Goal: Task Accomplishment & Management: Manage account settings

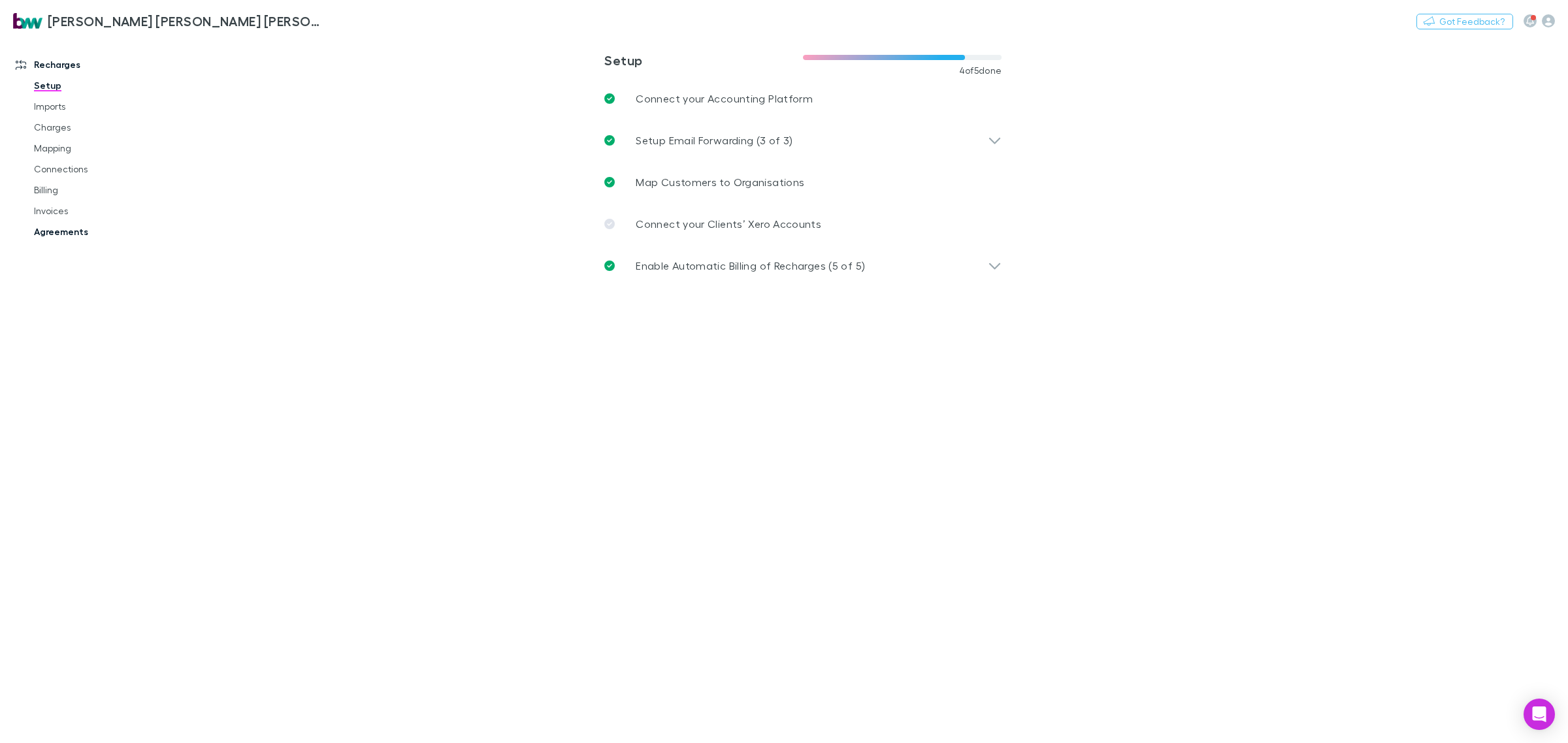
click at [64, 235] on link "Agreements" at bounding box center [102, 231] width 164 height 21
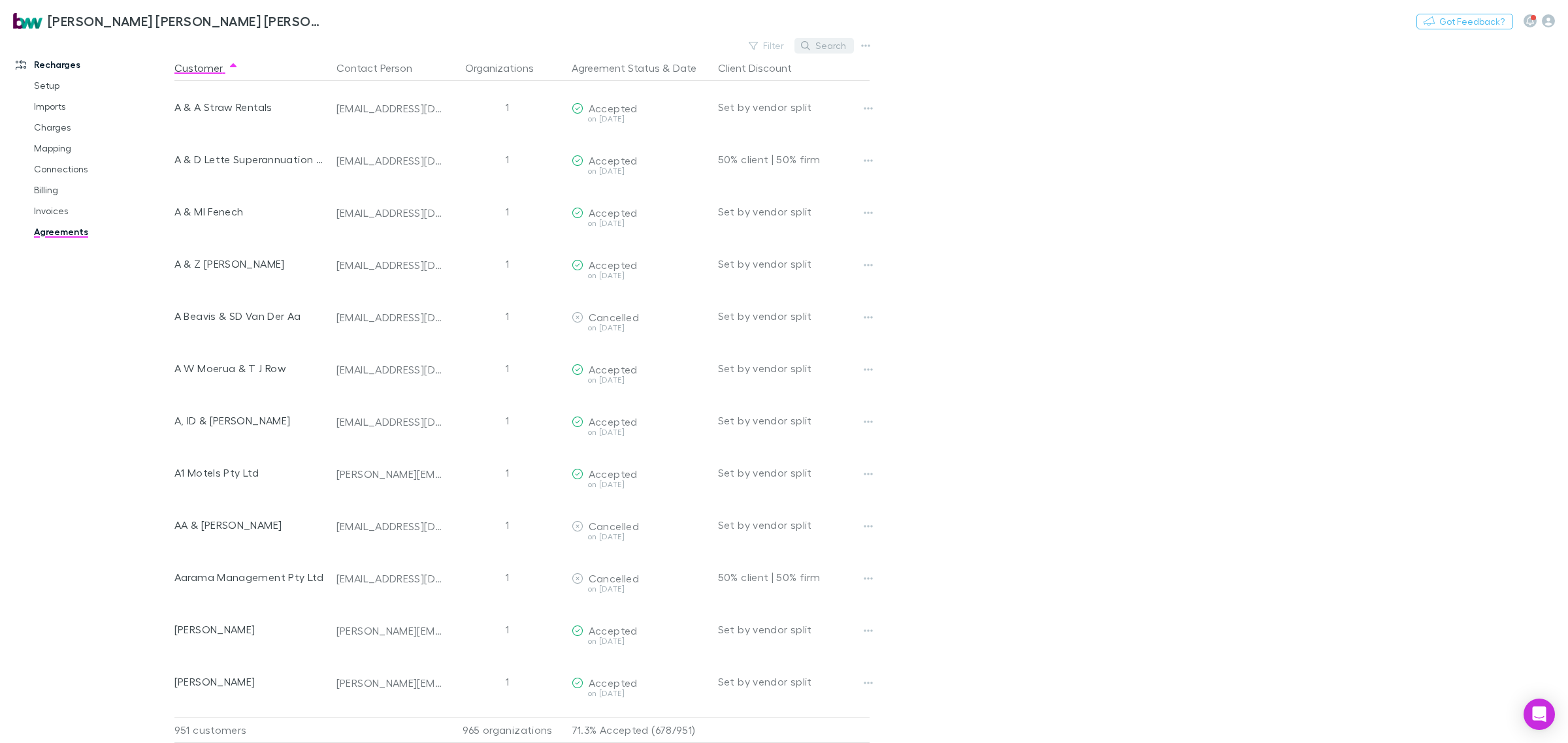
click at [832, 49] on button "Search" at bounding box center [824, 45] width 59 height 16
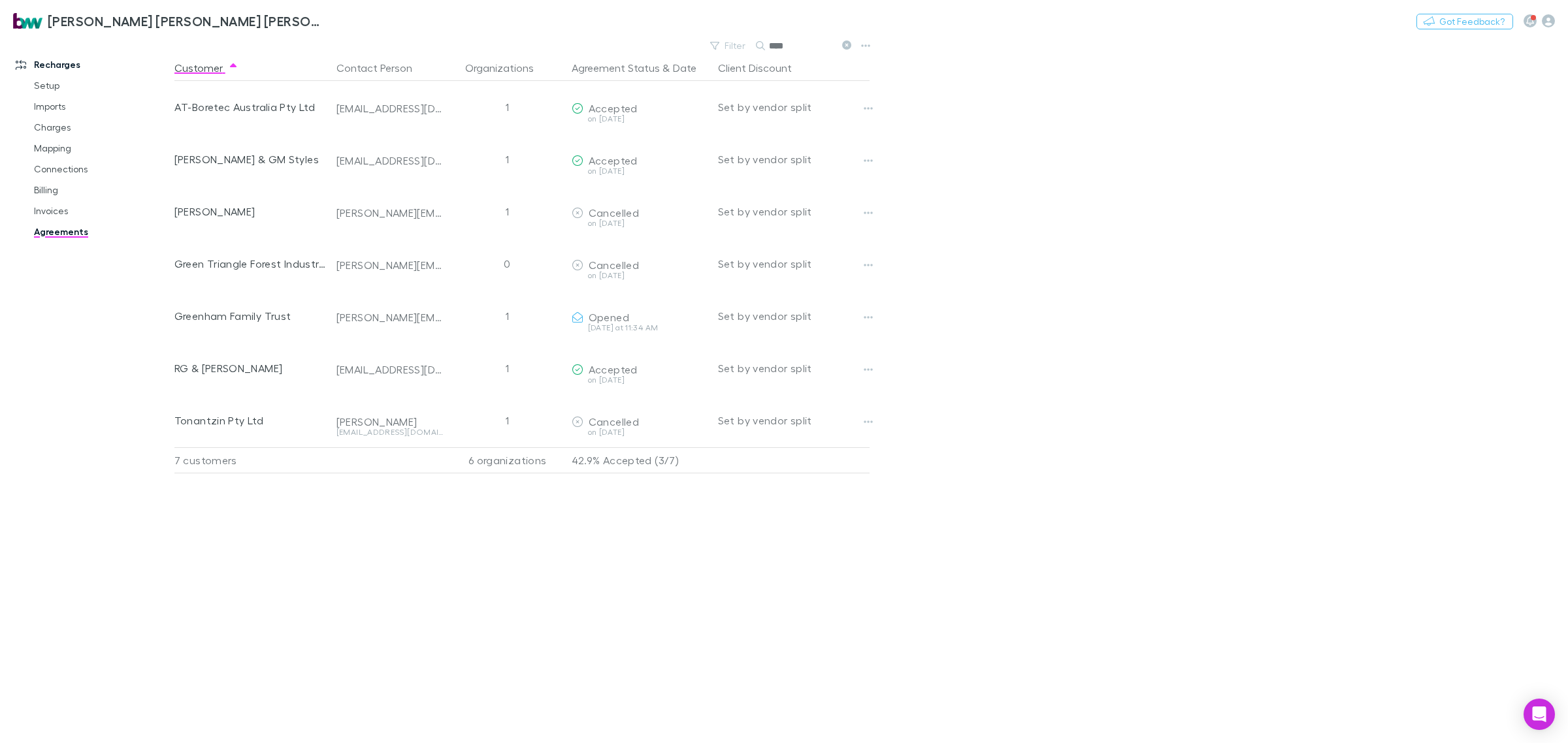
type input "****"
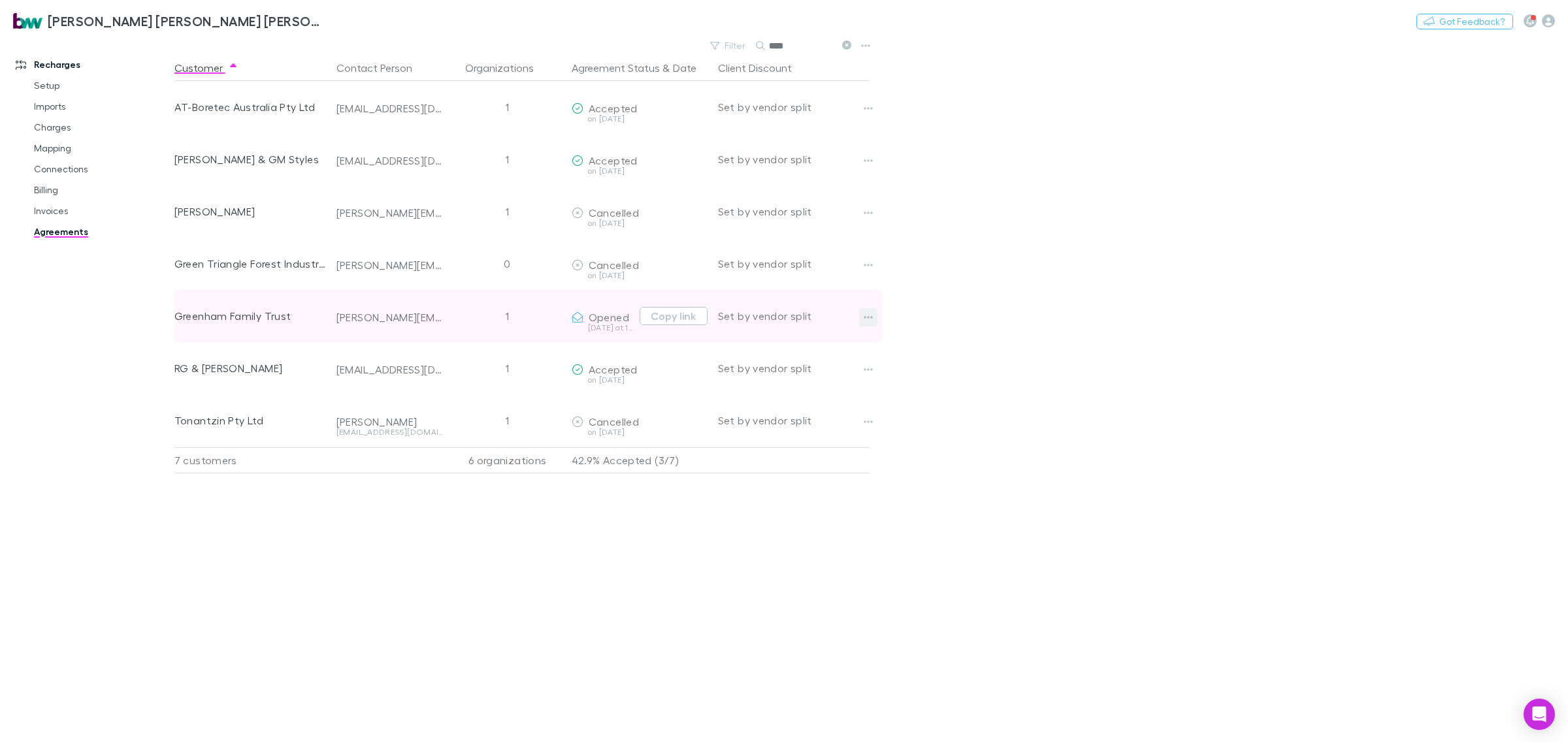
click at [869, 318] on icon "button" at bounding box center [868, 317] width 9 height 10
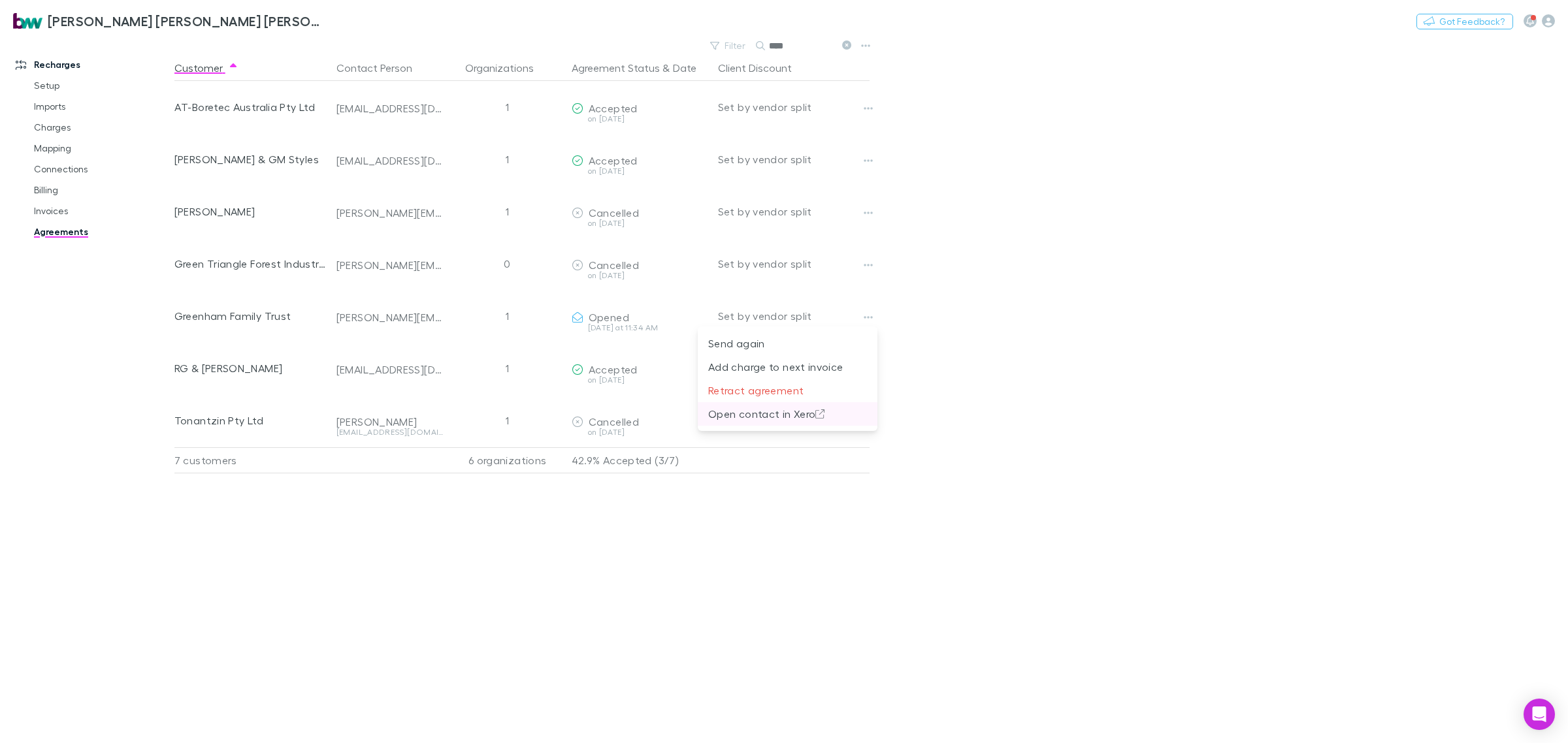
click at [774, 412] on p "Open contact in Xero" at bounding box center [787, 414] width 159 height 16
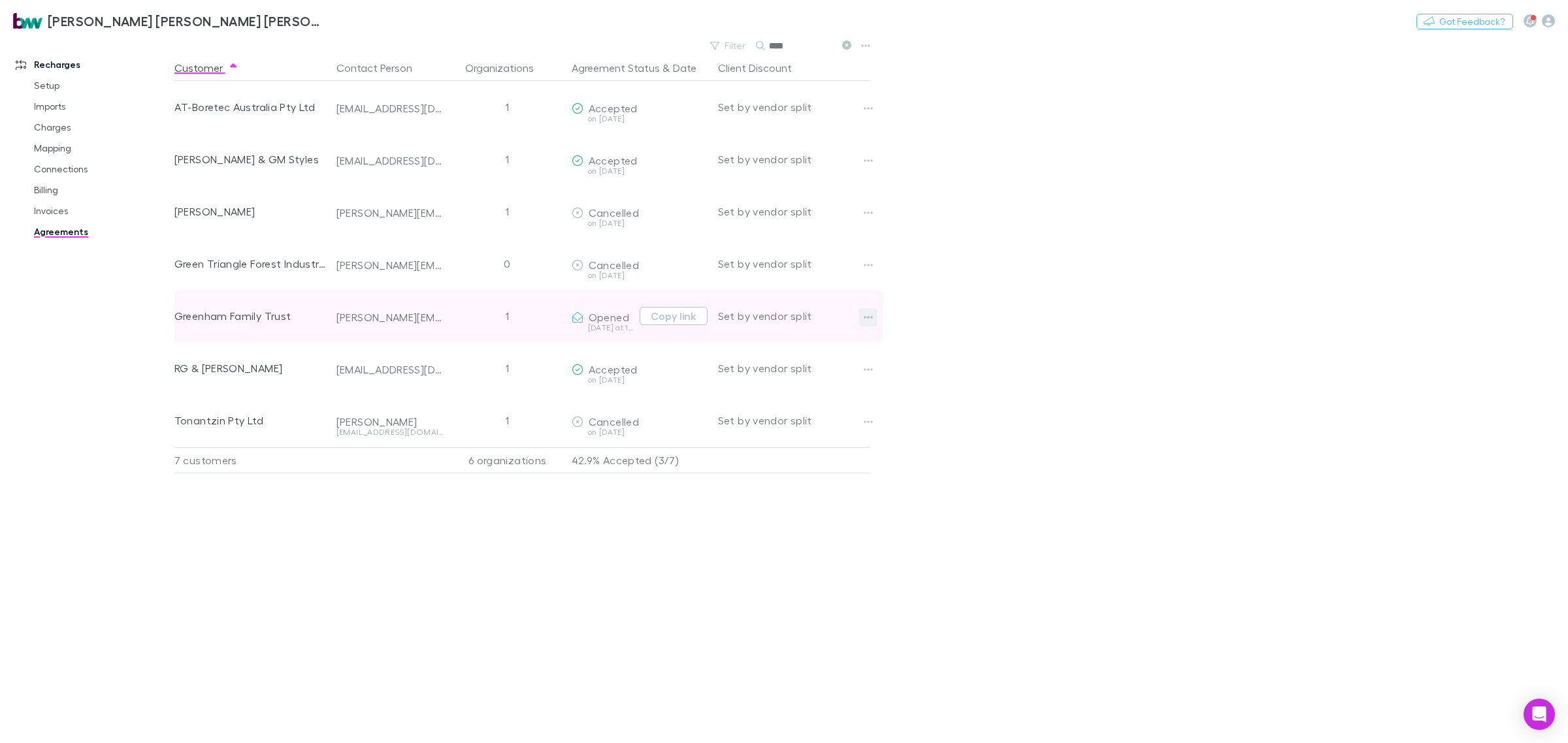
click at [864, 320] on icon "button" at bounding box center [868, 317] width 9 height 10
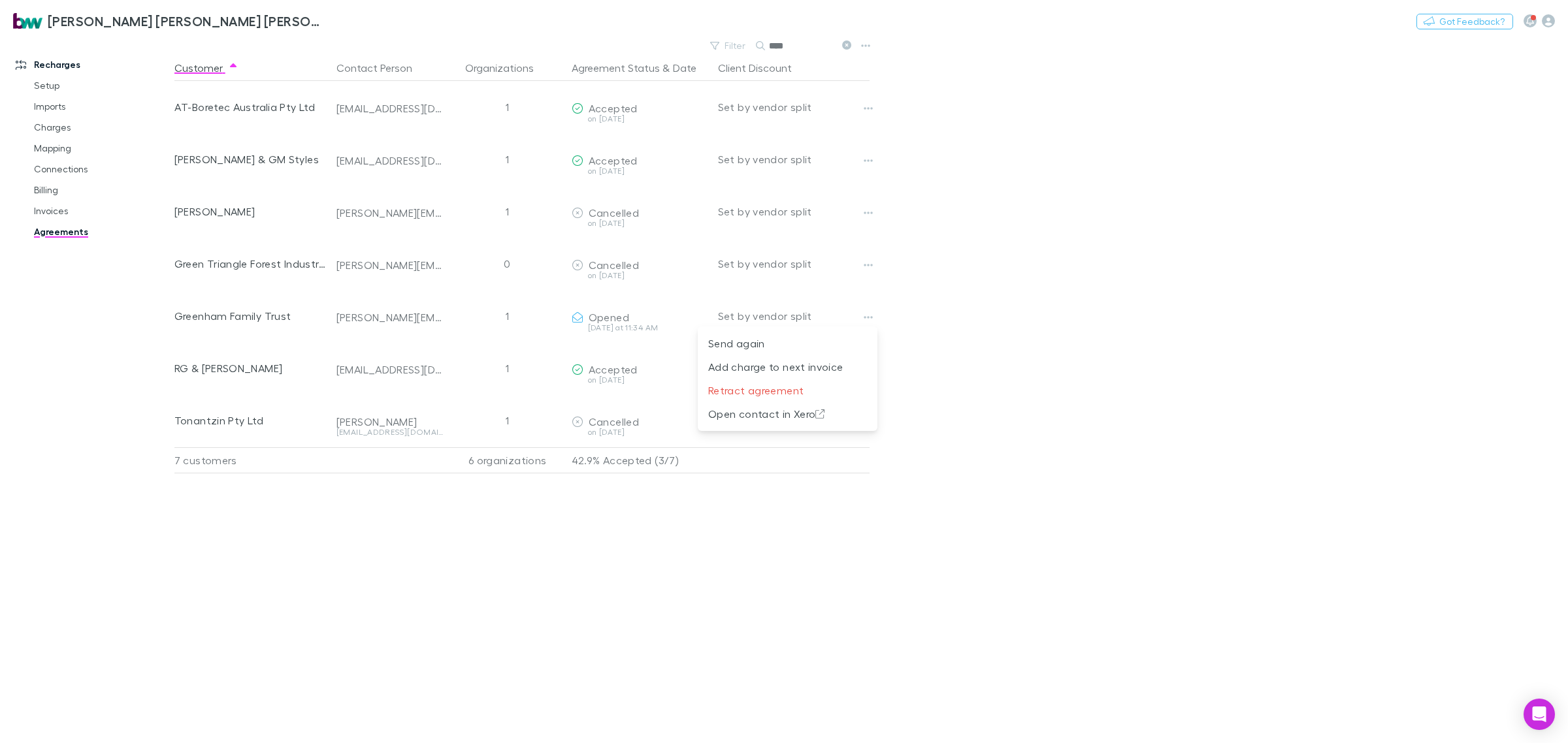
drag, startPoint x: 712, startPoint y: 560, endPoint x: 706, endPoint y: 563, distance: 6.7
click at [712, 560] on div at bounding box center [784, 371] width 1568 height 743
click at [57, 144] on link "Mapping" at bounding box center [102, 148] width 164 height 21
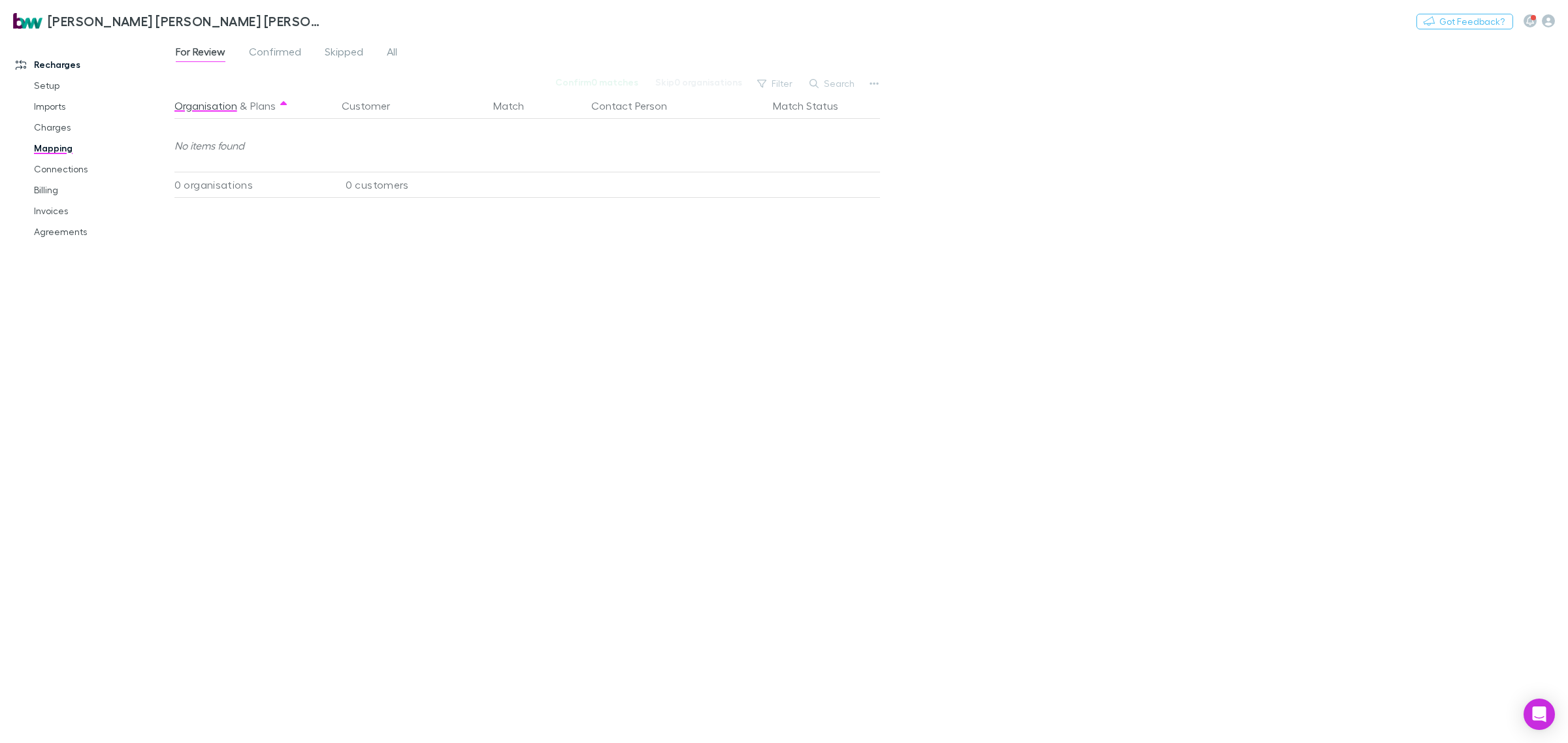
click at [834, 73] on div "For Review Confirmed Skipped All Confirm 0 matches Skip 0 organisations Filter …" at bounding box center [870, 389] width 1393 height 706
click at [836, 81] on button "Search" at bounding box center [833, 84] width 59 height 16
type input "*****"
click at [386, 48] on span "All" at bounding box center [391, 53] width 10 height 17
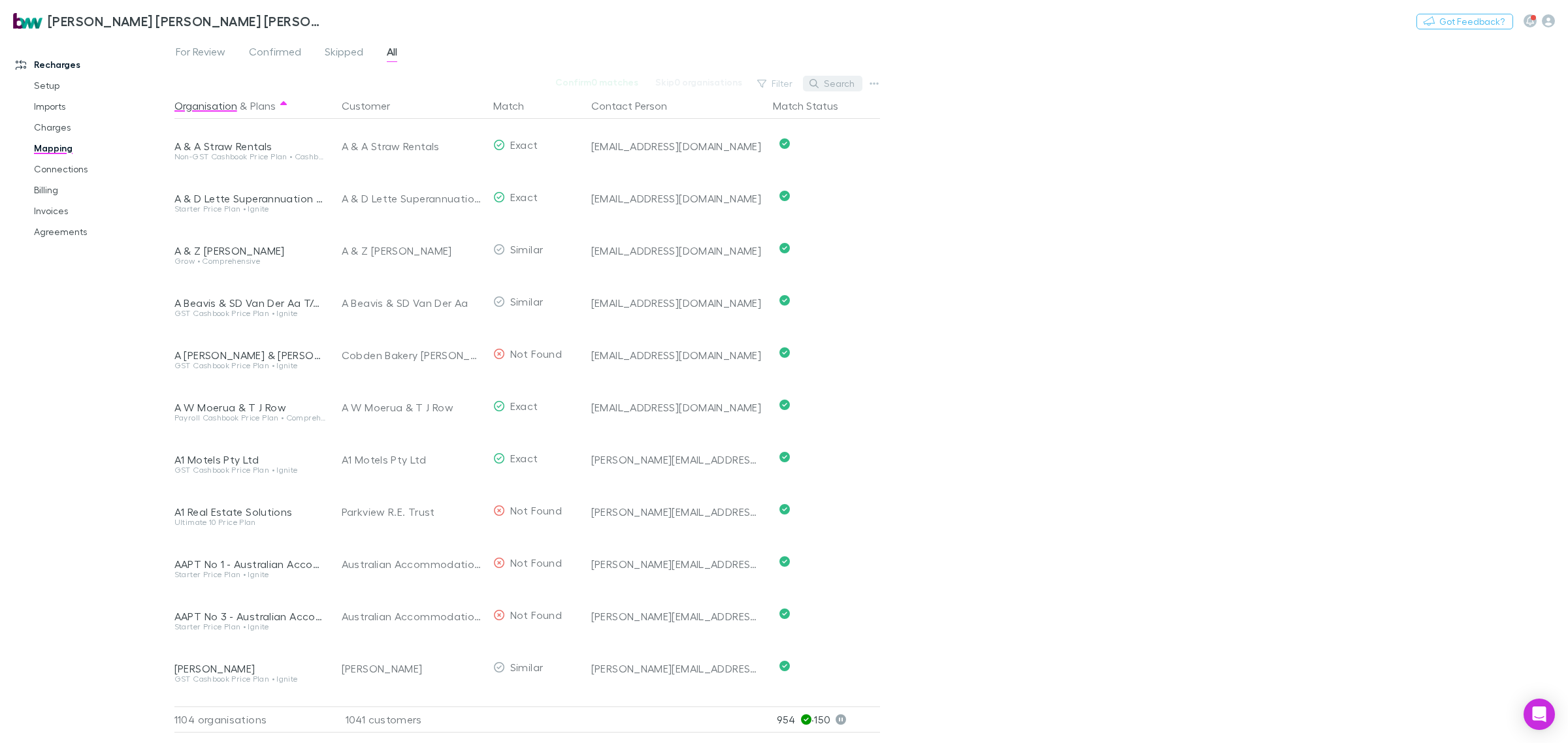
click at [839, 81] on button "Search" at bounding box center [833, 84] width 59 height 16
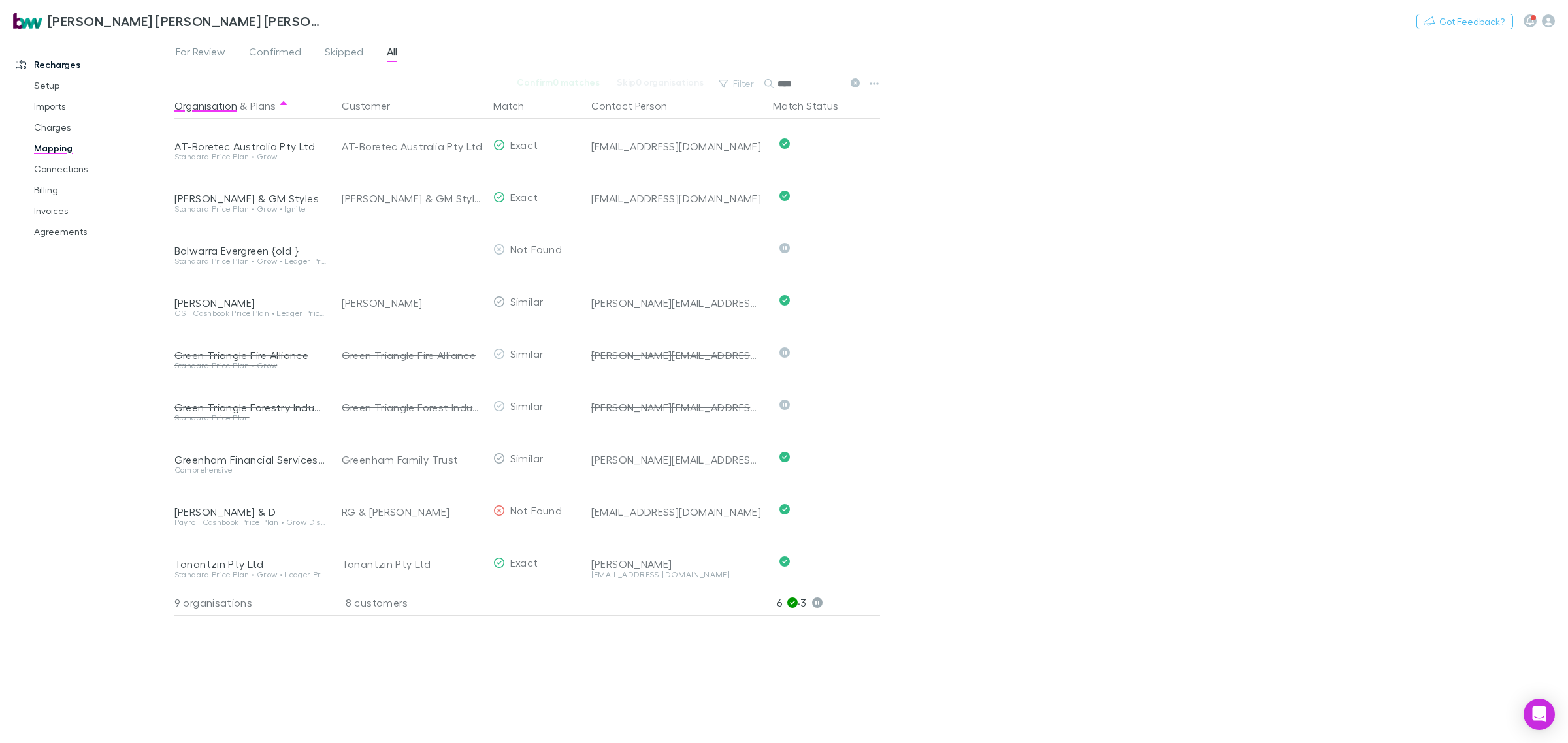
click at [815, 85] on input "****" at bounding box center [810, 83] width 65 height 18
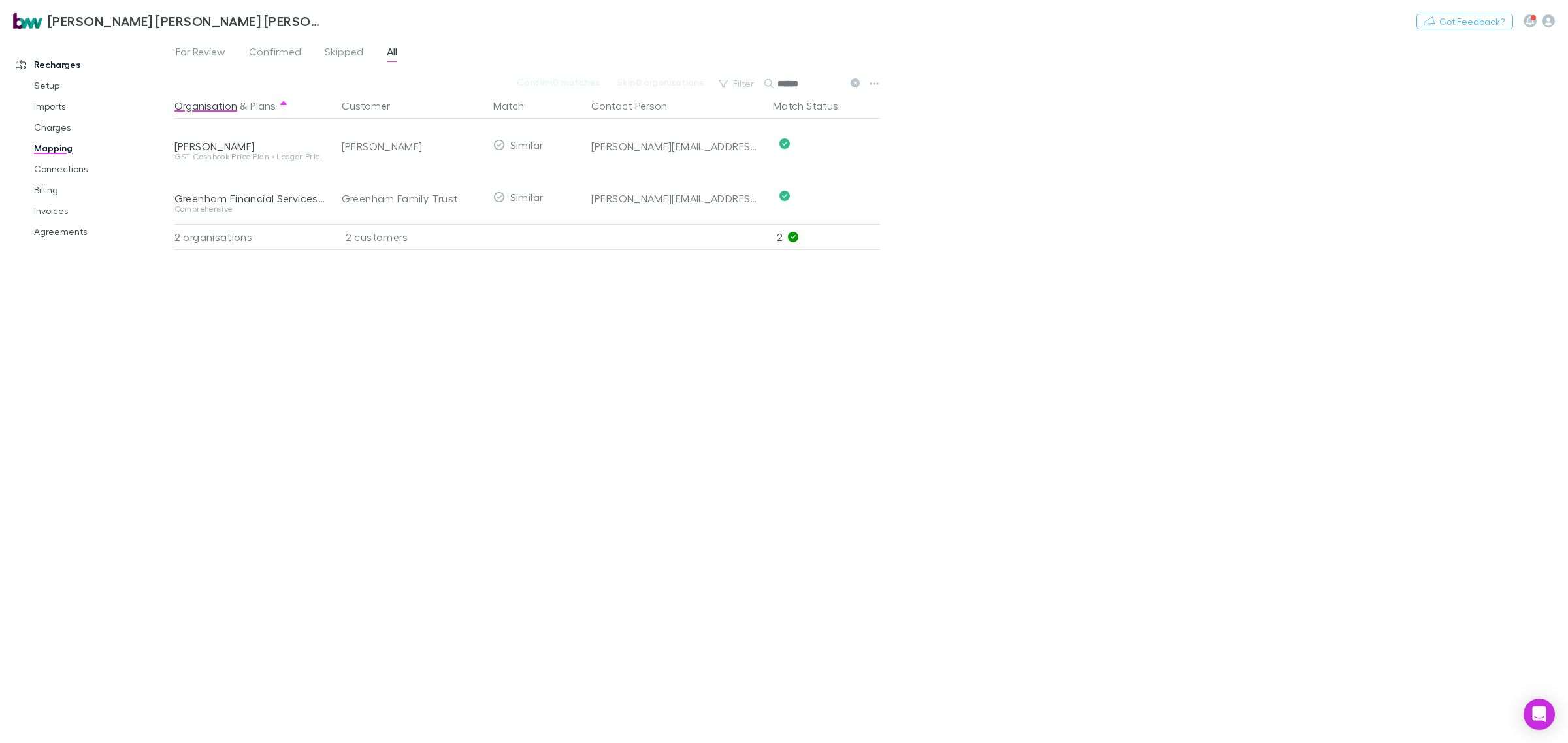
type input "******"
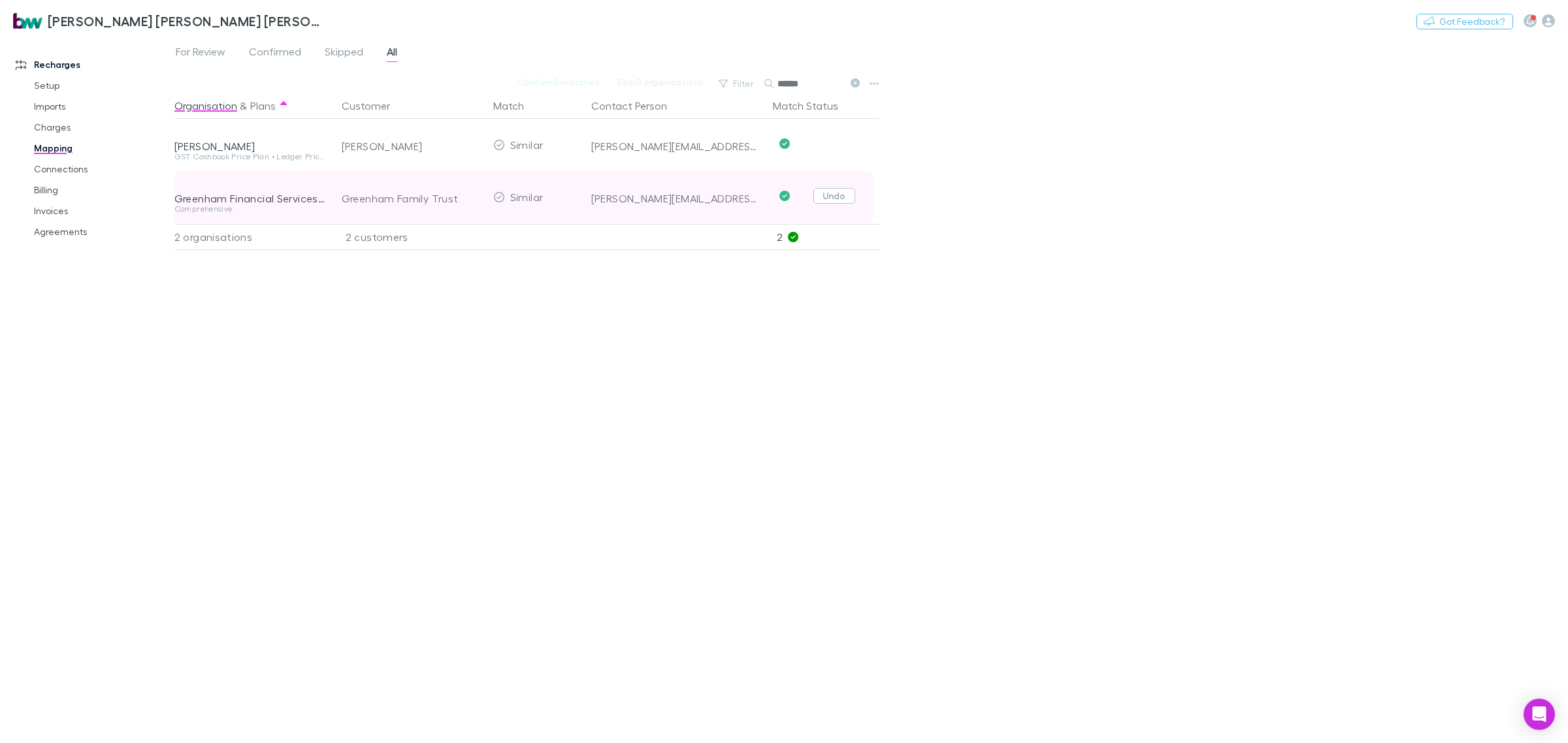
click at [825, 196] on button "Undo" at bounding box center [834, 196] width 42 height 16
click at [449, 187] on button "Greenham Family Trust" at bounding box center [407, 197] width 149 height 21
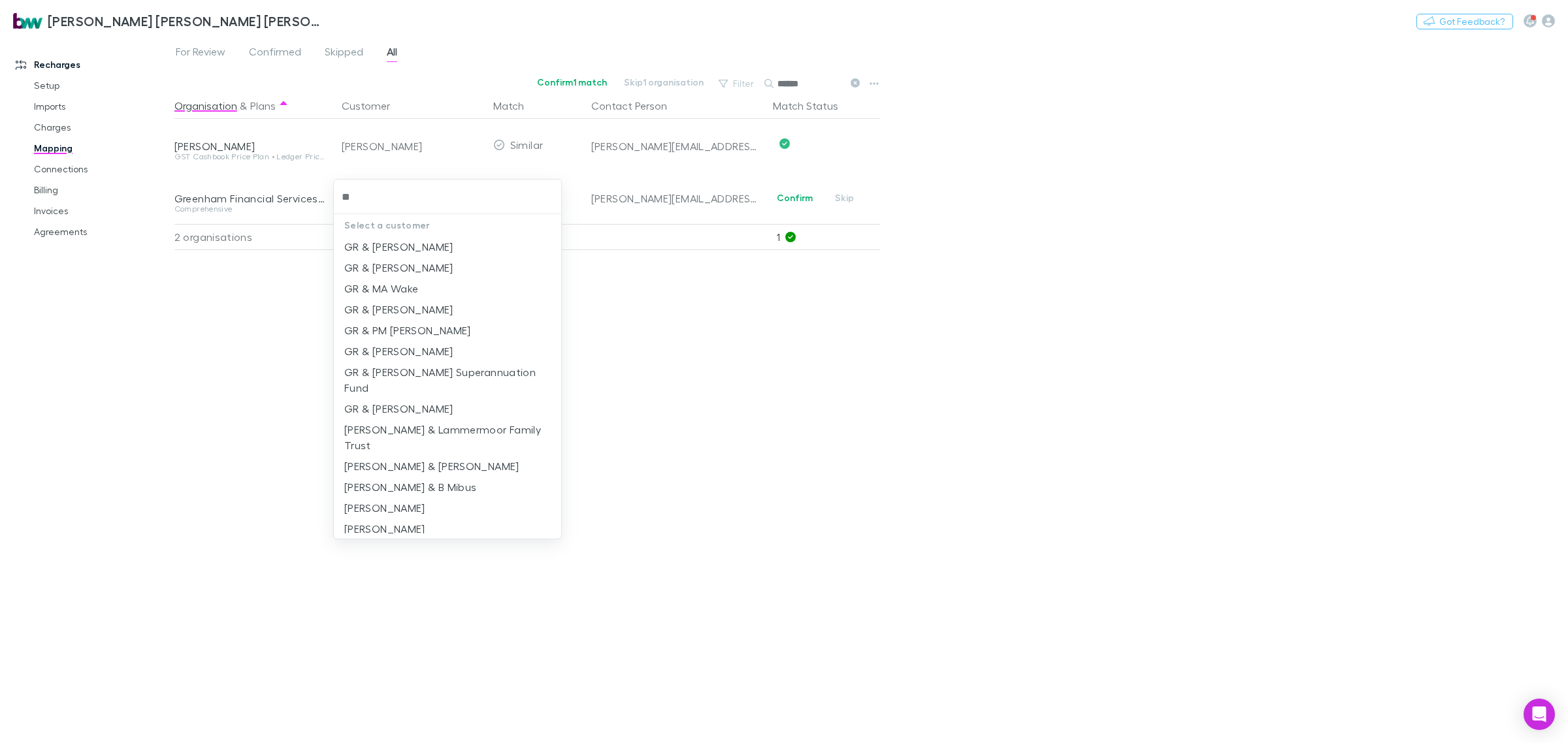
click at [412, 196] on input "**" at bounding box center [448, 197] width 217 height 24
type input "*"
click at [415, 196] on input "*" at bounding box center [448, 197] width 217 height 24
type input "*****"
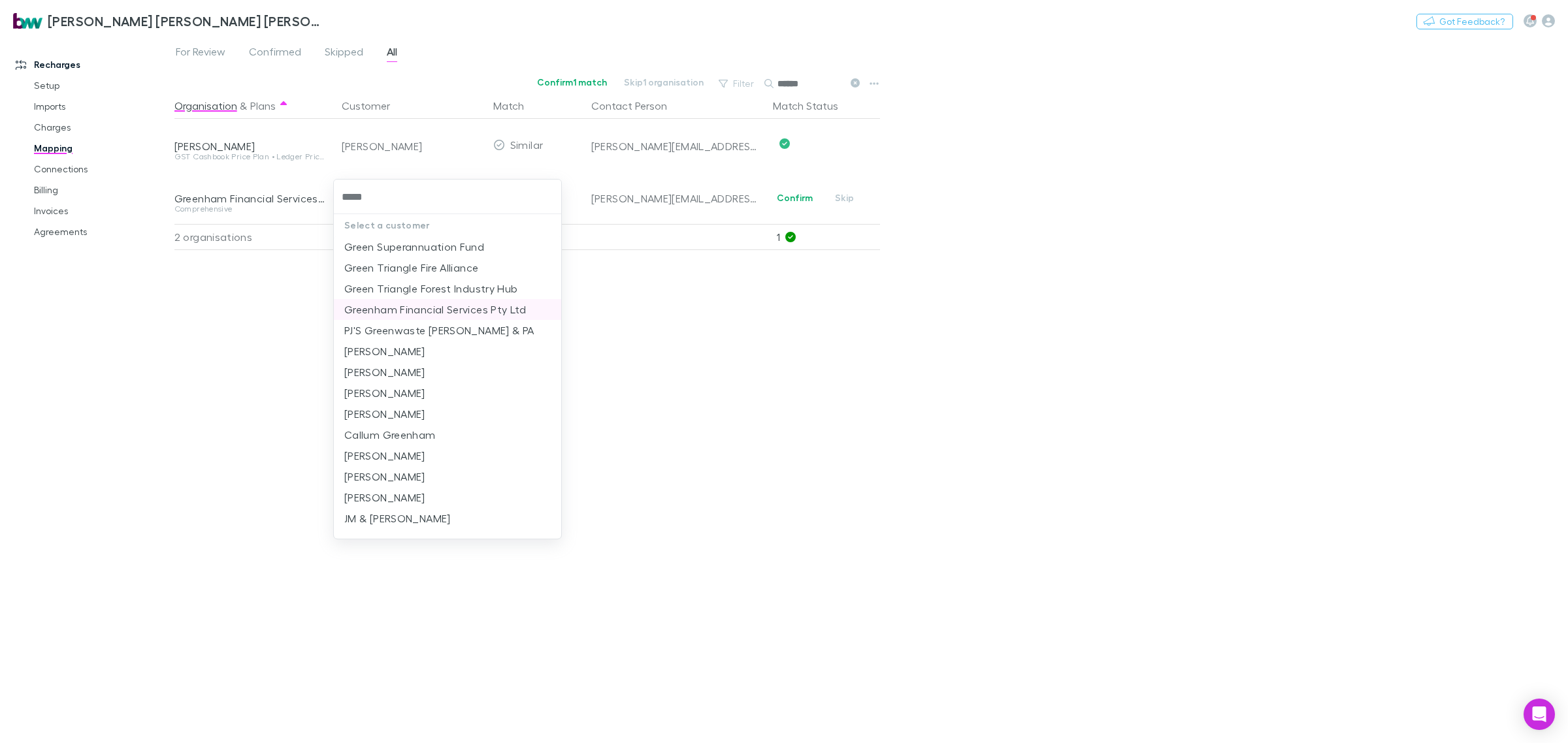
click at [441, 310] on li "Greenham Financial Services Pty Ltd" at bounding box center [447, 310] width 228 height 21
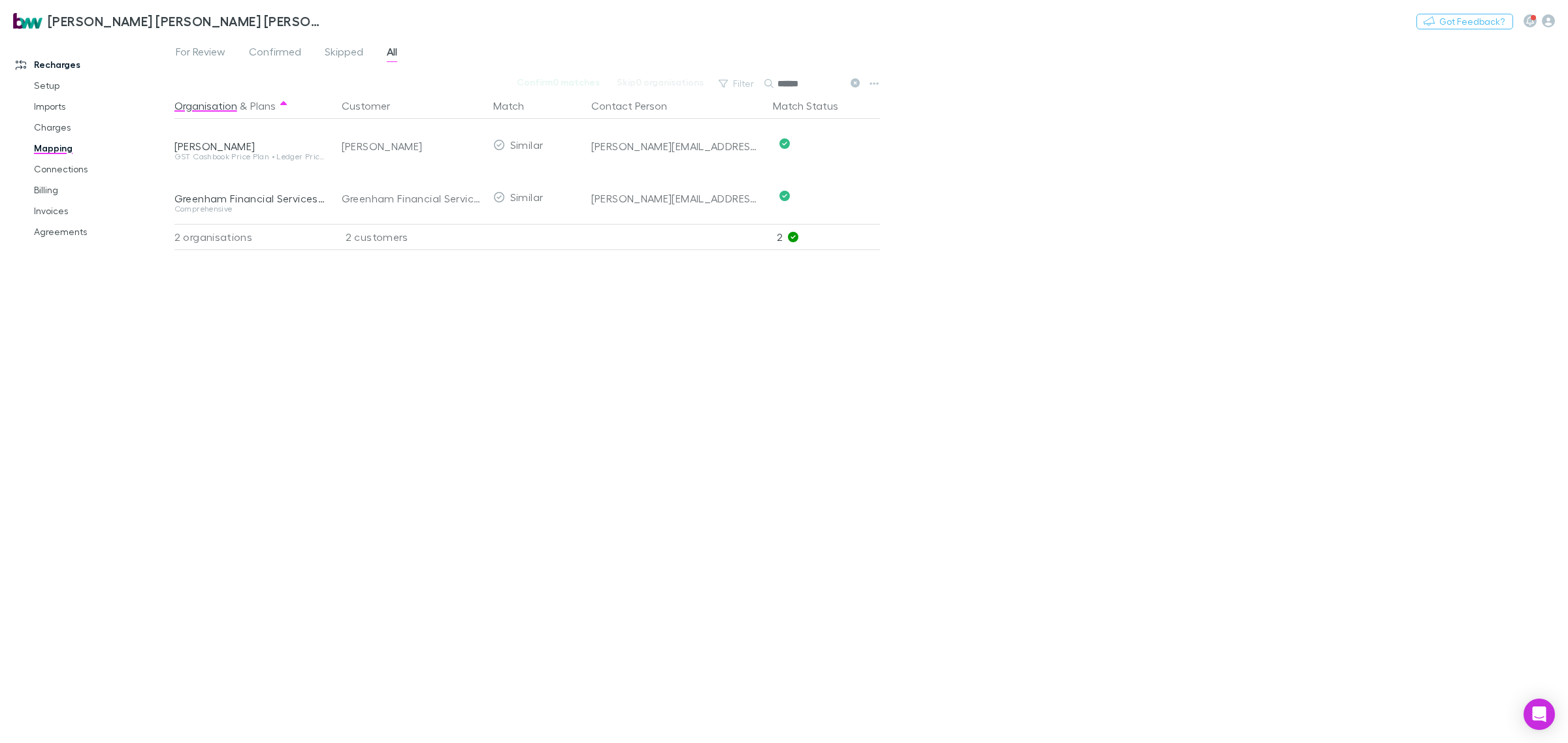
click at [637, 343] on div "Organisation & Plans Customer Match Contact Person Match Status DAVID ALAN GREE…" at bounding box center [529, 413] width 709 height 640
click at [72, 228] on link "Agreements" at bounding box center [102, 231] width 164 height 21
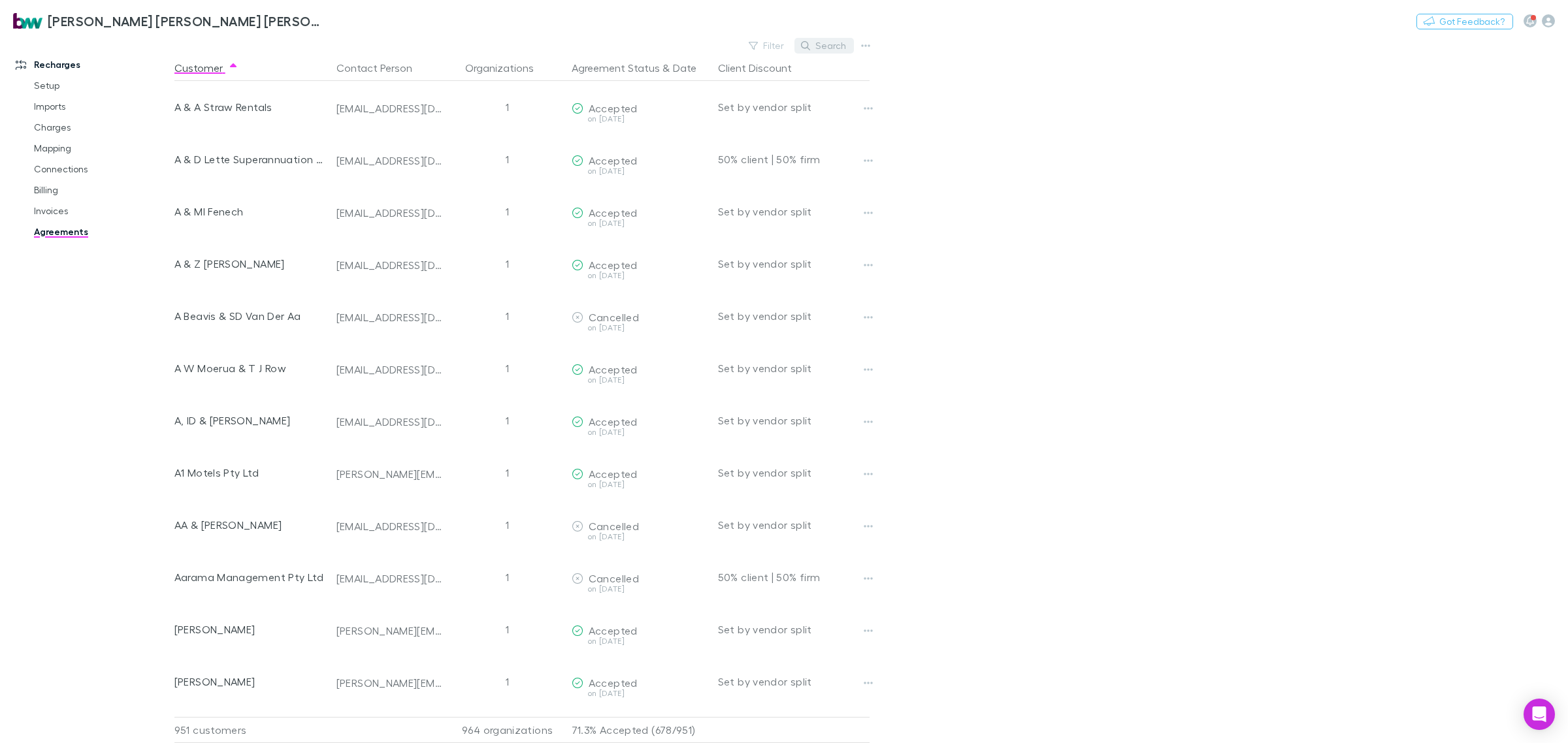
click at [830, 38] on button "Search" at bounding box center [824, 45] width 59 height 16
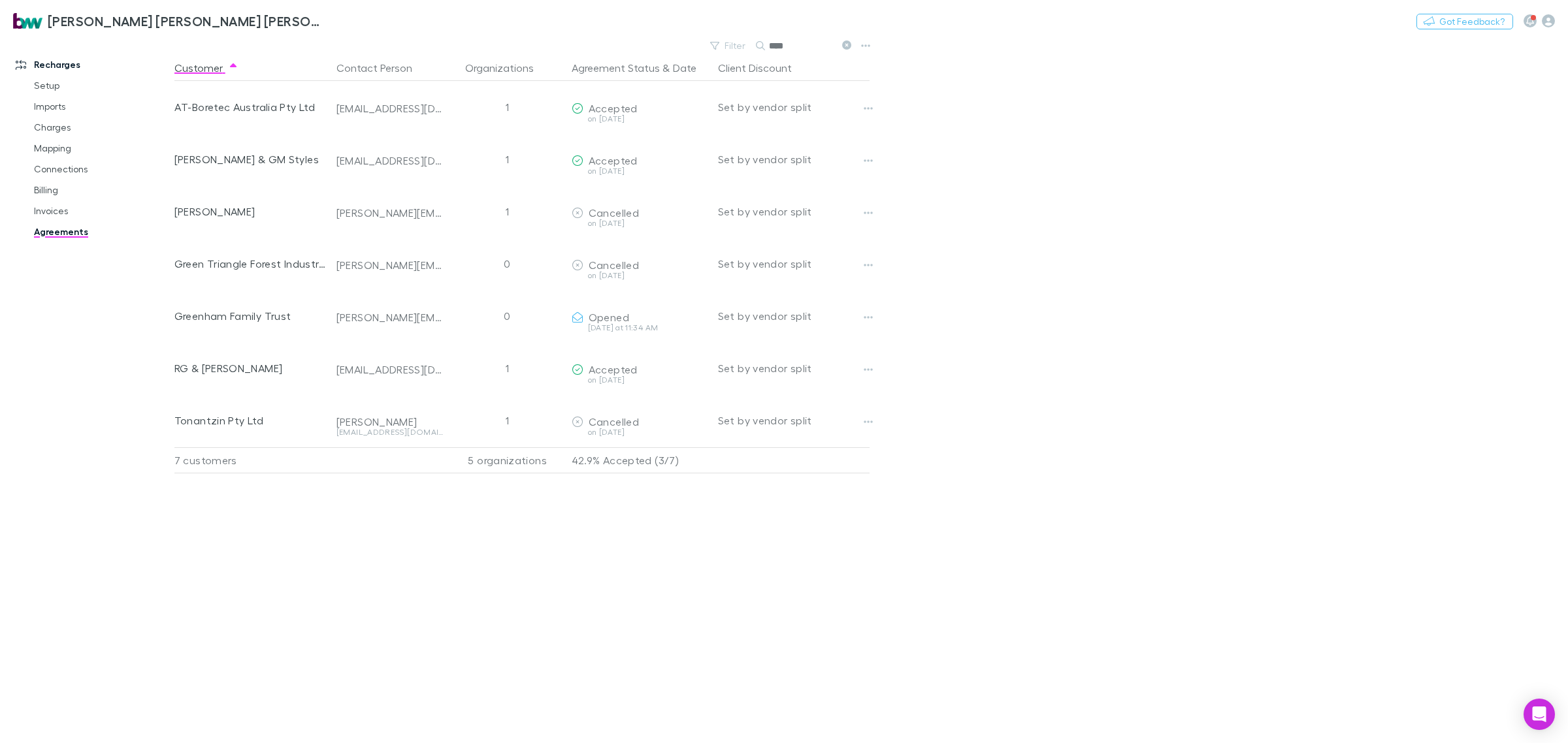
type input "****"
click at [1033, 382] on main "Filter Search **** Customer Contact Person Organizations Agreement Status & Dat…" at bounding box center [870, 389] width 1393 height 706
click at [436, 602] on div "Customer Contact Person Organizations Agreement Status & Date Client Discount A…" at bounding box center [533, 399] width 719 height 688
click at [377, 606] on div "Customer Contact Person Organizations Agreement Status & Date Client Discount A…" at bounding box center [533, 399] width 719 height 688
click at [57, 150] on link "Mapping" at bounding box center [102, 148] width 164 height 21
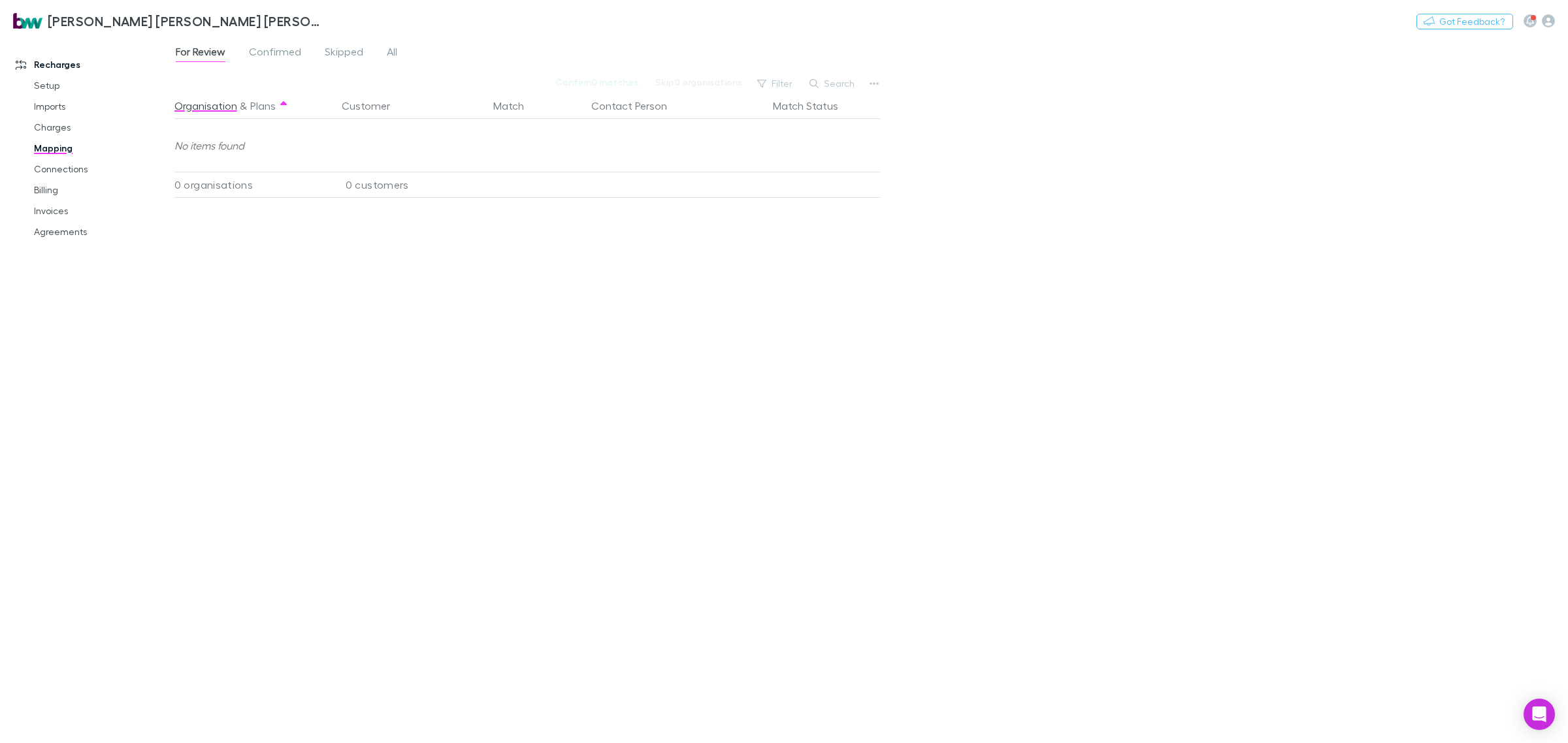
click at [350, 322] on div "Organisation & Plans Customer Match Contact Person Match Status No items found …" at bounding box center [529, 413] width 709 height 640
click at [282, 51] on span "Confirmed" at bounding box center [275, 53] width 52 height 17
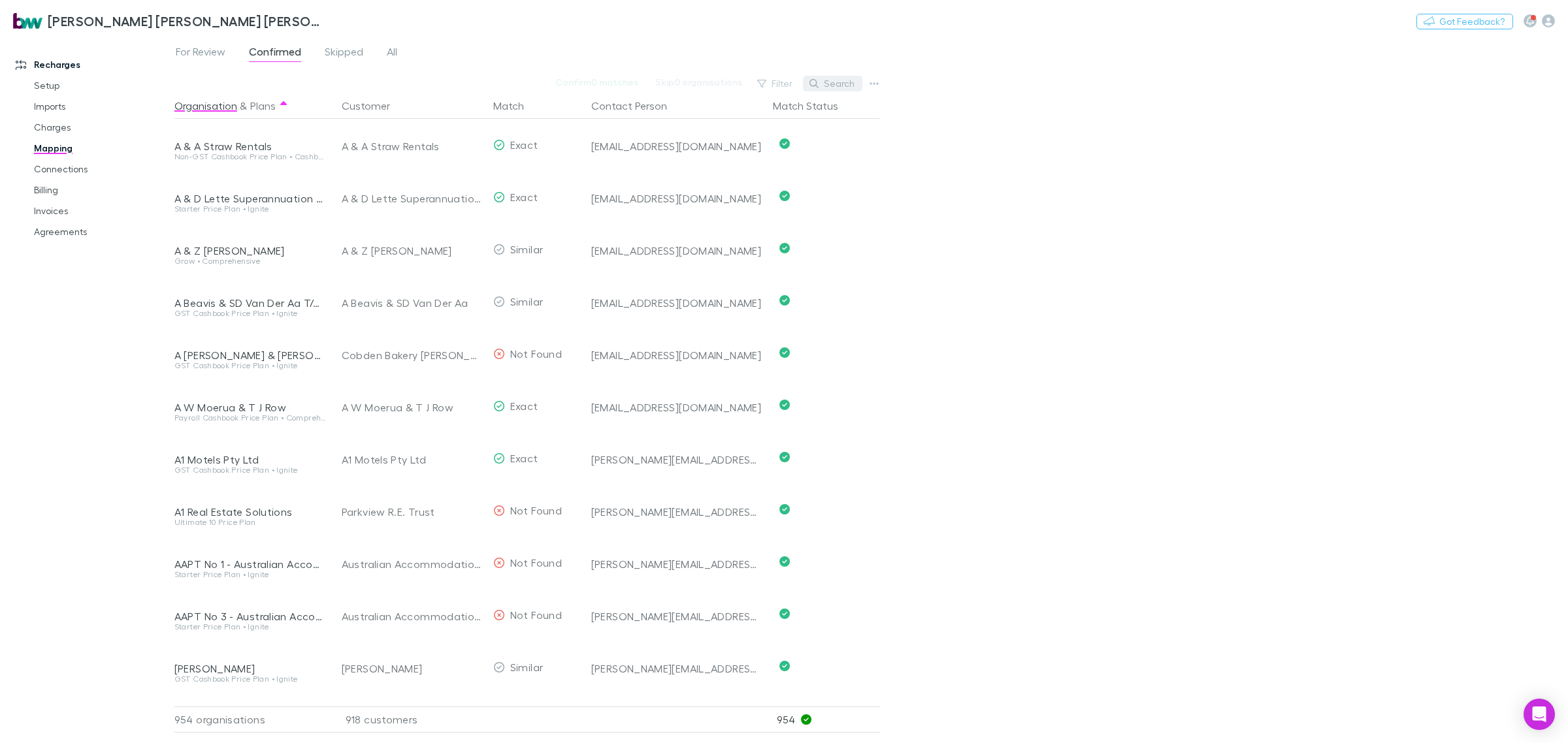
click at [837, 81] on button "Search" at bounding box center [833, 84] width 59 height 16
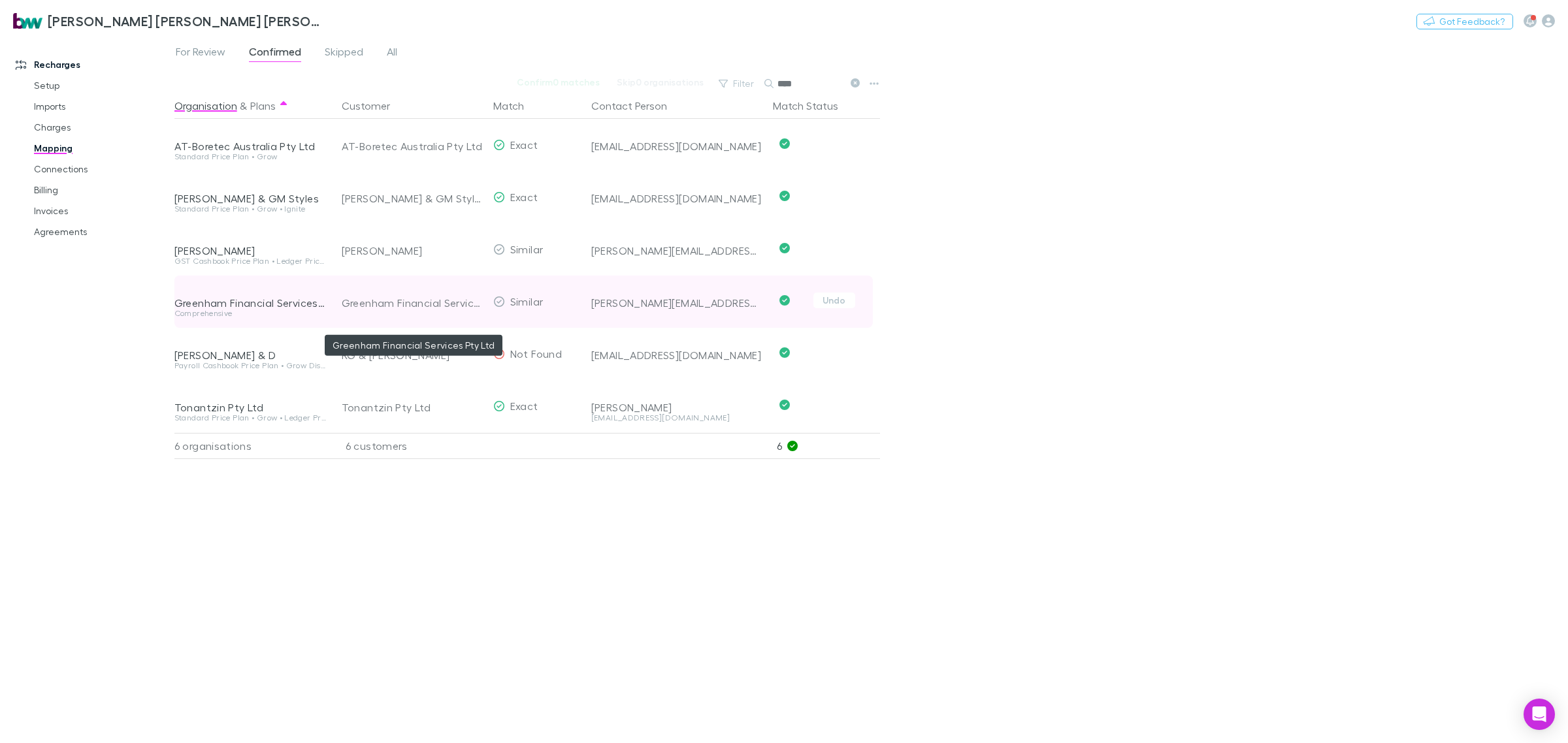
type input "****"
click at [417, 299] on div "Greenham Financial Services Pty Ltd" at bounding box center [412, 302] width 141 height 52
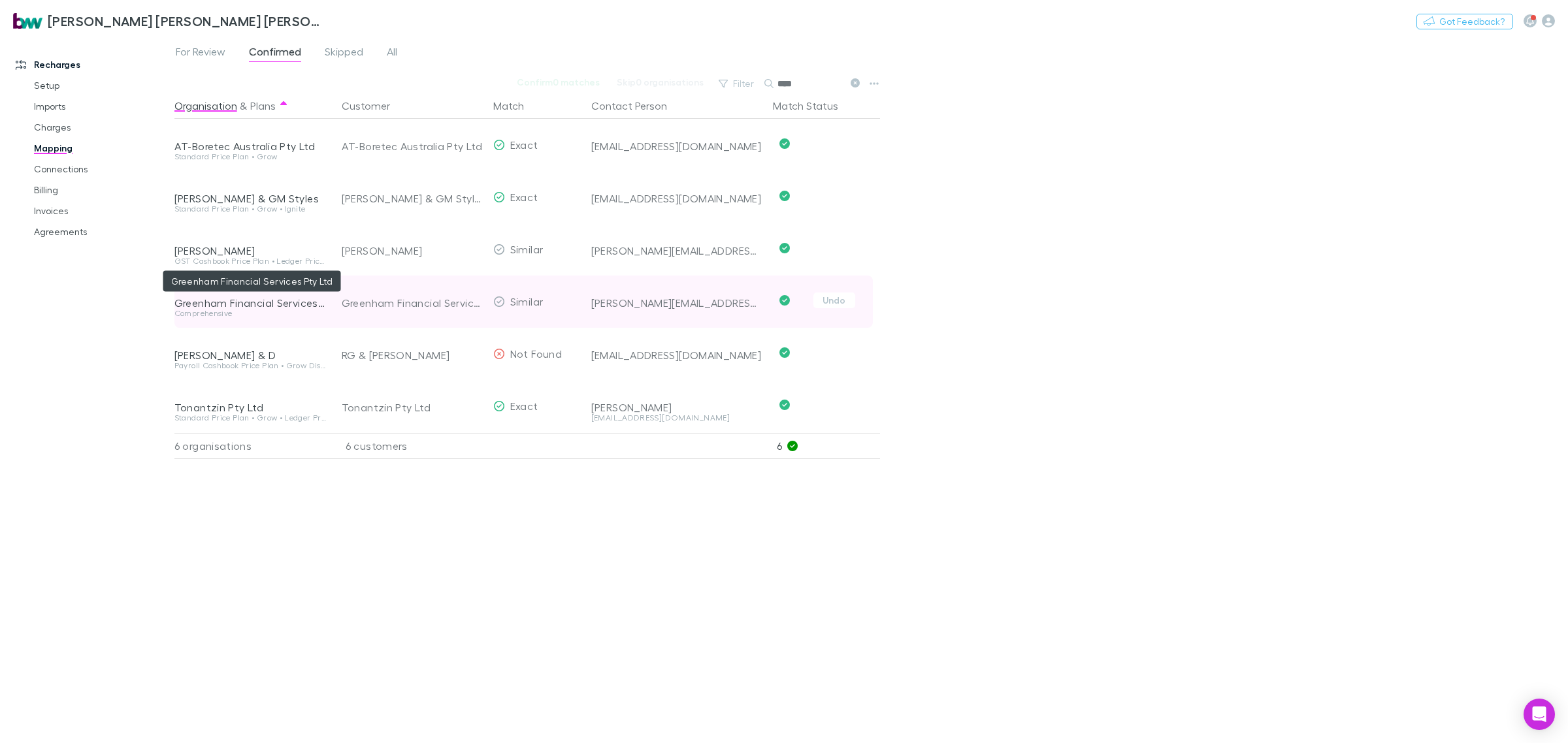
click at [270, 298] on div "Greenham Financial Services Pty Ltd" at bounding box center [250, 303] width 152 height 13
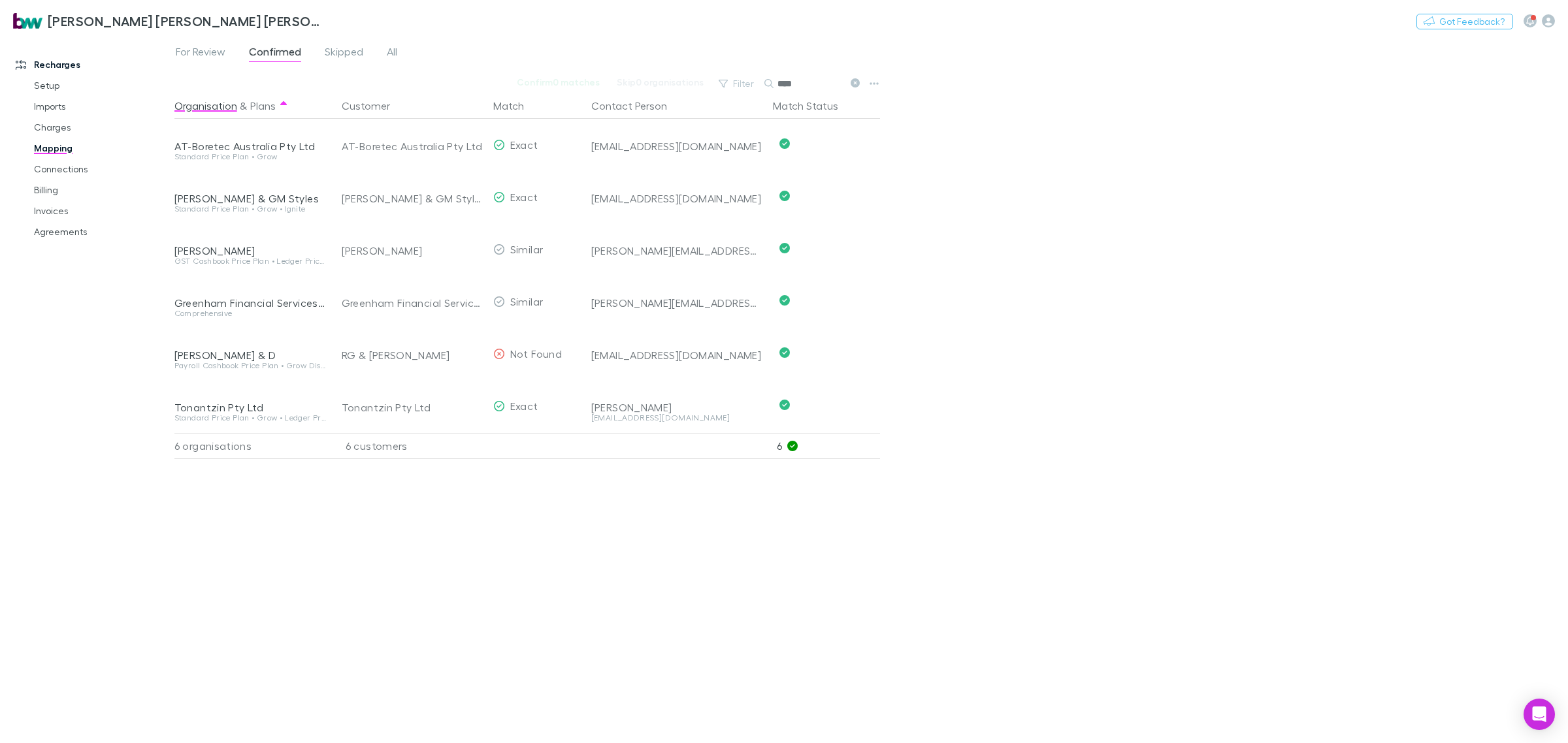
click at [370, 568] on div "Organisation & Plans Customer Match Contact Person Match Status AT-Boretec Aust…" at bounding box center [529, 413] width 709 height 640
click at [1548, 22] on icon "button" at bounding box center [1548, 21] width 13 height 13
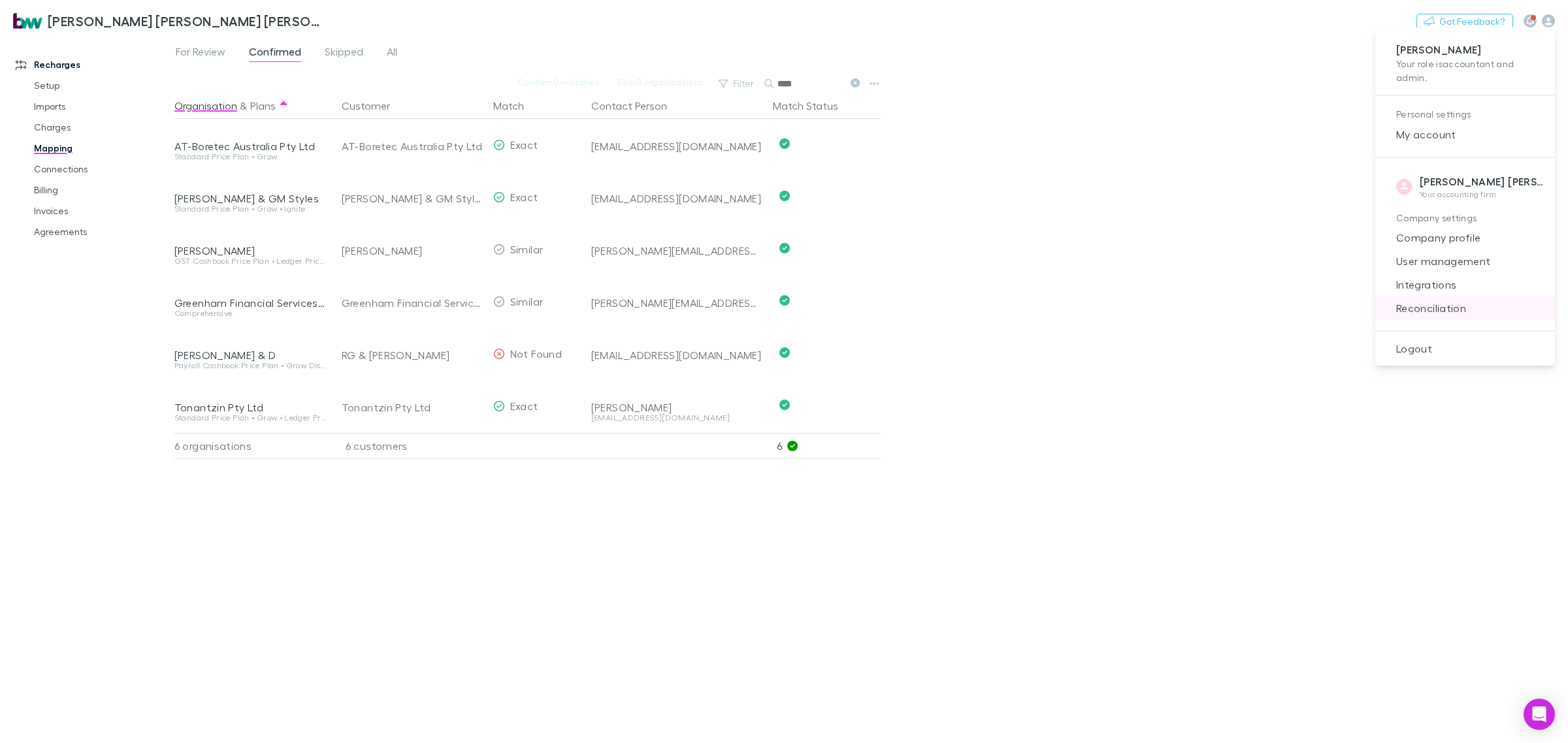
click at [1429, 311] on span "Reconciliation" at bounding box center [1465, 308] width 159 height 16
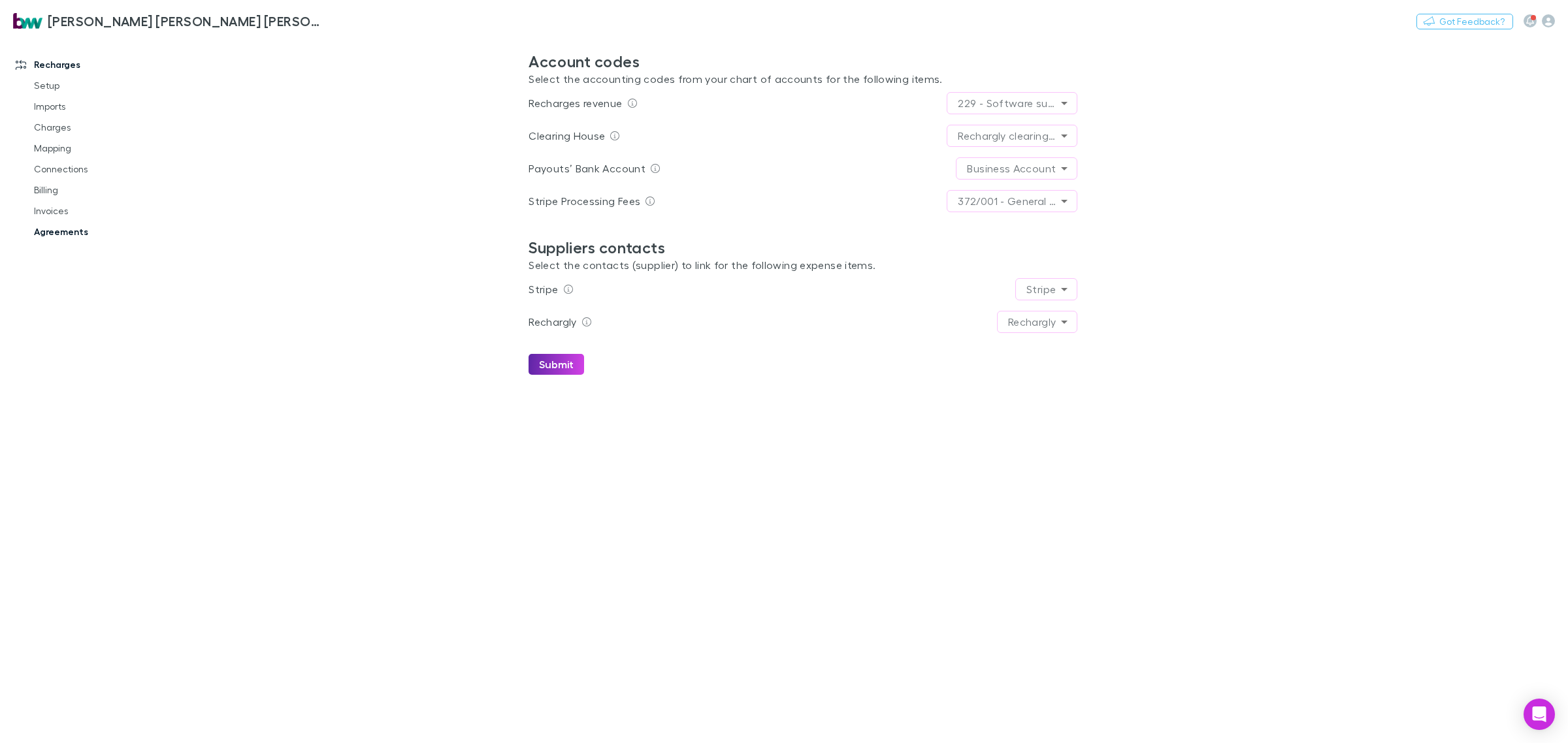
click at [64, 231] on link "Agreements" at bounding box center [102, 231] width 164 height 21
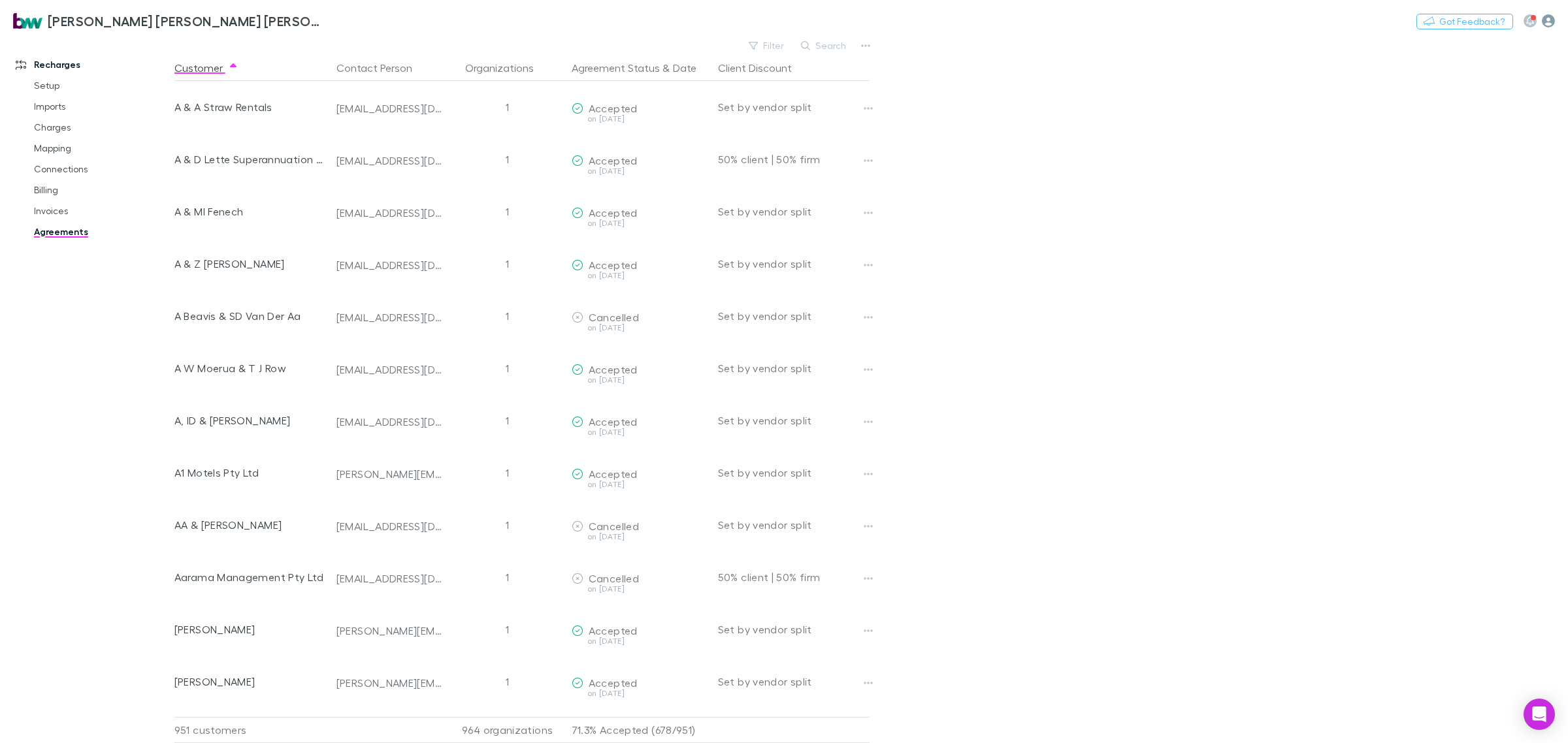
click at [1550, 21] on icon "button" at bounding box center [1548, 21] width 13 height 13
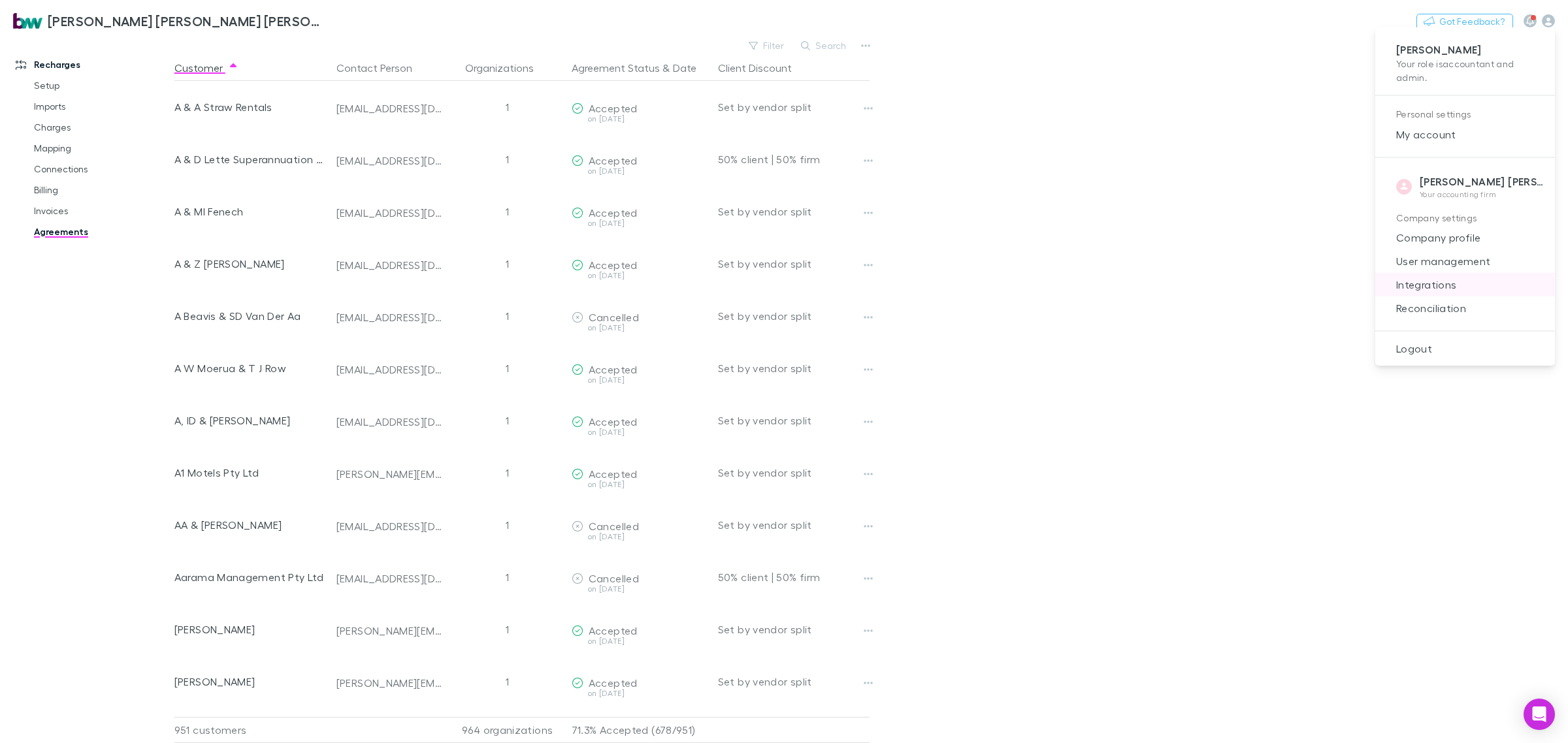
click at [1433, 285] on span "Integrations" at bounding box center [1465, 285] width 159 height 16
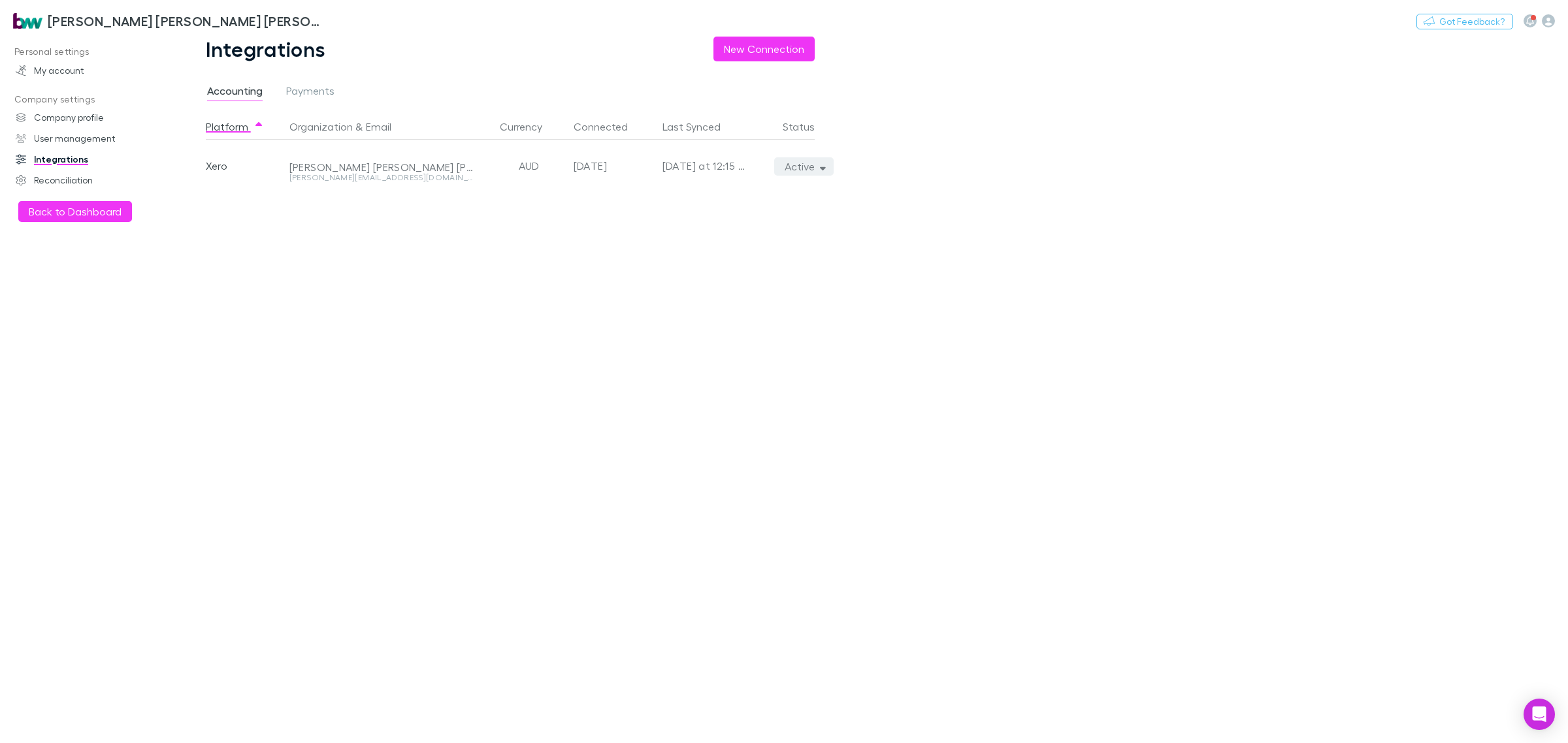
click at [823, 164] on icon "button" at bounding box center [822, 166] width 6 height 9
click at [688, 201] on p "We'll fetch all new contacts since last sync" at bounding box center [743, 211] width 159 height 23
click at [112, 213] on div at bounding box center [784, 371] width 1568 height 743
click at [109, 213] on button "Back to Dashboard" at bounding box center [75, 211] width 113 height 21
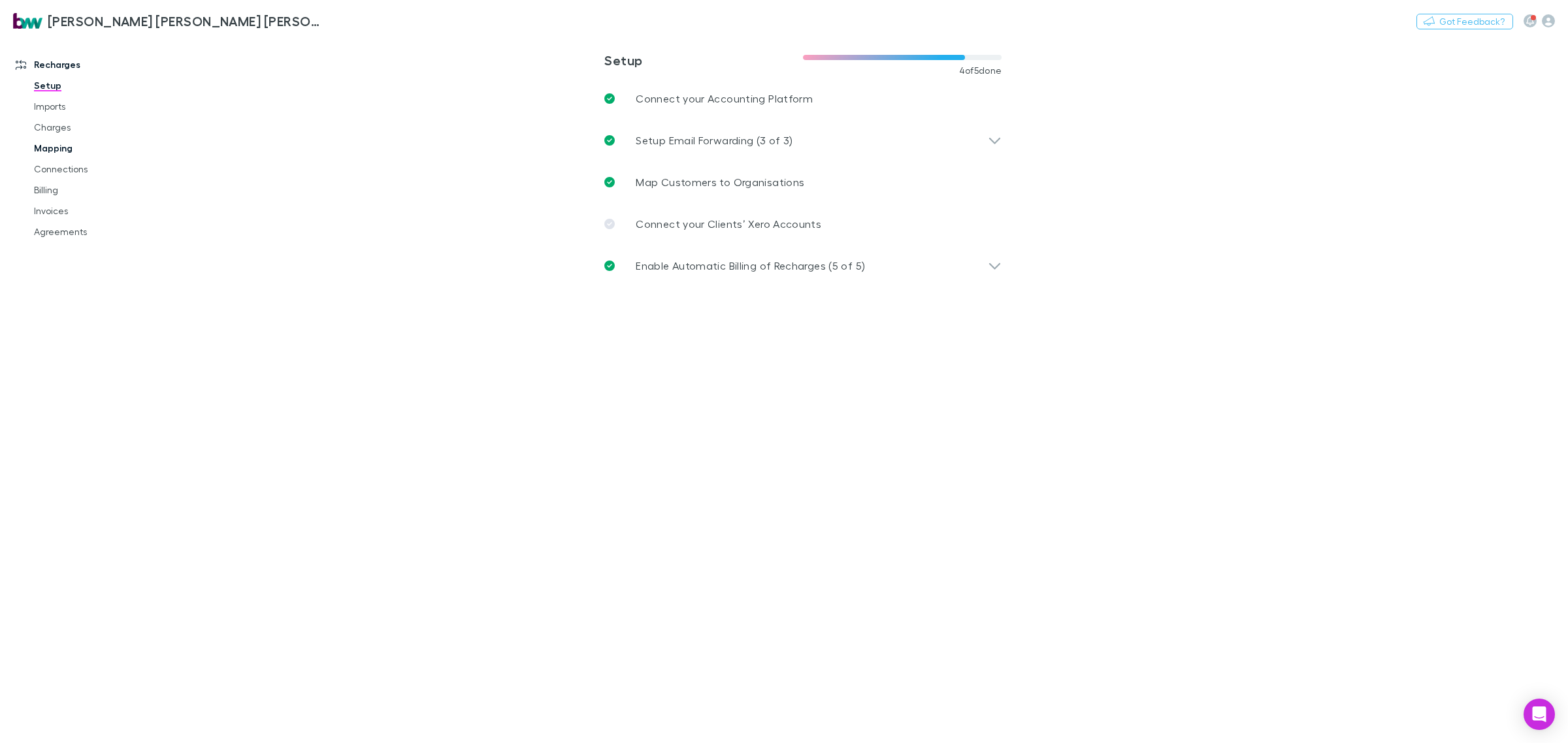
click at [57, 147] on link "Mapping" at bounding box center [102, 148] width 164 height 21
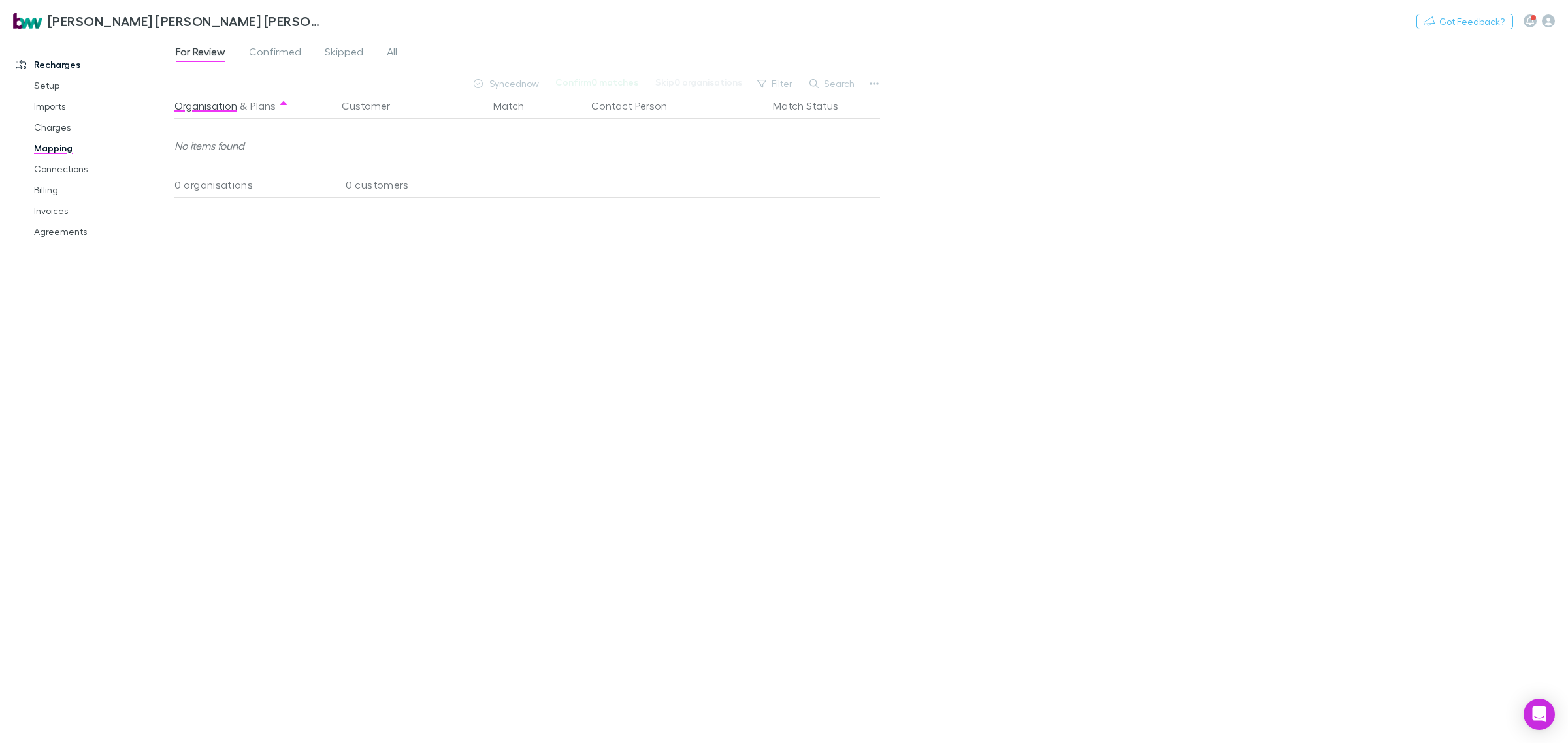
click at [836, 74] on div "Search" at bounding box center [833, 83] width 59 height 18
click at [386, 48] on span "All" at bounding box center [391, 53] width 10 height 17
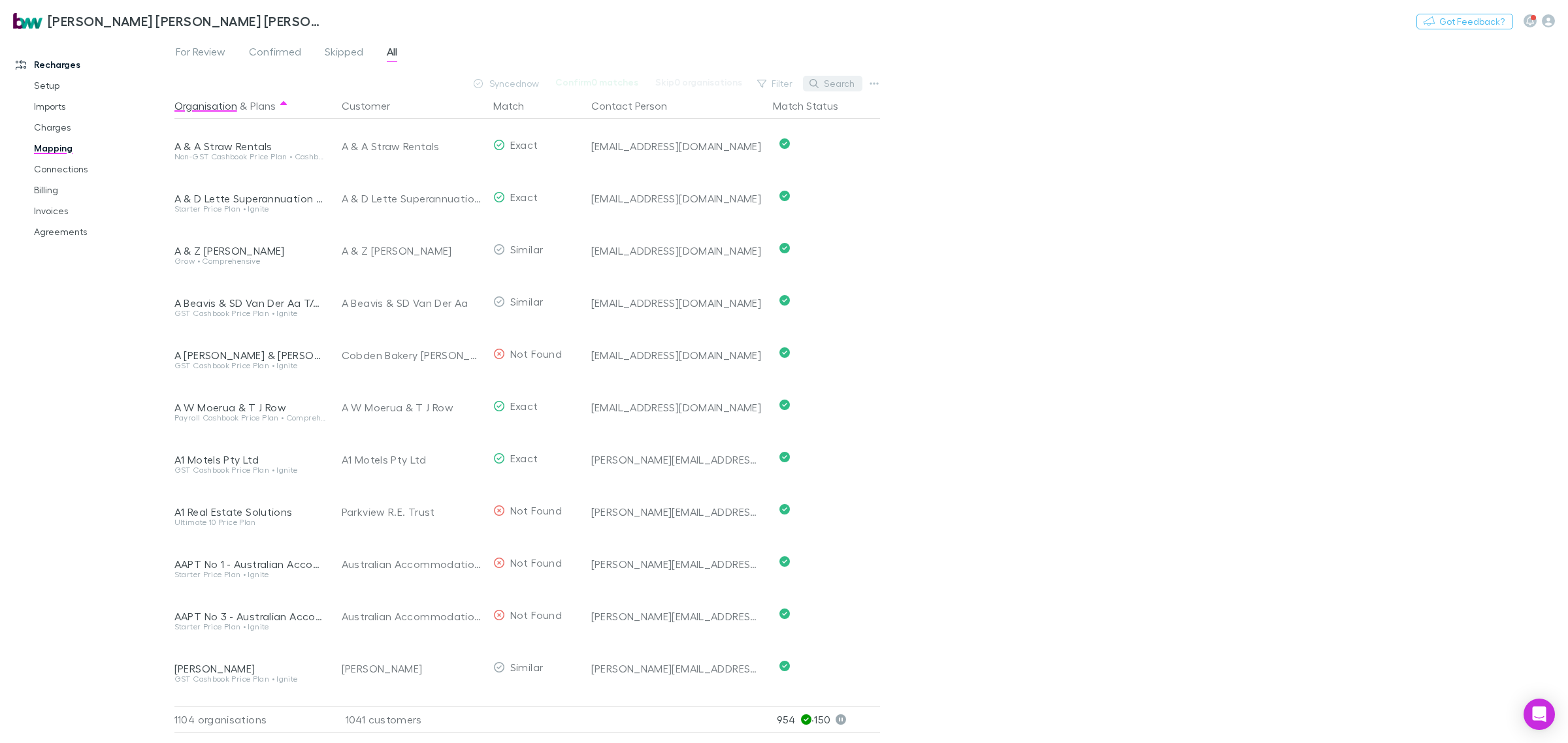
click at [846, 86] on button "Search" at bounding box center [833, 84] width 59 height 16
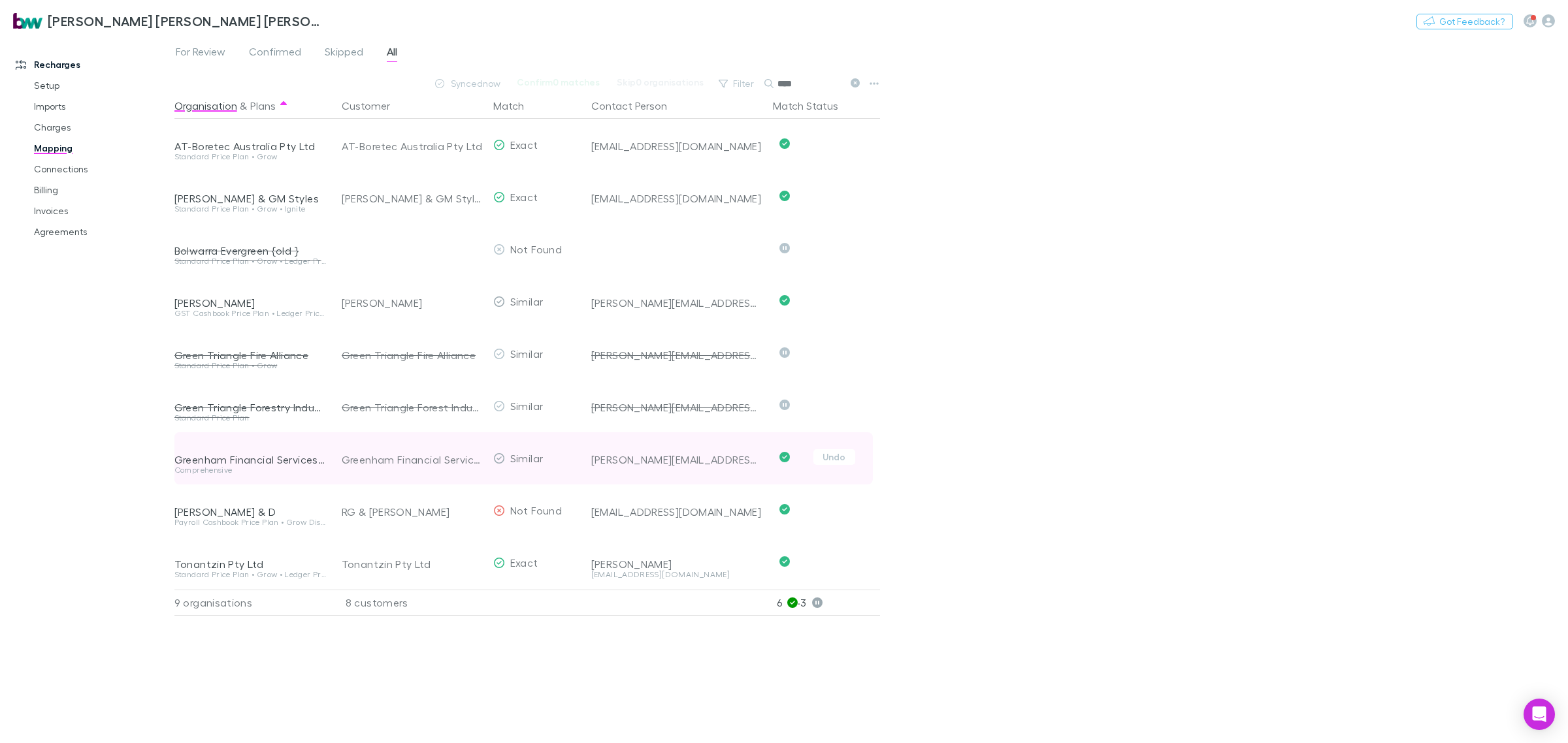
type input "****"
click at [257, 468] on div "Comprehensive" at bounding box center [250, 470] width 152 height 8
click at [209, 457] on div "Greenham Financial Services Pty Ltd" at bounding box center [250, 460] width 152 height 13
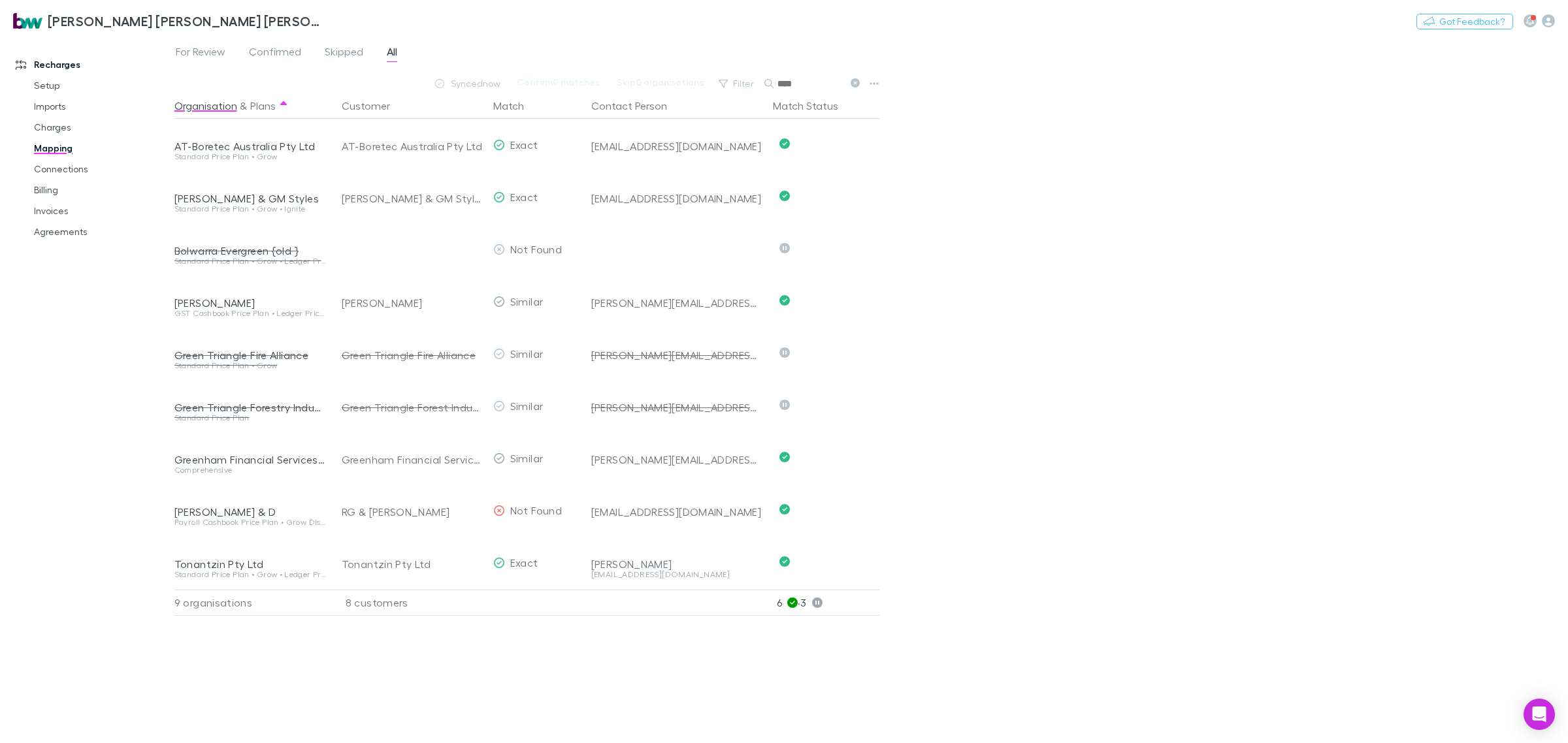
click at [1059, 296] on div "For Review Confirmed Skipped All Synced now Confirm 0 matches Skip 0 organisati…" at bounding box center [870, 389] width 1393 height 706
click at [59, 233] on link "Agreements" at bounding box center [102, 231] width 164 height 21
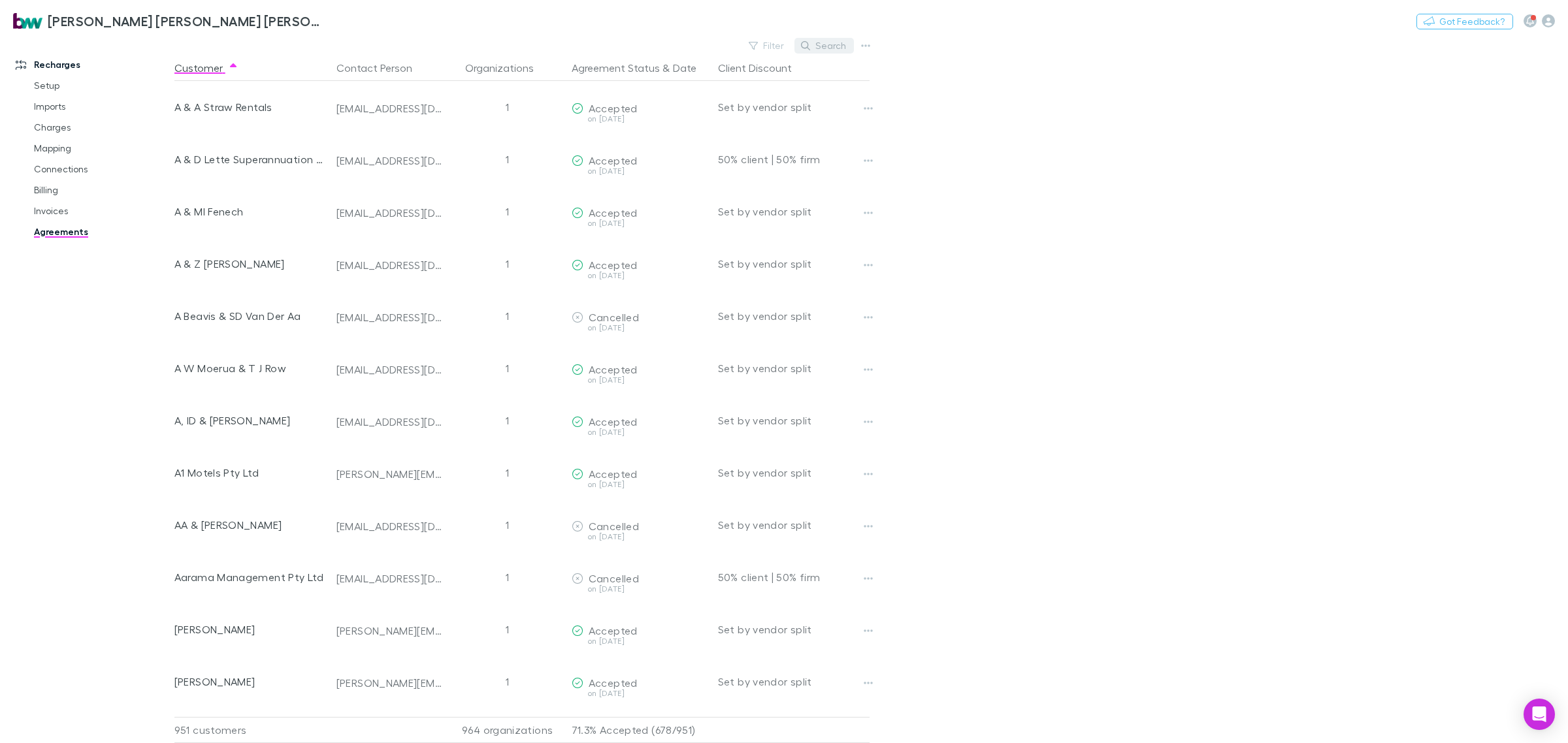
click at [845, 41] on button "Search" at bounding box center [824, 45] width 59 height 16
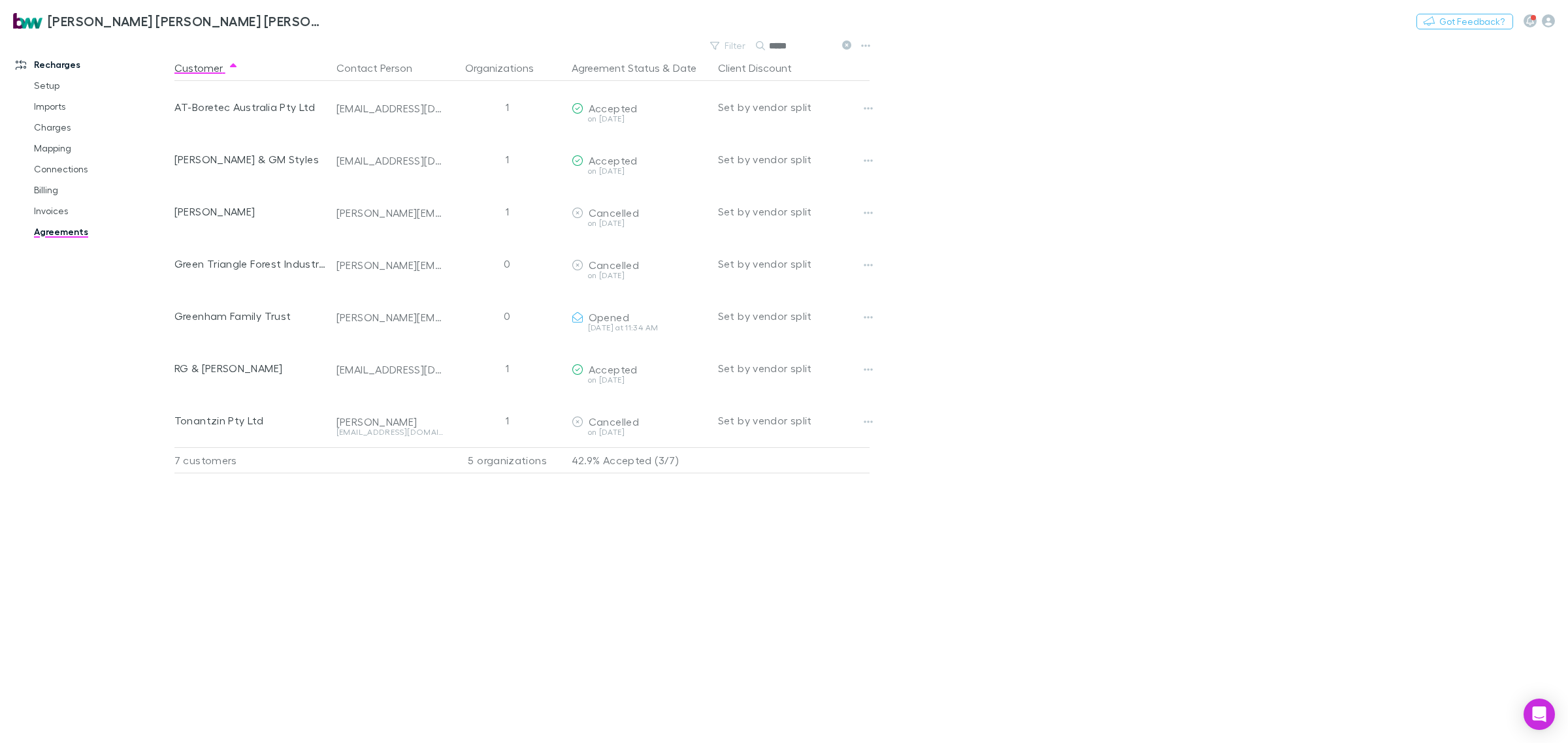
type input "*****"
click at [417, 566] on div "Customer Contact Person Organizations Agreement Status & Date Client Discount A…" at bounding box center [533, 399] width 719 height 688
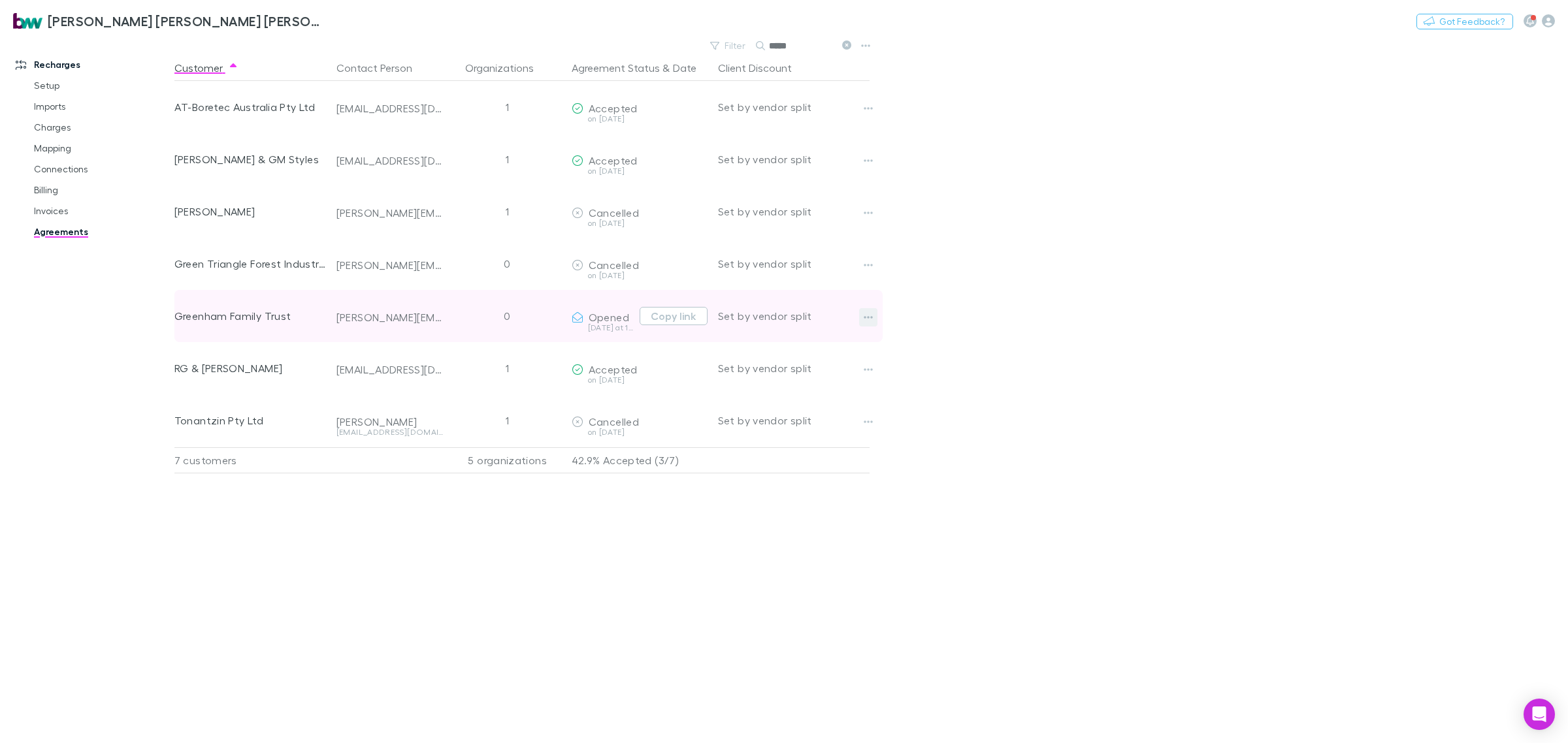
click at [872, 318] on icon "button" at bounding box center [868, 317] width 9 height 10
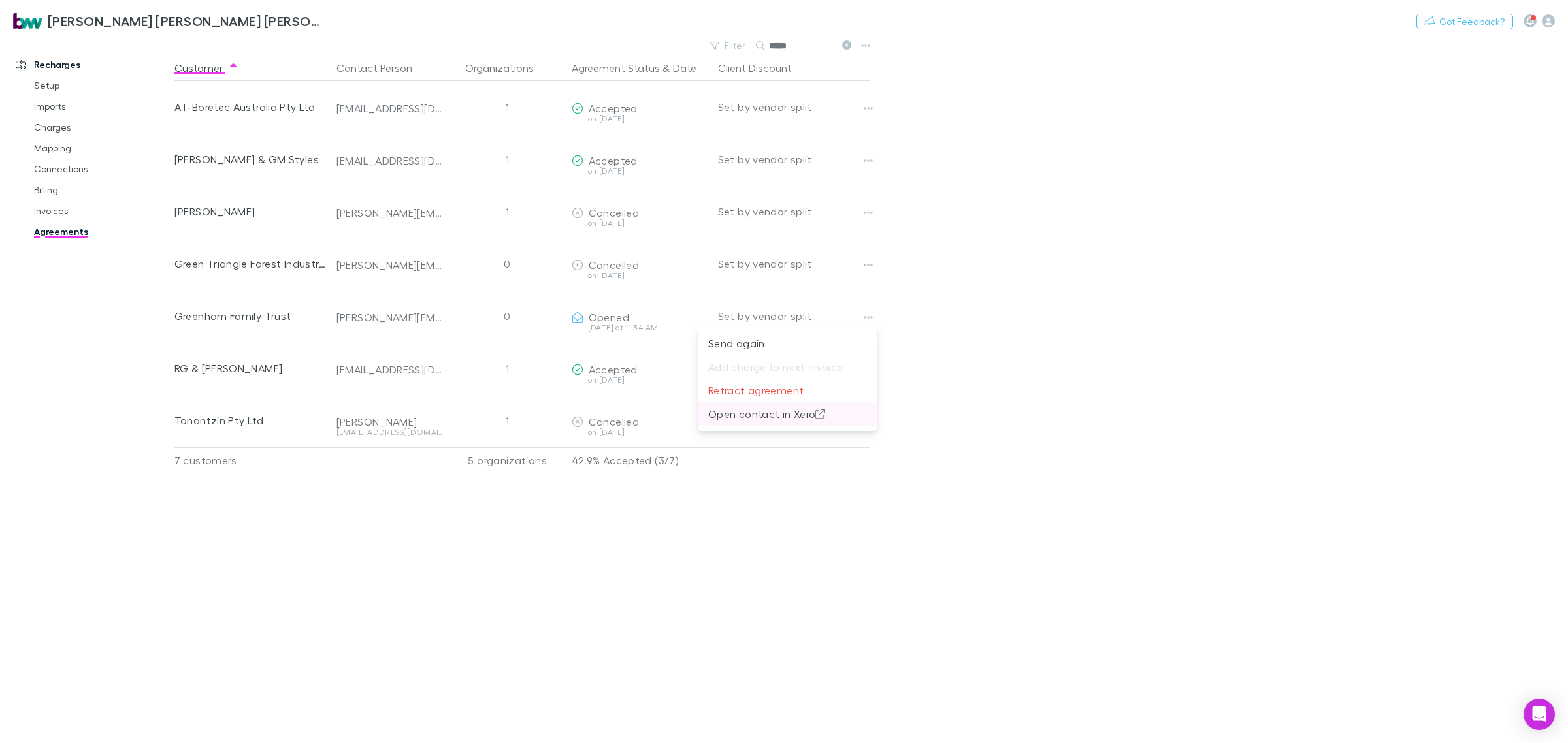
click at [746, 413] on p "Open contact in Xero" at bounding box center [787, 414] width 159 height 16
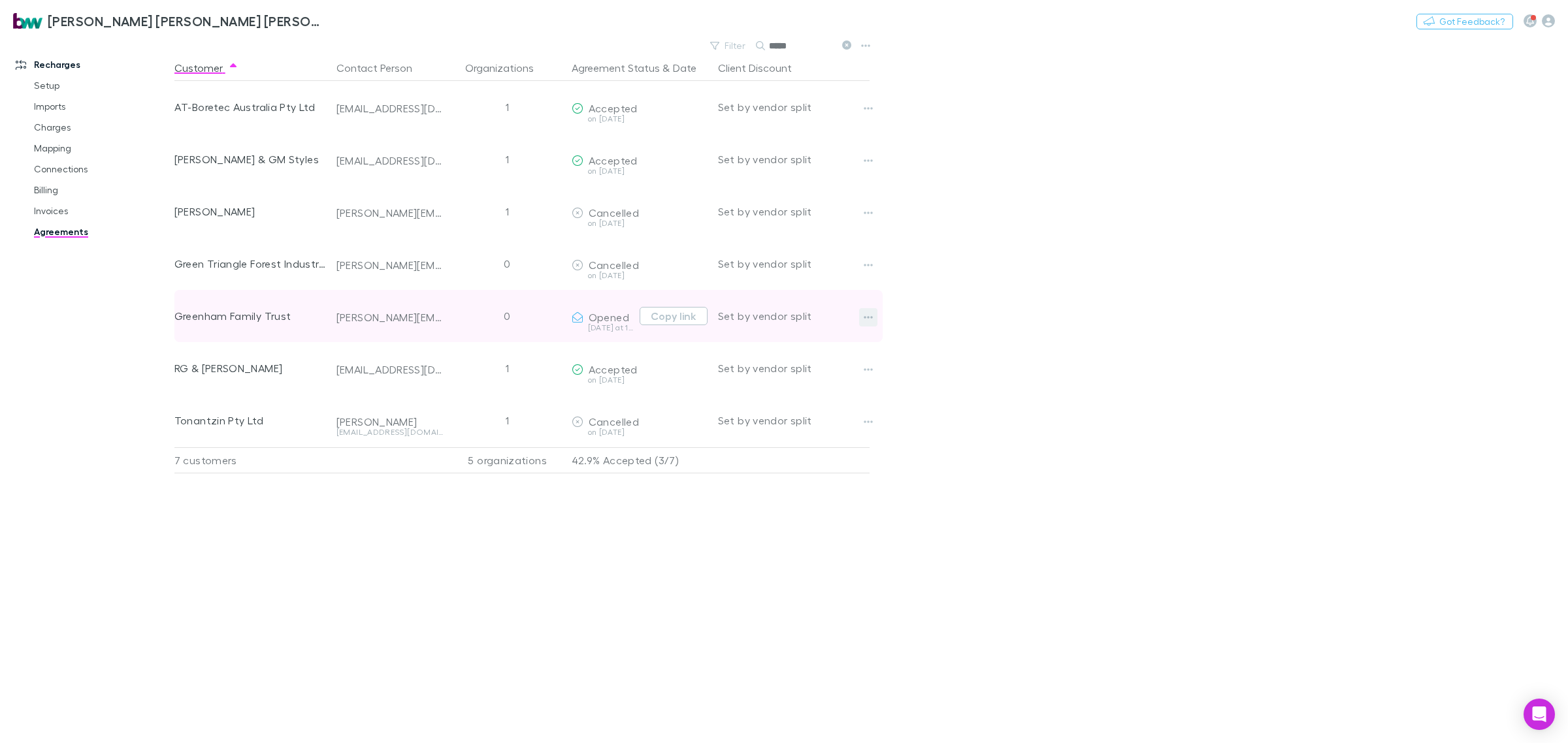
click at [870, 318] on icon "button" at bounding box center [868, 317] width 9 height 10
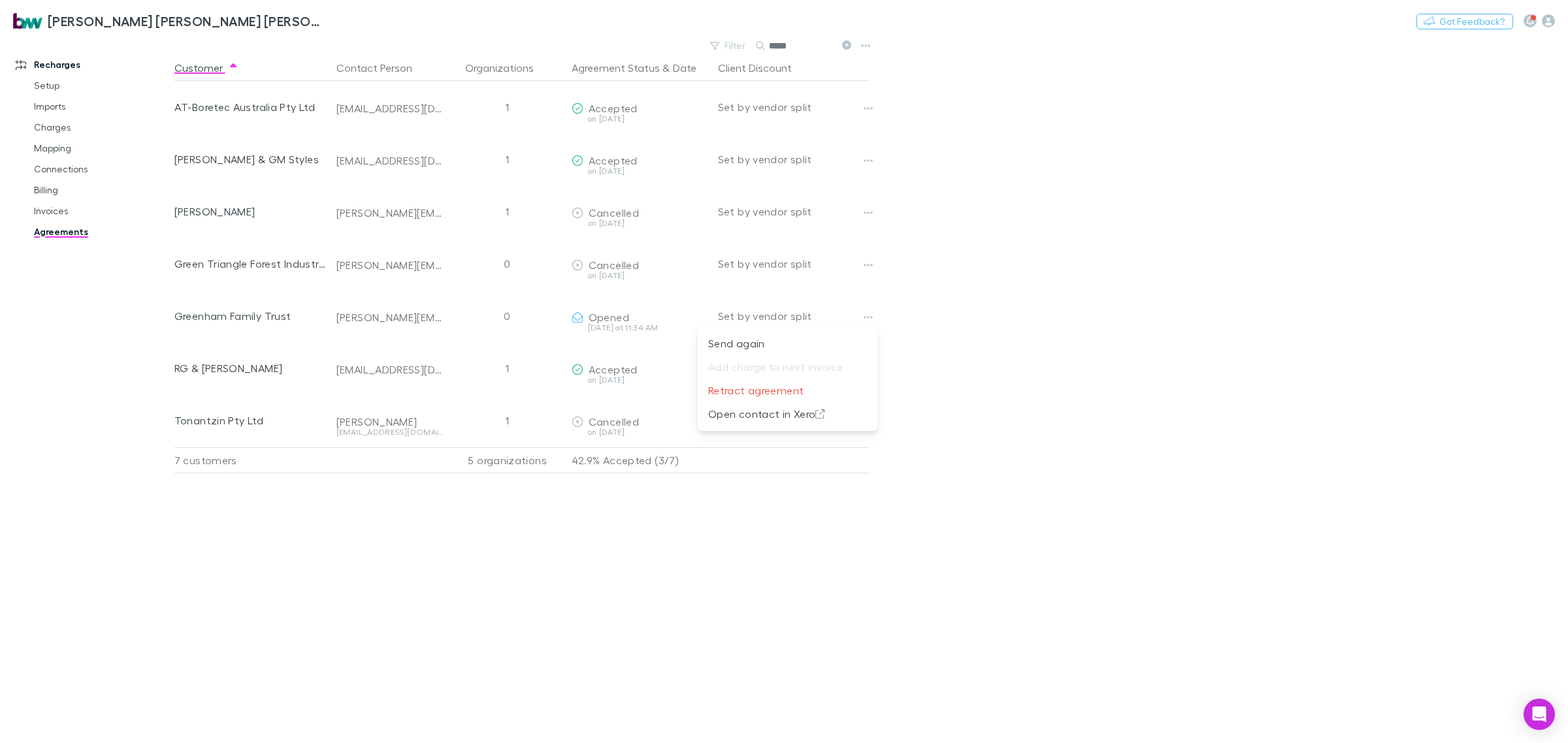
click at [394, 321] on div at bounding box center [784, 371] width 1568 height 743
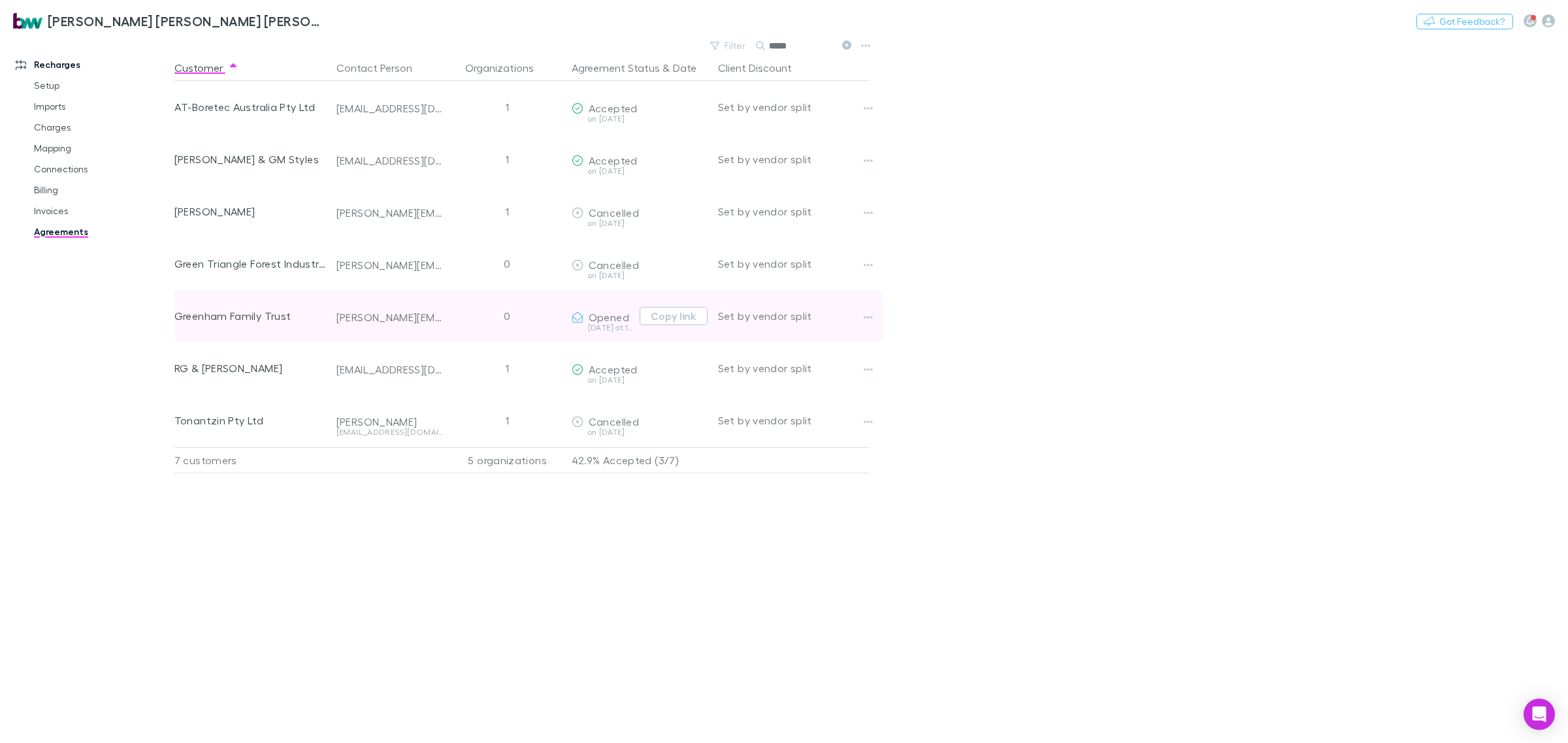
click at [232, 322] on div "Greenham Family Trust" at bounding box center [250, 315] width 152 height 52
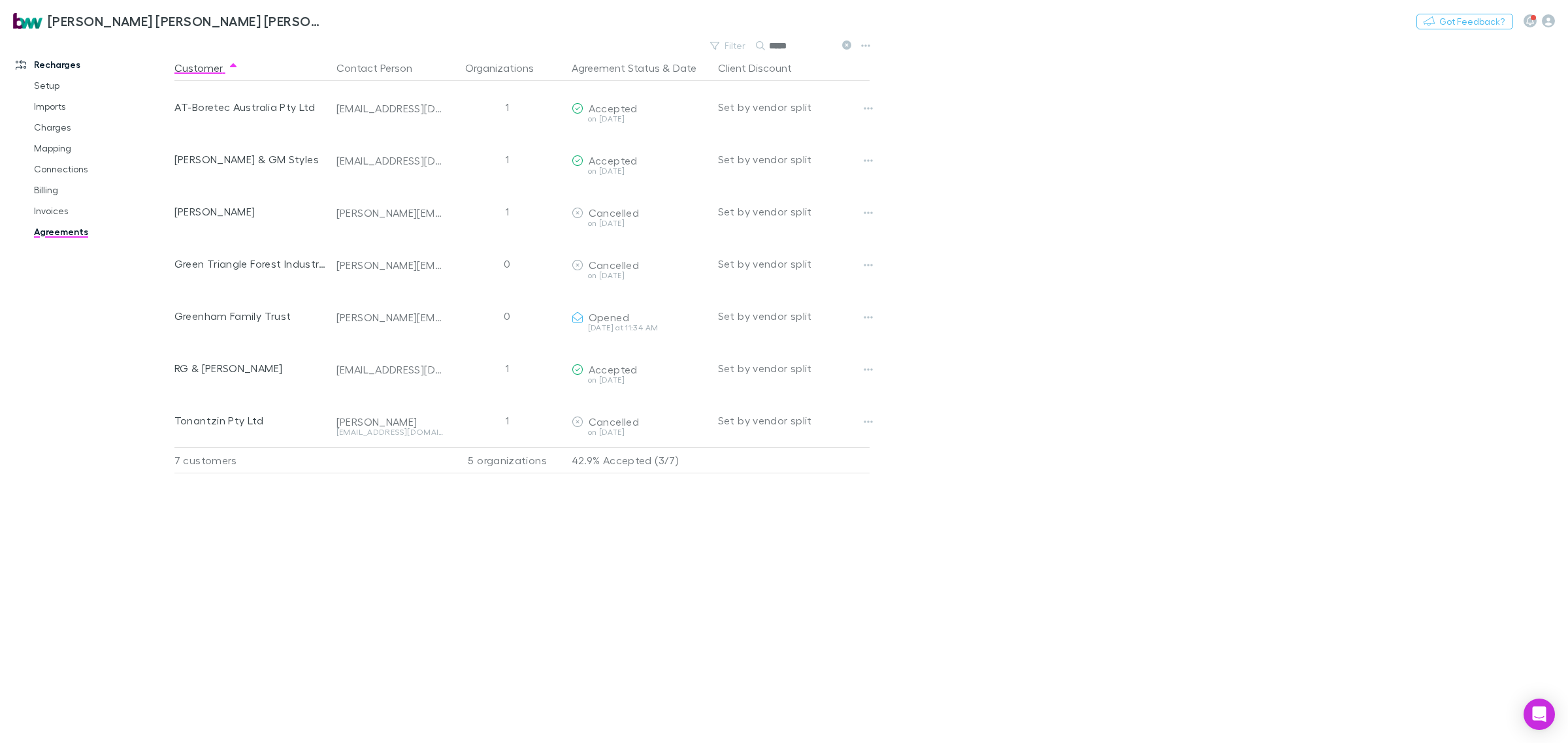
click at [340, 547] on div "Customer Contact Person Organizations Agreement Status & Date Client Discount A…" at bounding box center [533, 399] width 719 height 688
click at [59, 212] on link "Invoices" at bounding box center [102, 211] width 164 height 21
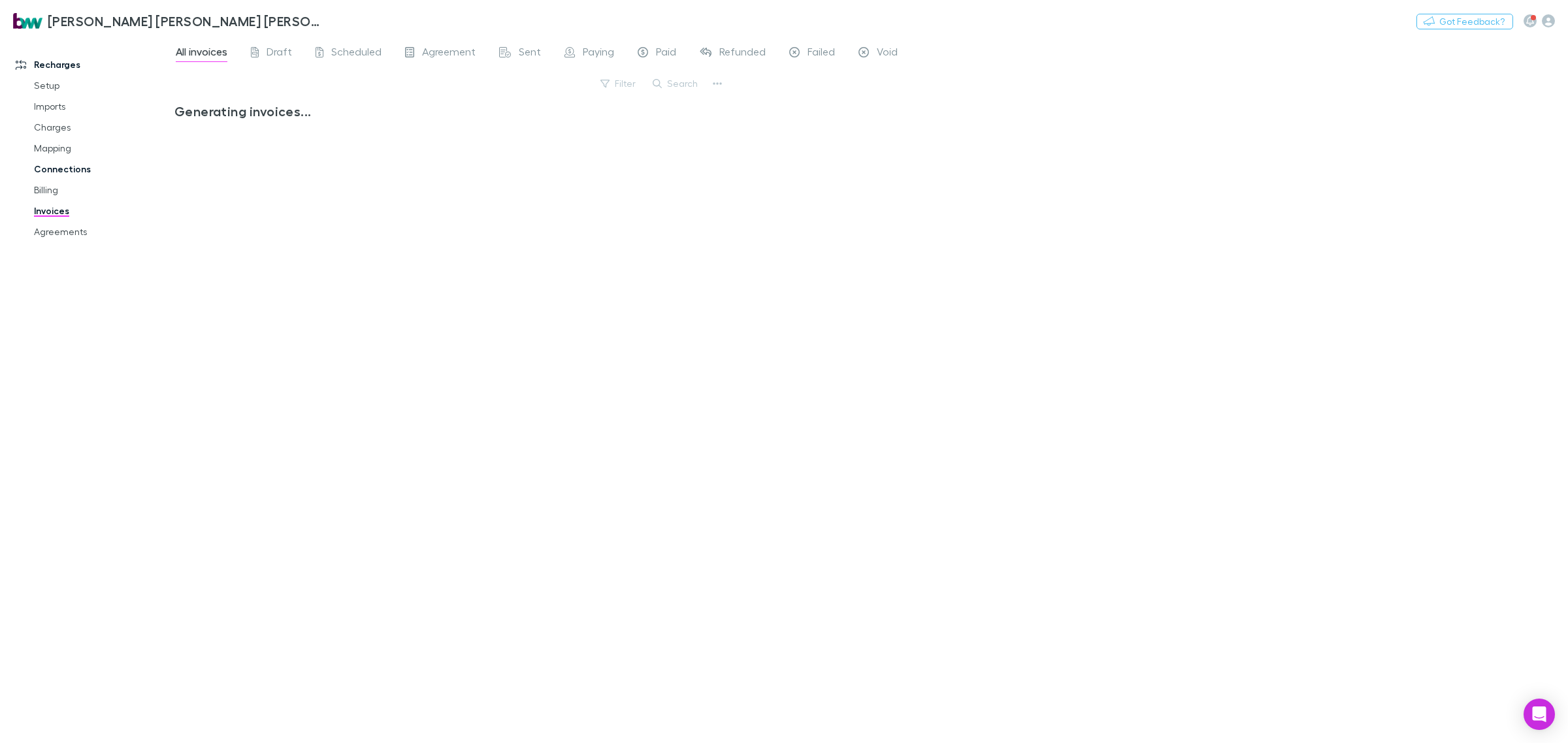
click at [63, 174] on link "Connections" at bounding box center [102, 169] width 164 height 21
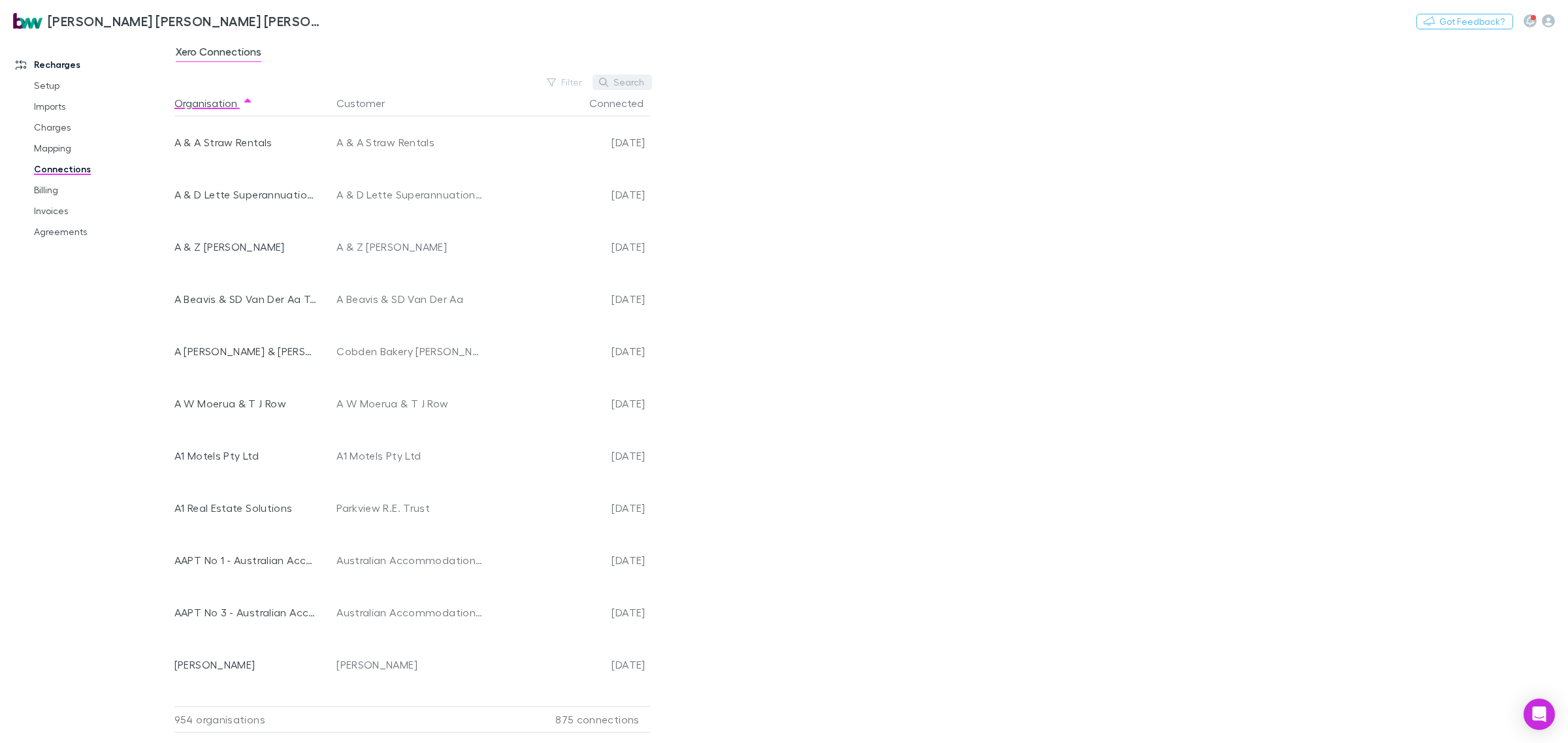
click at [639, 85] on button "Search" at bounding box center [622, 82] width 59 height 16
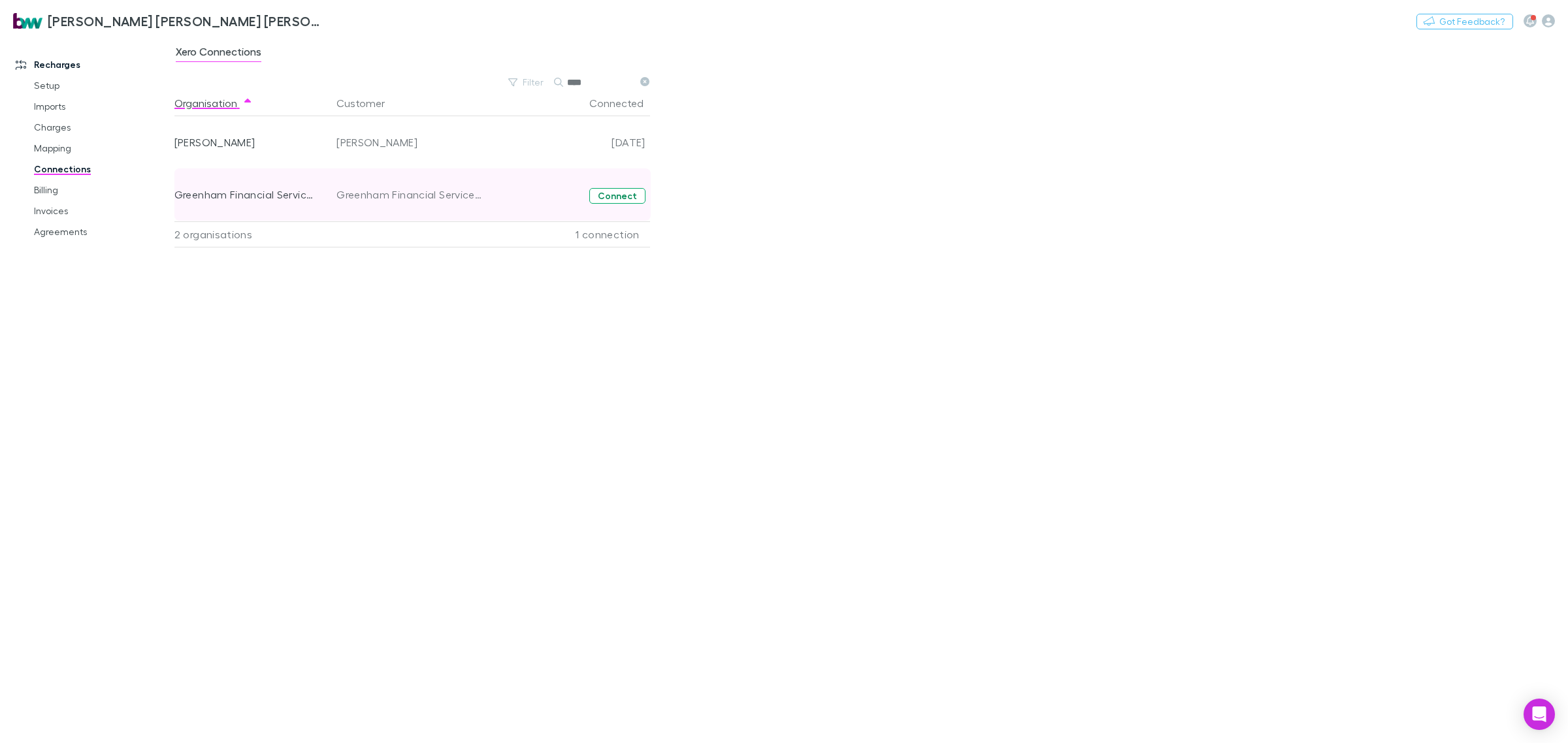
type input "****"
click at [623, 197] on button "Connect" at bounding box center [617, 196] width 56 height 16
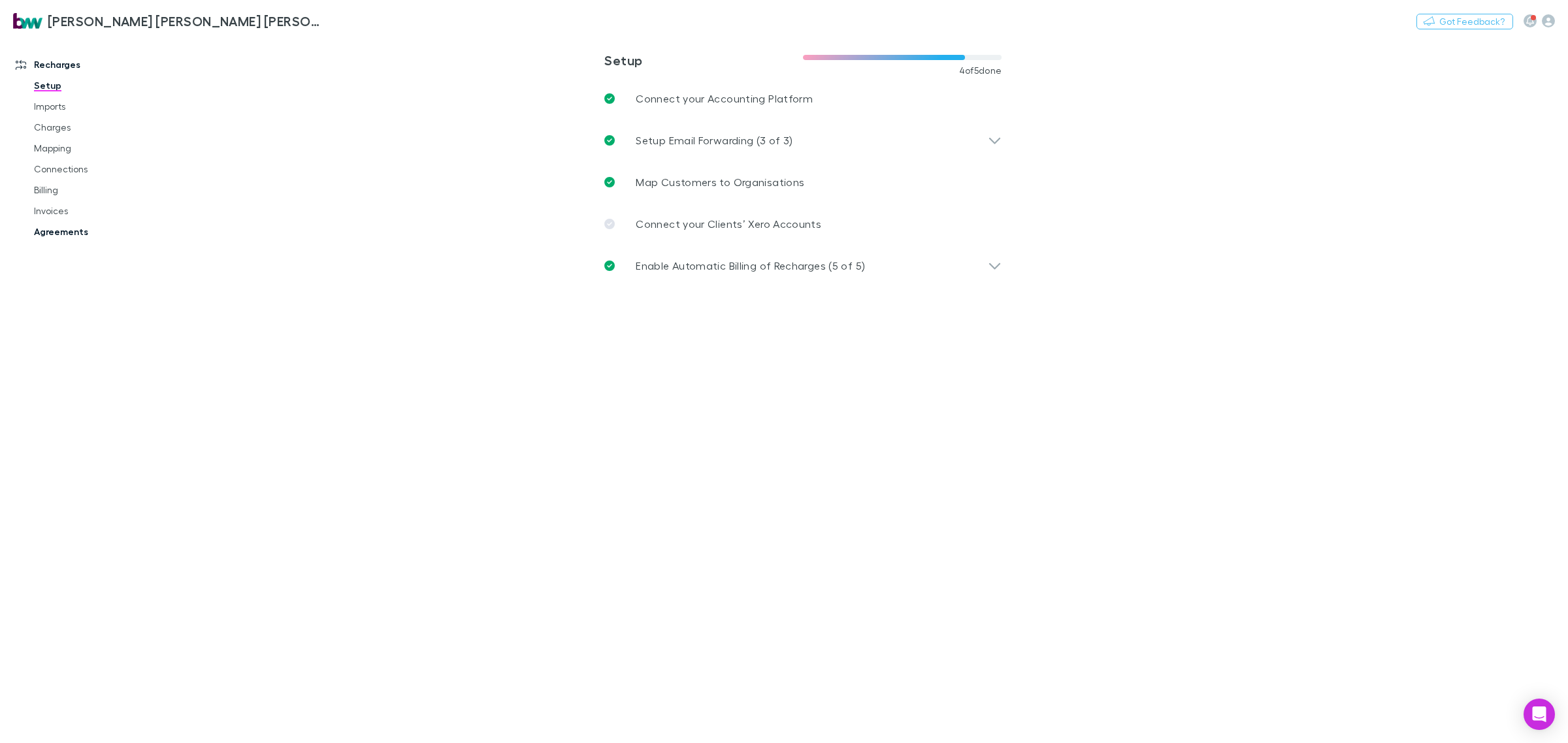
click at [76, 233] on link "Agreements" at bounding box center [102, 231] width 164 height 21
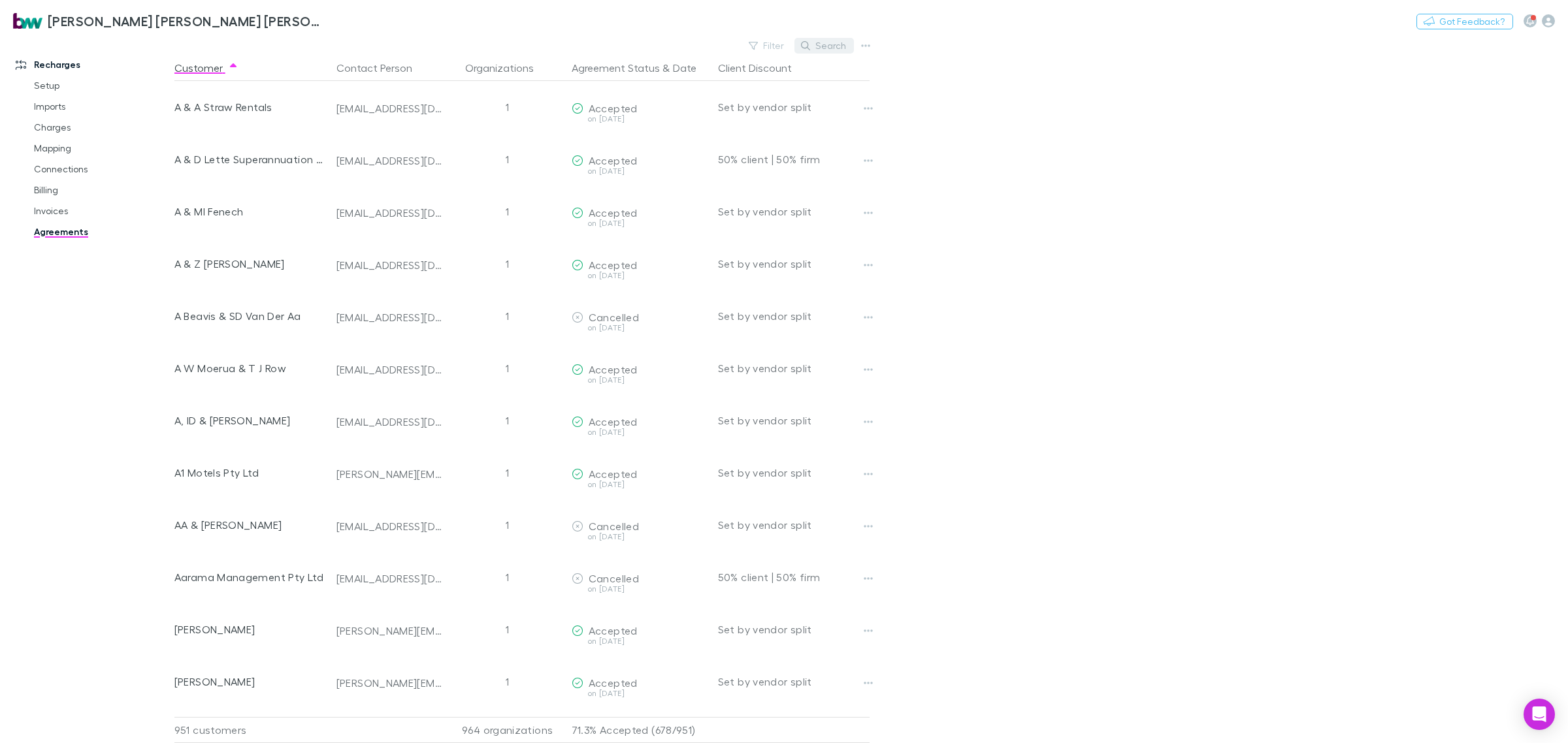
click at [831, 42] on button "Search" at bounding box center [824, 45] width 59 height 16
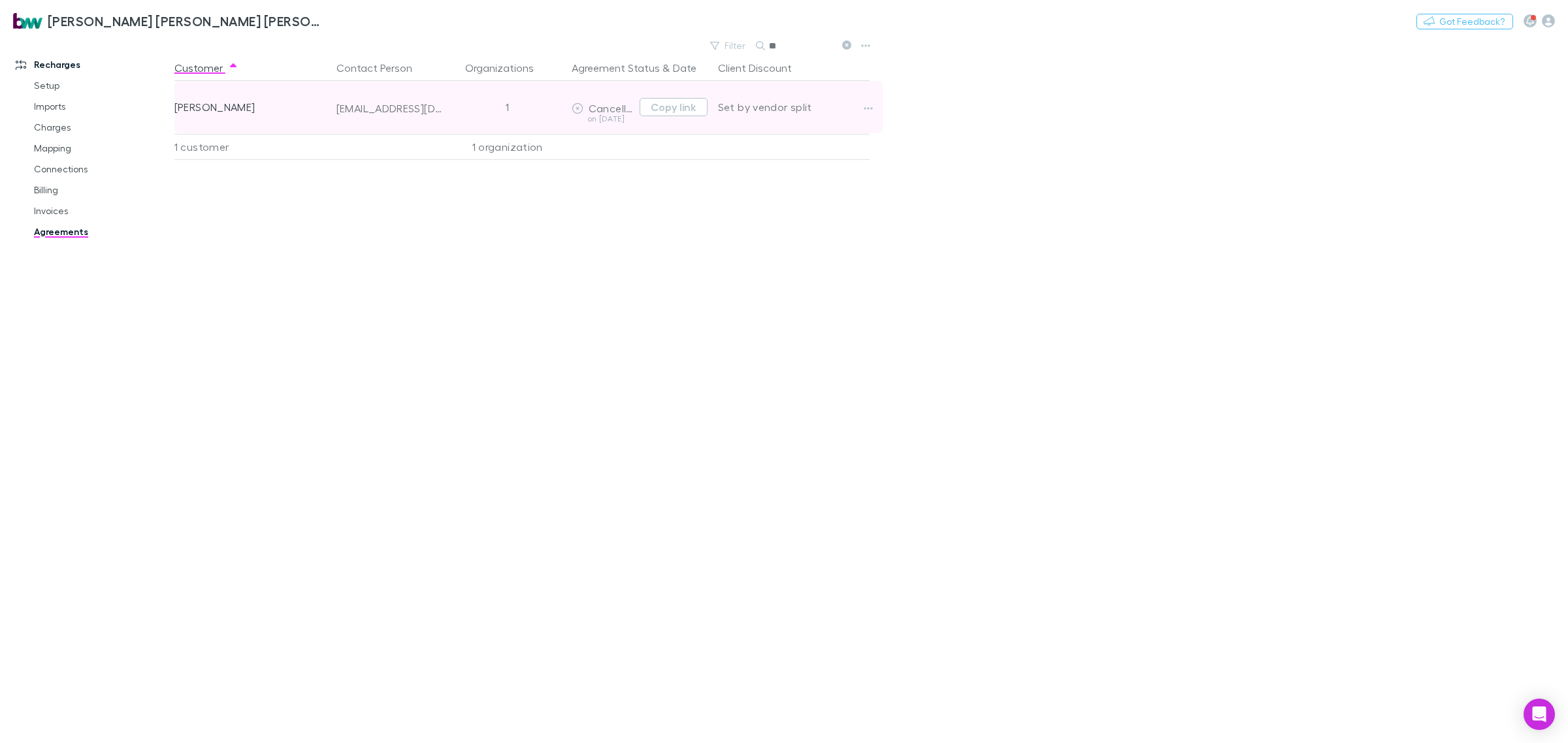
type input "*"
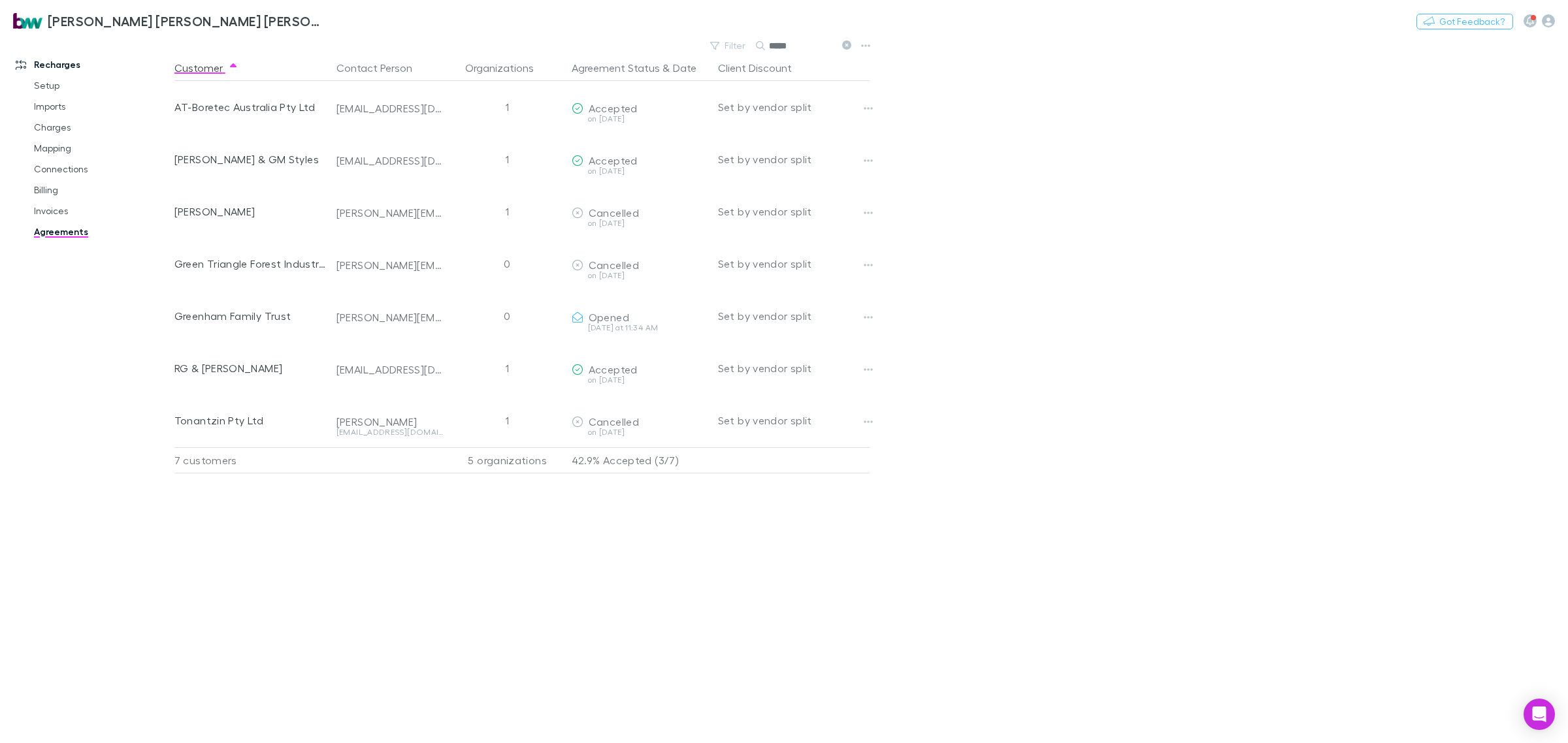
type input "*****"
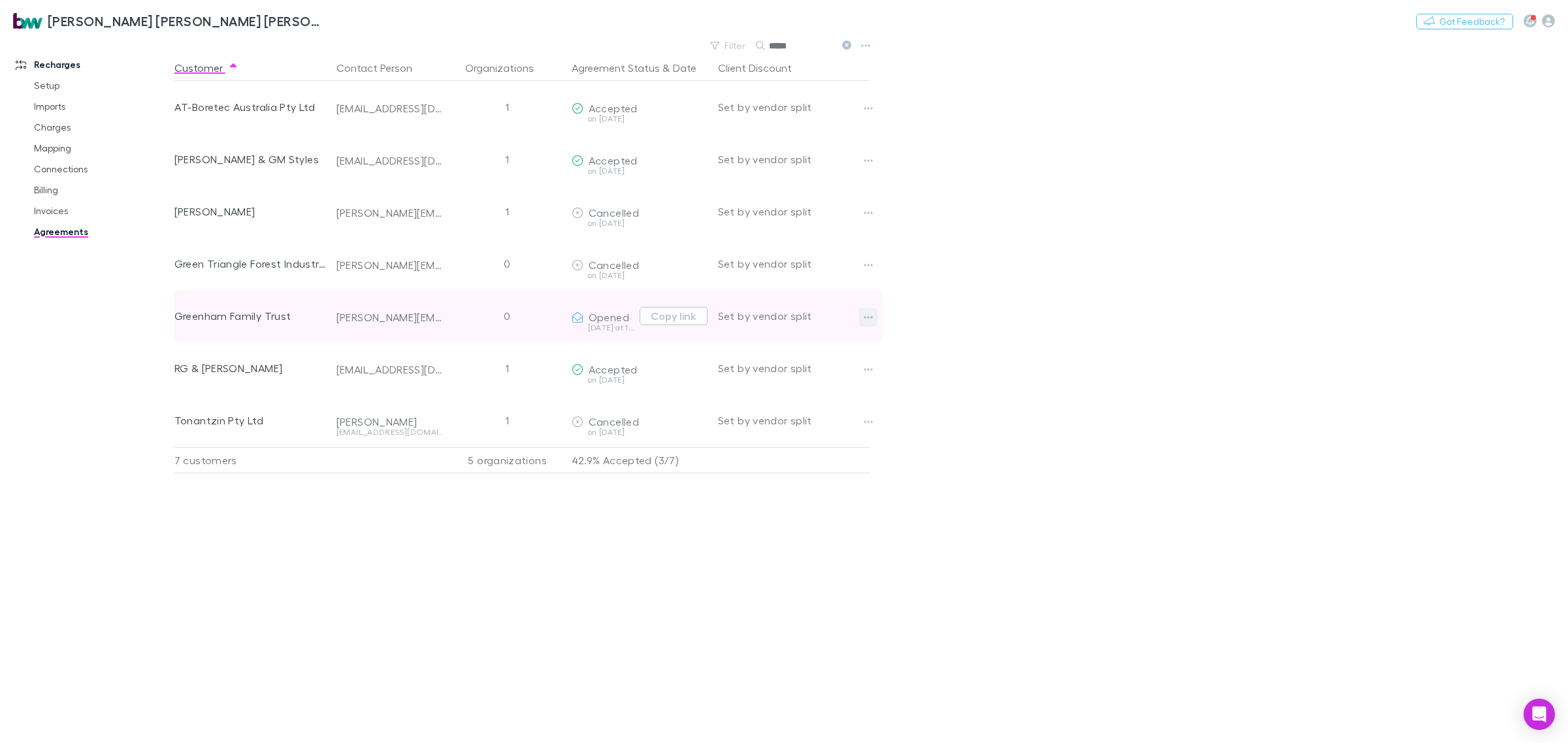
click at [872, 317] on icon "button" at bounding box center [868, 317] width 9 height 10
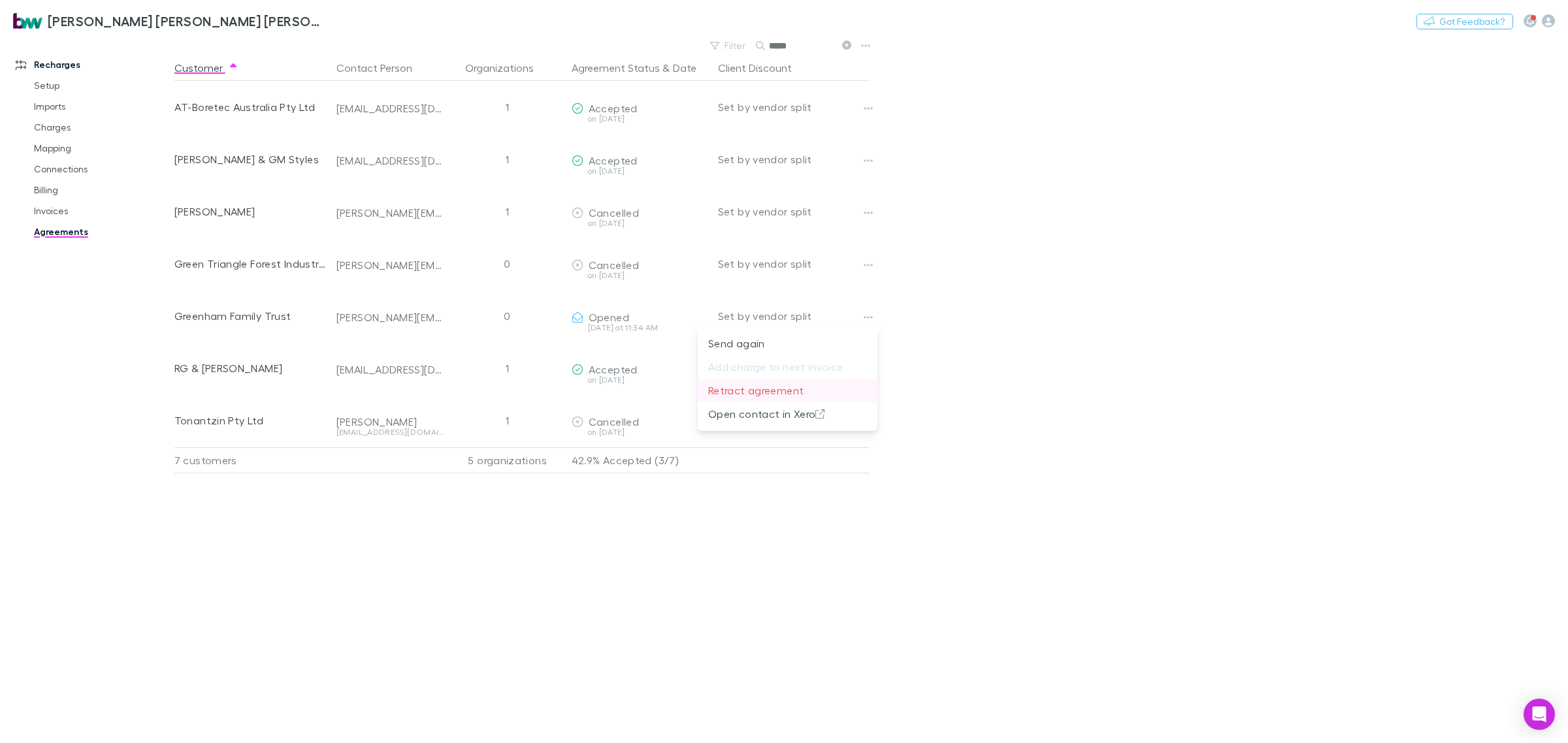
click at [778, 393] on p "Retract agreement" at bounding box center [787, 391] width 159 height 16
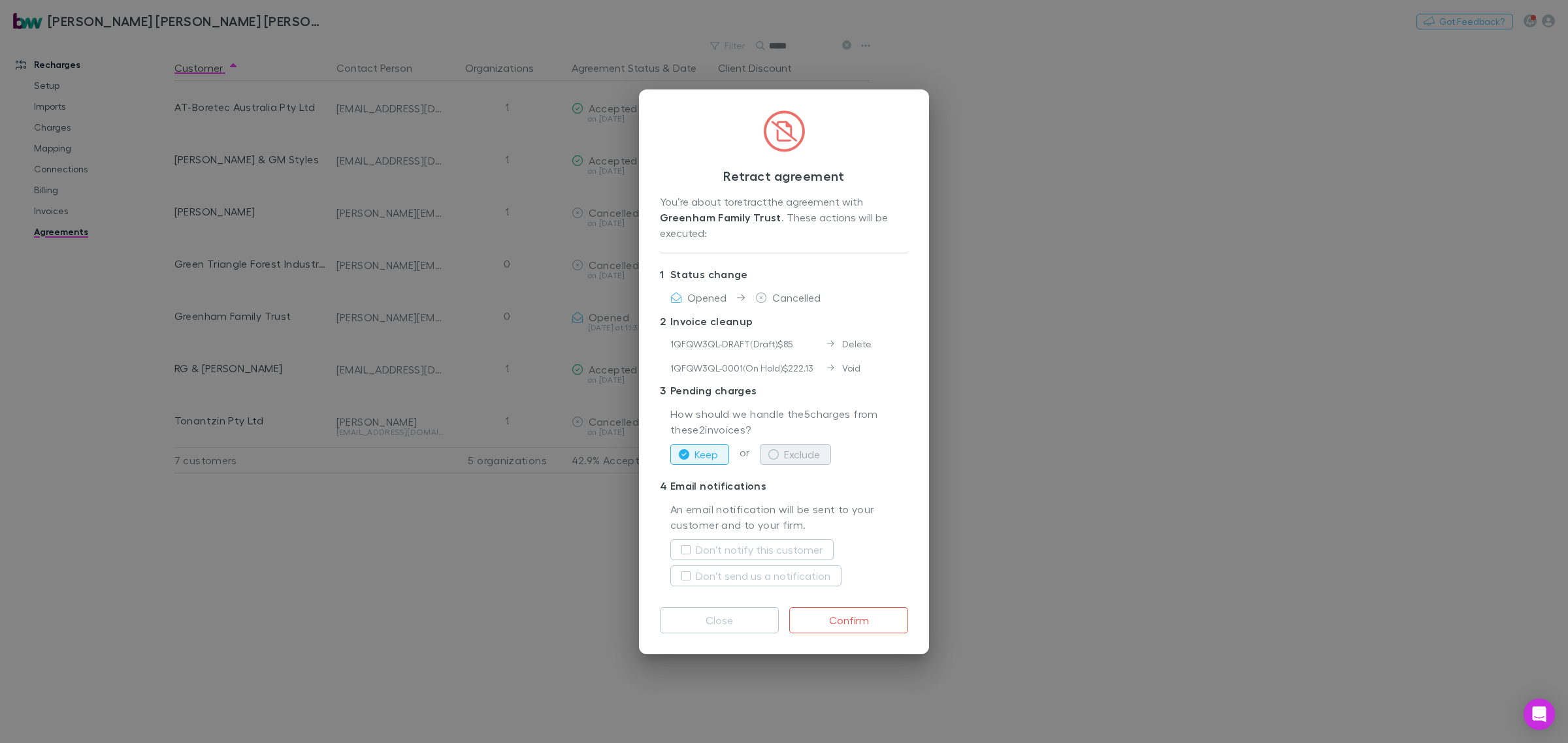
click at [814, 451] on button "Exclude" at bounding box center [795, 454] width 71 height 21
click at [696, 576] on label "Don't send us a notification" at bounding box center [762, 576] width 135 height 16
click at [869, 619] on button "Confirm" at bounding box center [848, 620] width 119 height 26
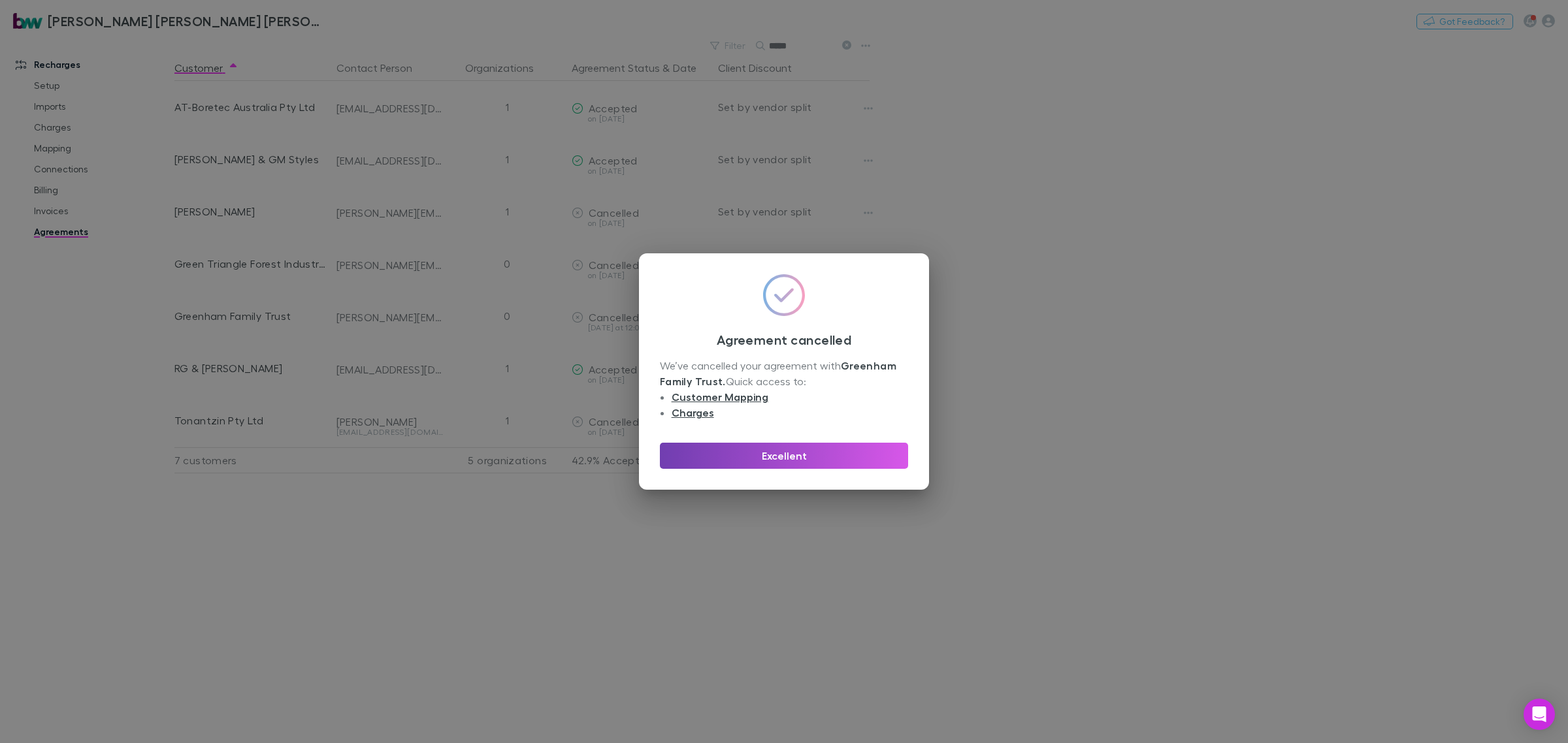
click at [789, 453] on button "Excellent" at bounding box center [783, 456] width 248 height 26
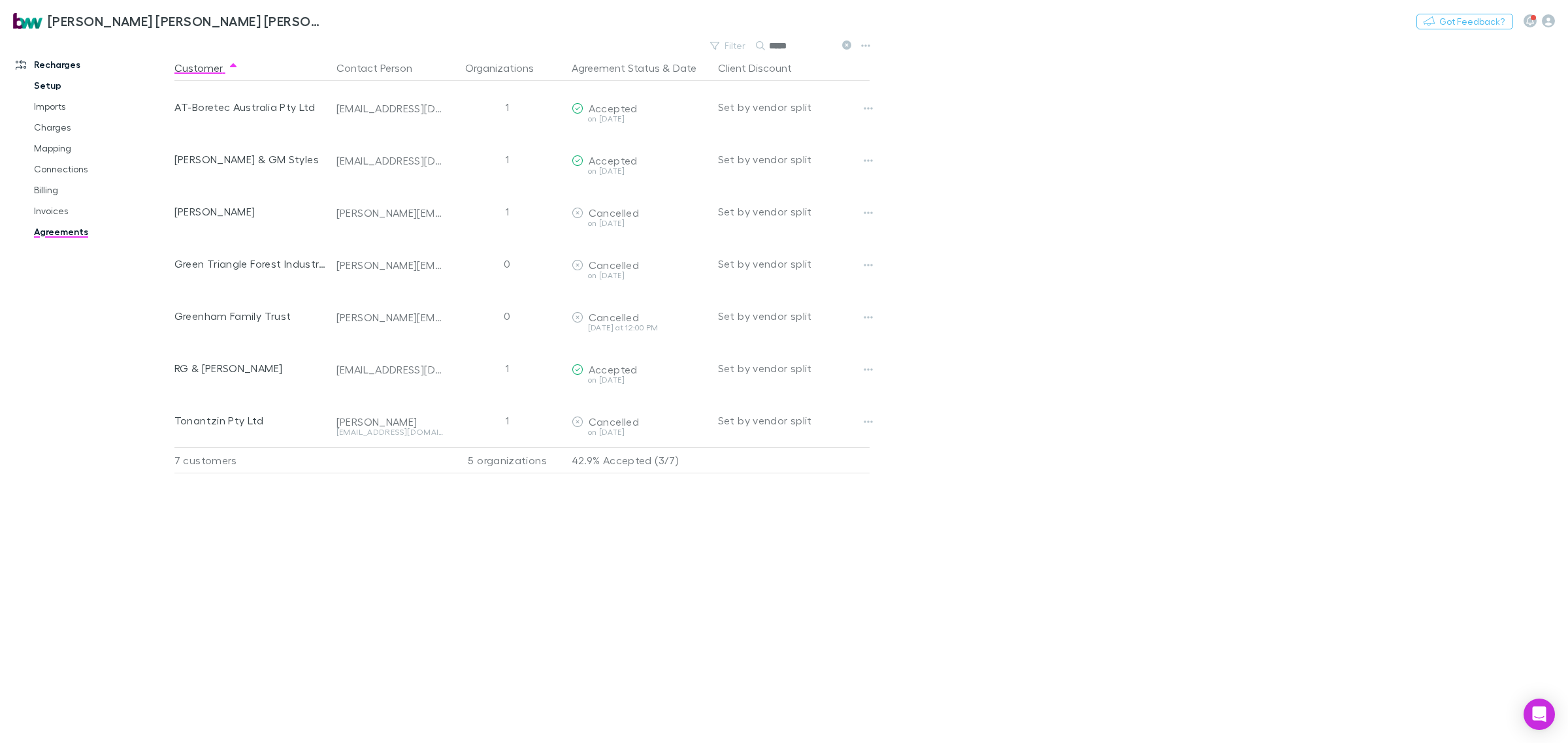
click at [49, 95] on link "Setup" at bounding box center [102, 85] width 164 height 21
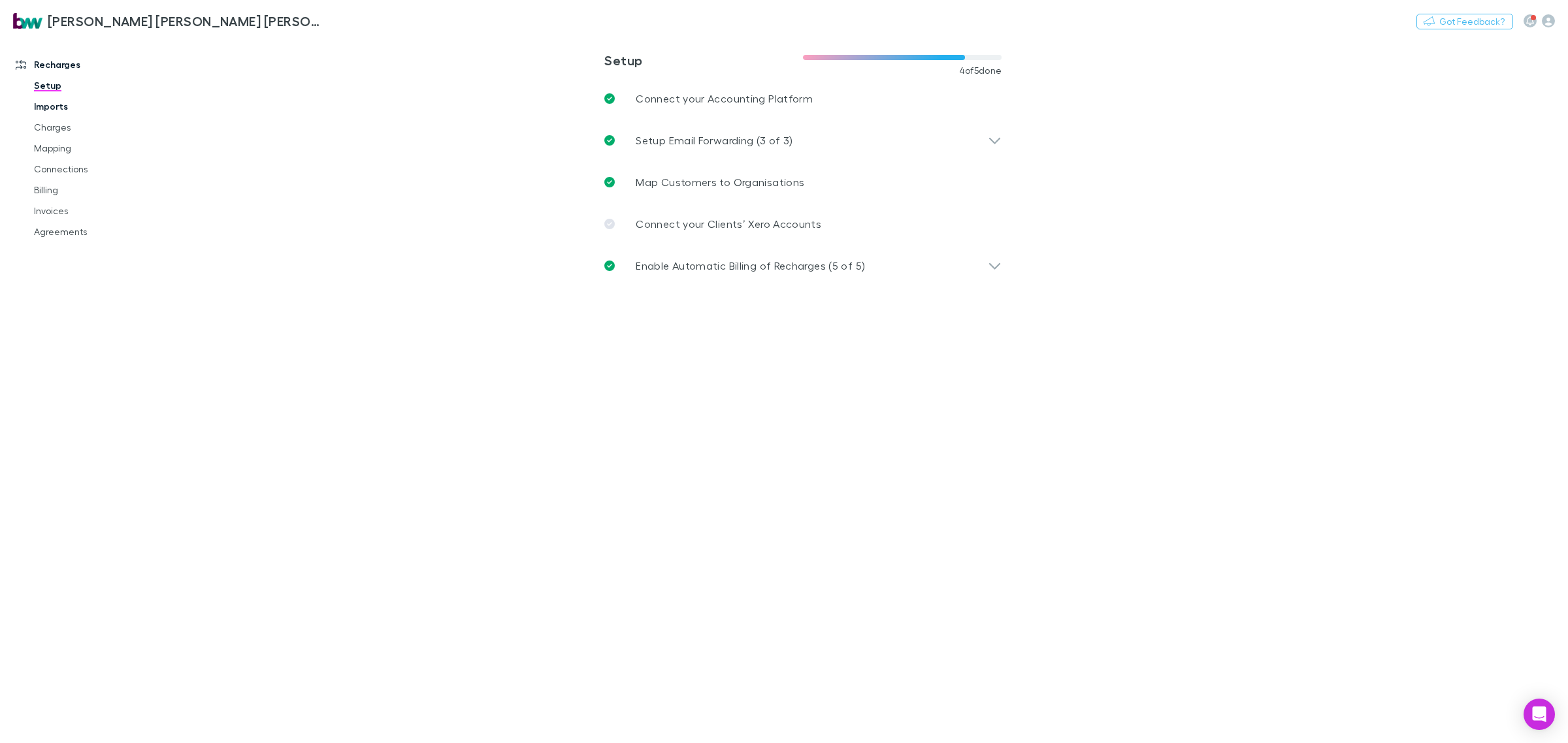
click at [46, 115] on link "Imports" at bounding box center [102, 106] width 164 height 21
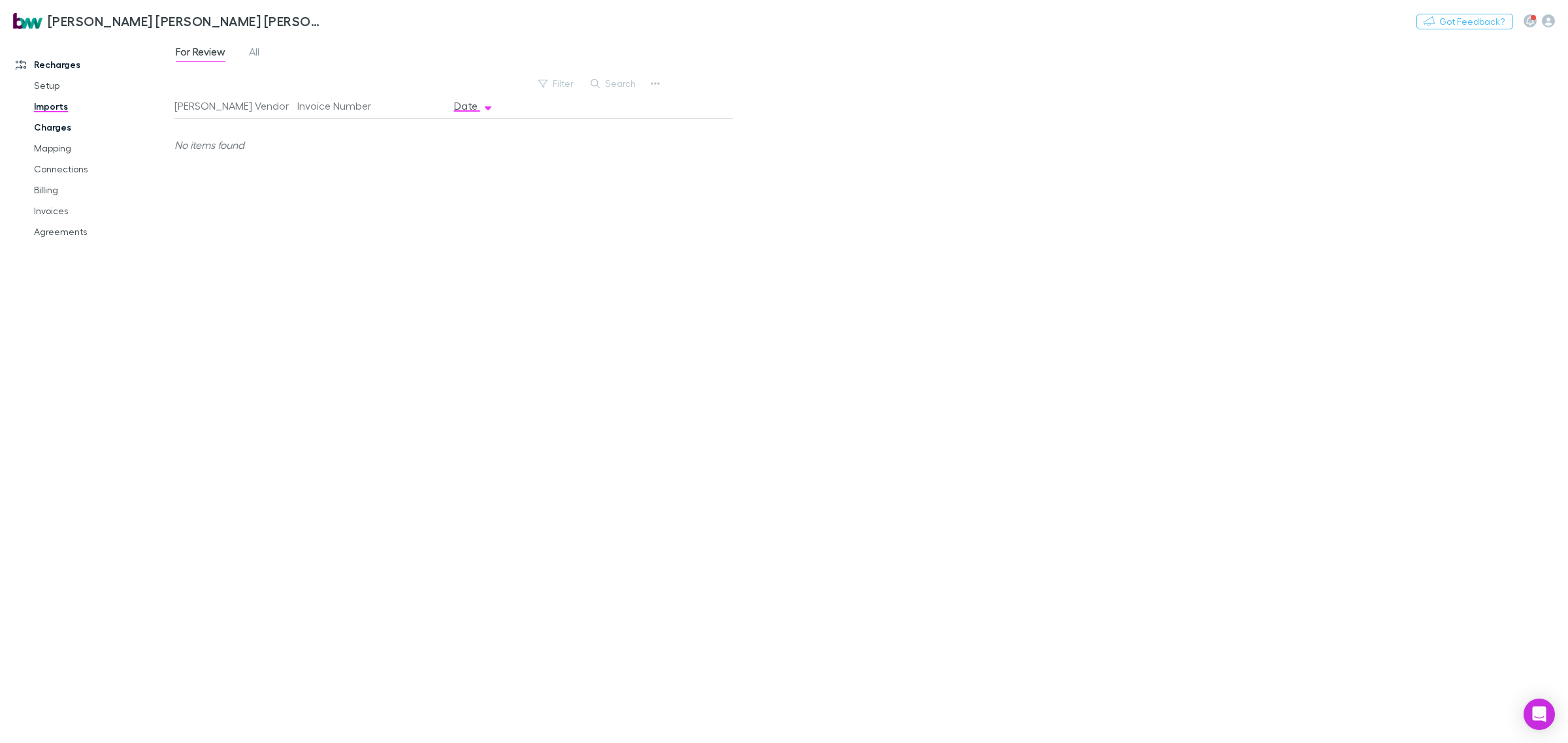
click at [60, 128] on link "Charges" at bounding box center [102, 127] width 164 height 21
click at [67, 149] on link "Mapping" at bounding box center [102, 148] width 164 height 21
click at [398, 43] on link "All" at bounding box center [392, 53] width 13 height 21
click at [397, 56] on span "All" at bounding box center [391, 53] width 10 height 17
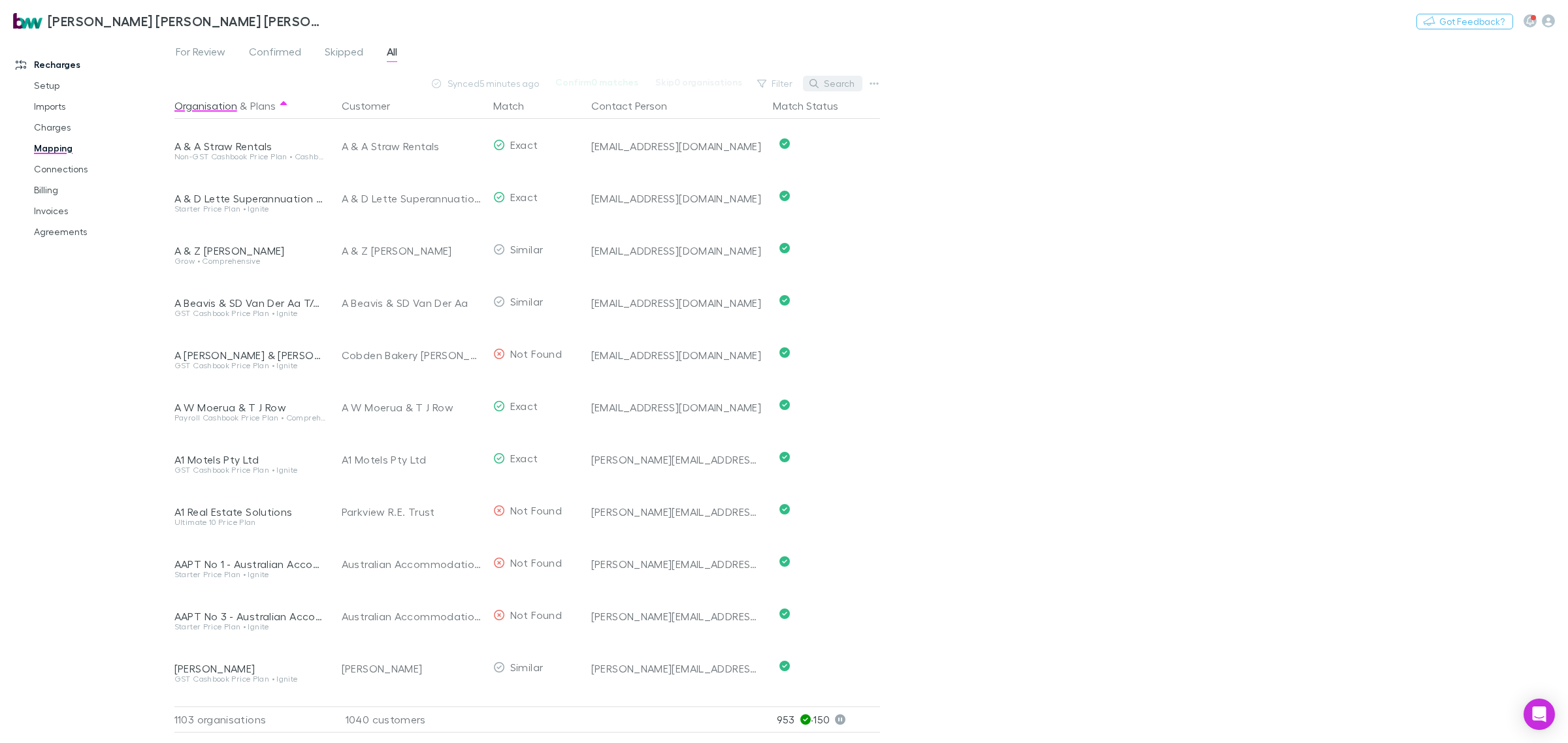
click at [838, 81] on button "Search" at bounding box center [833, 84] width 59 height 16
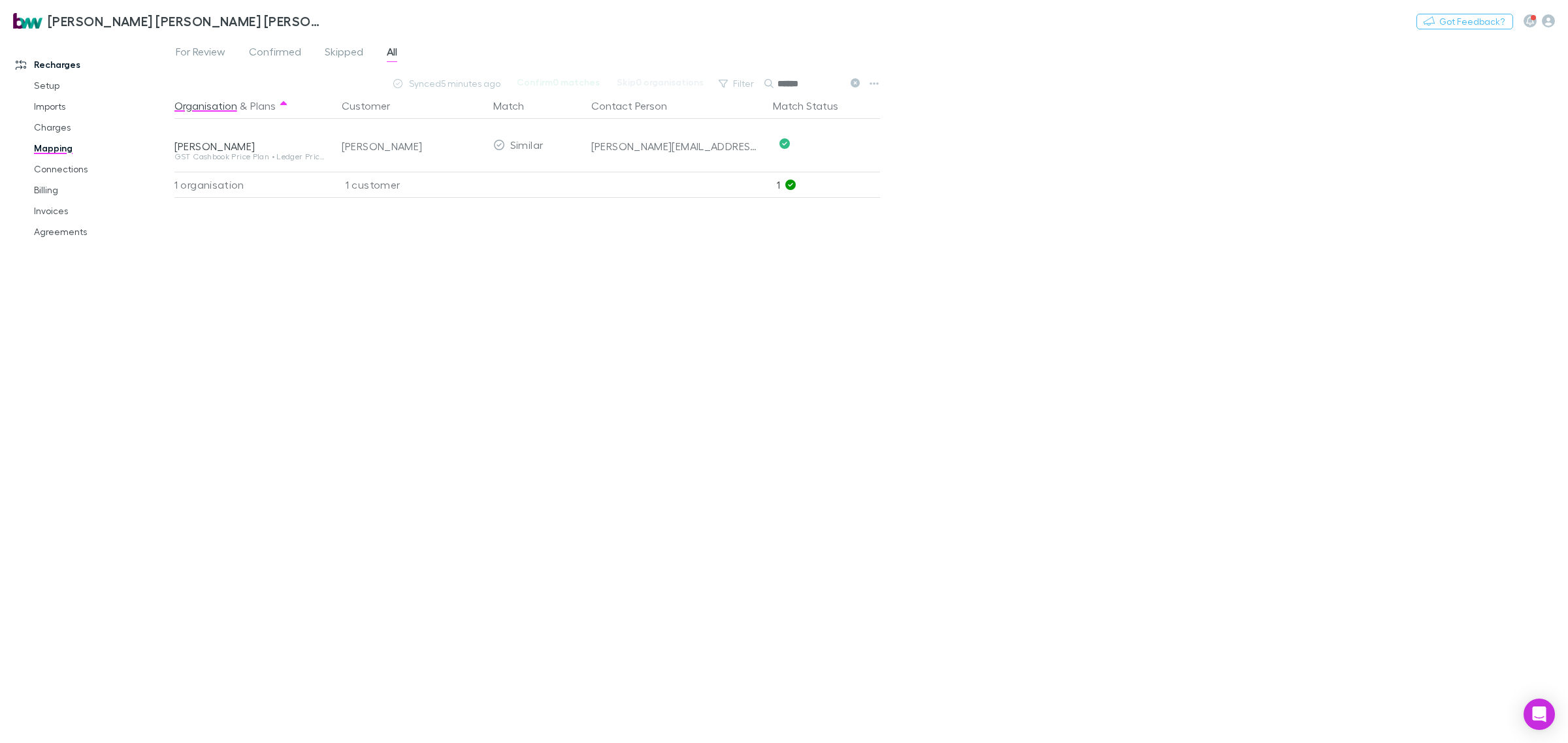
drag, startPoint x: 818, startPoint y: 81, endPoint x: 762, endPoint y: 82, distance: 56.0
click at [762, 82] on div "Filter Search ******" at bounding box center [788, 83] width 152 height 18
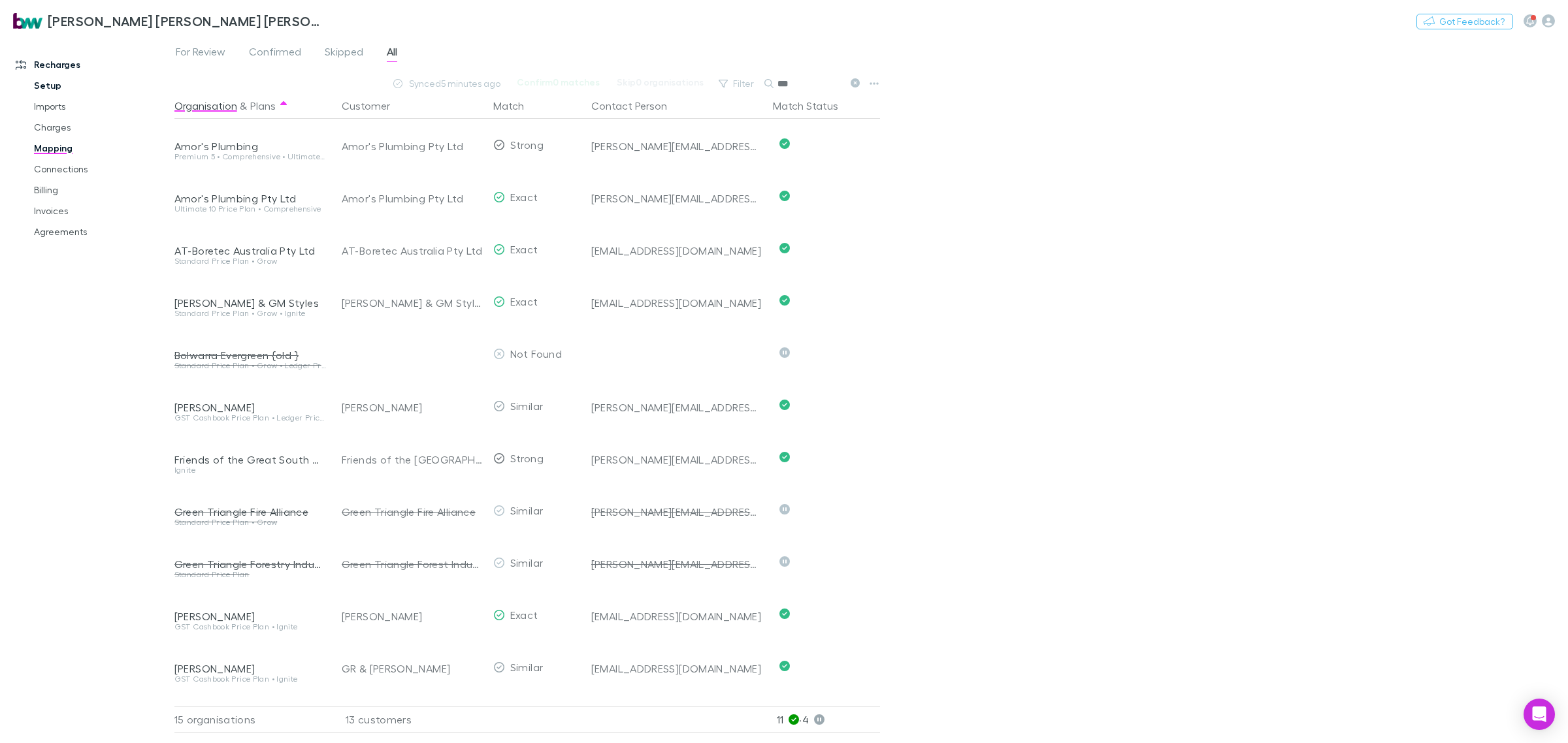
type input "***"
click at [52, 88] on link "Setup" at bounding box center [102, 85] width 164 height 21
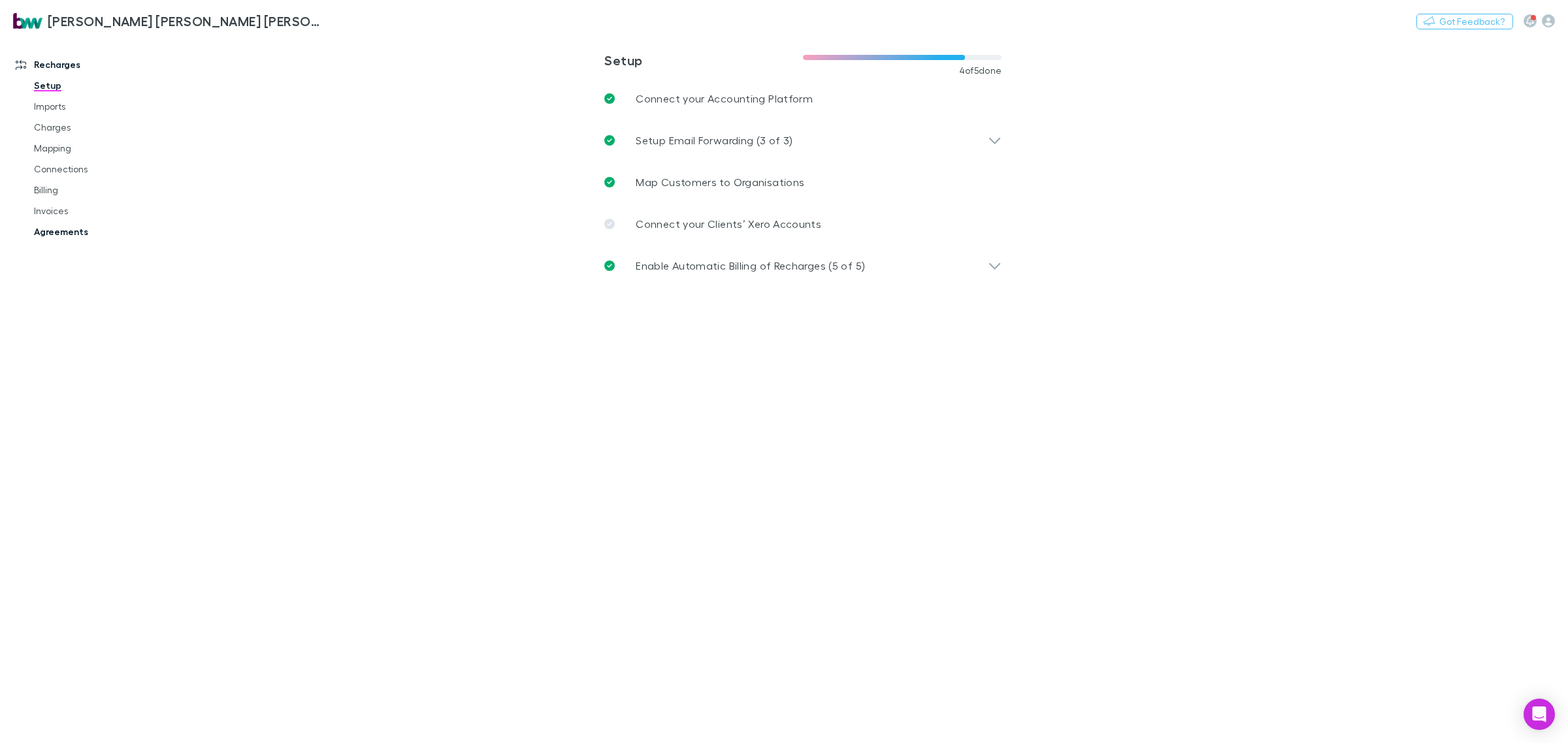
click at [52, 231] on link "Agreements" at bounding box center [102, 231] width 164 height 21
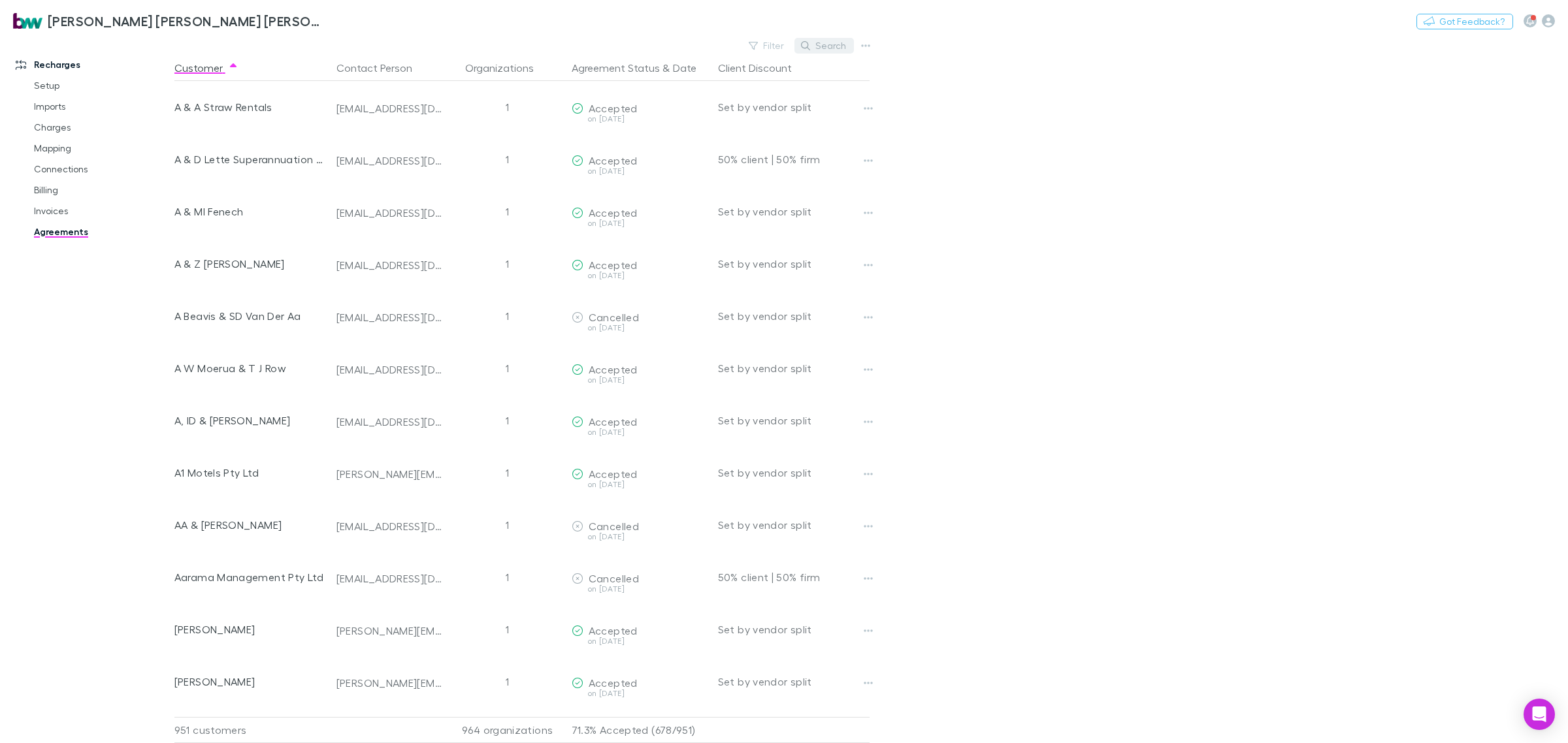
click at [831, 38] on button "Search" at bounding box center [824, 45] width 59 height 16
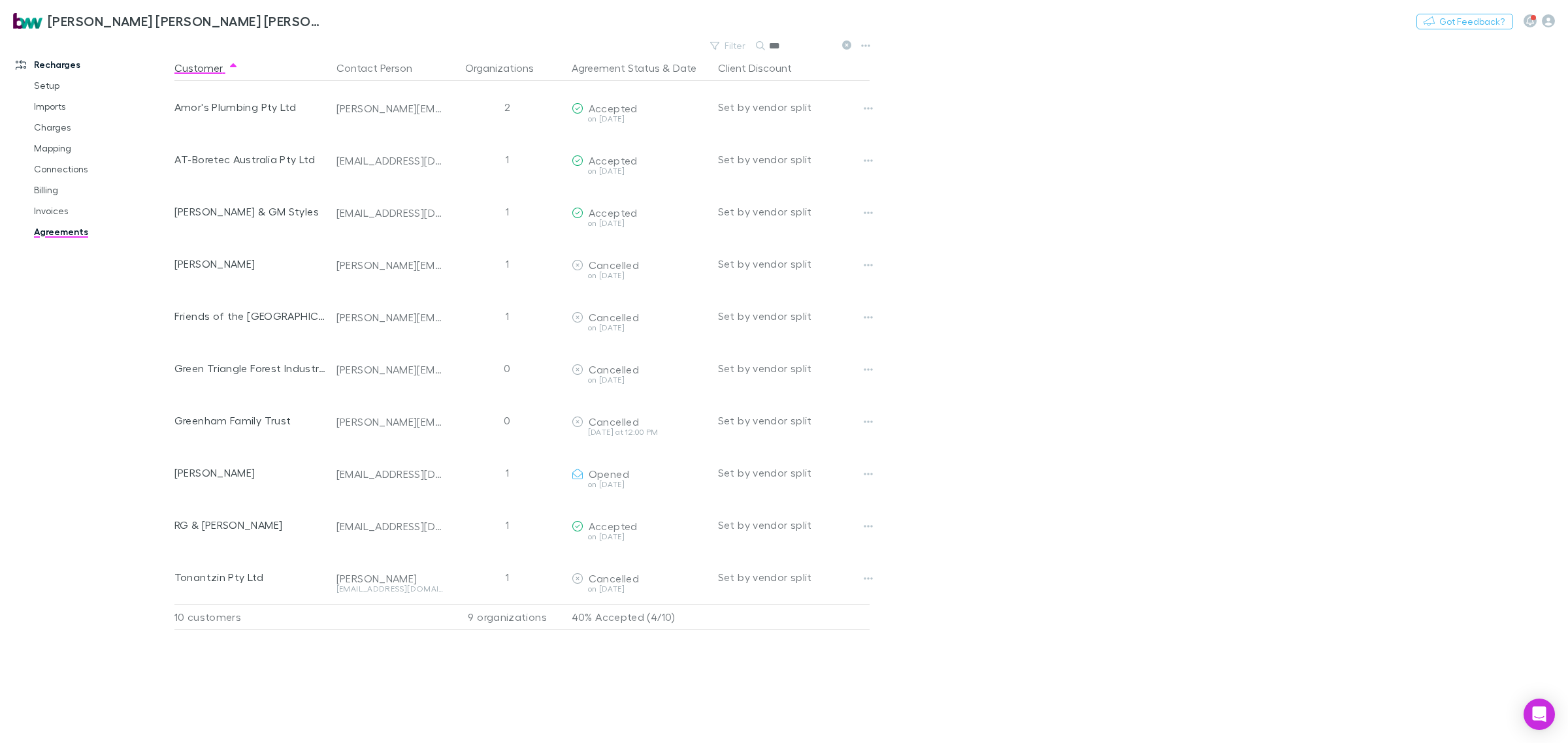
type input "***"
drag, startPoint x: 1491, startPoint y: 170, endPoint x: 1537, endPoint y: 79, distance: 102.0
click at [1497, 155] on main "Filter Search *** Customer Contact Person Organizations Agreement Status & Date…" at bounding box center [870, 389] width 1393 height 706
click at [1551, 21] on icon "button" at bounding box center [1548, 21] width 13 height 13
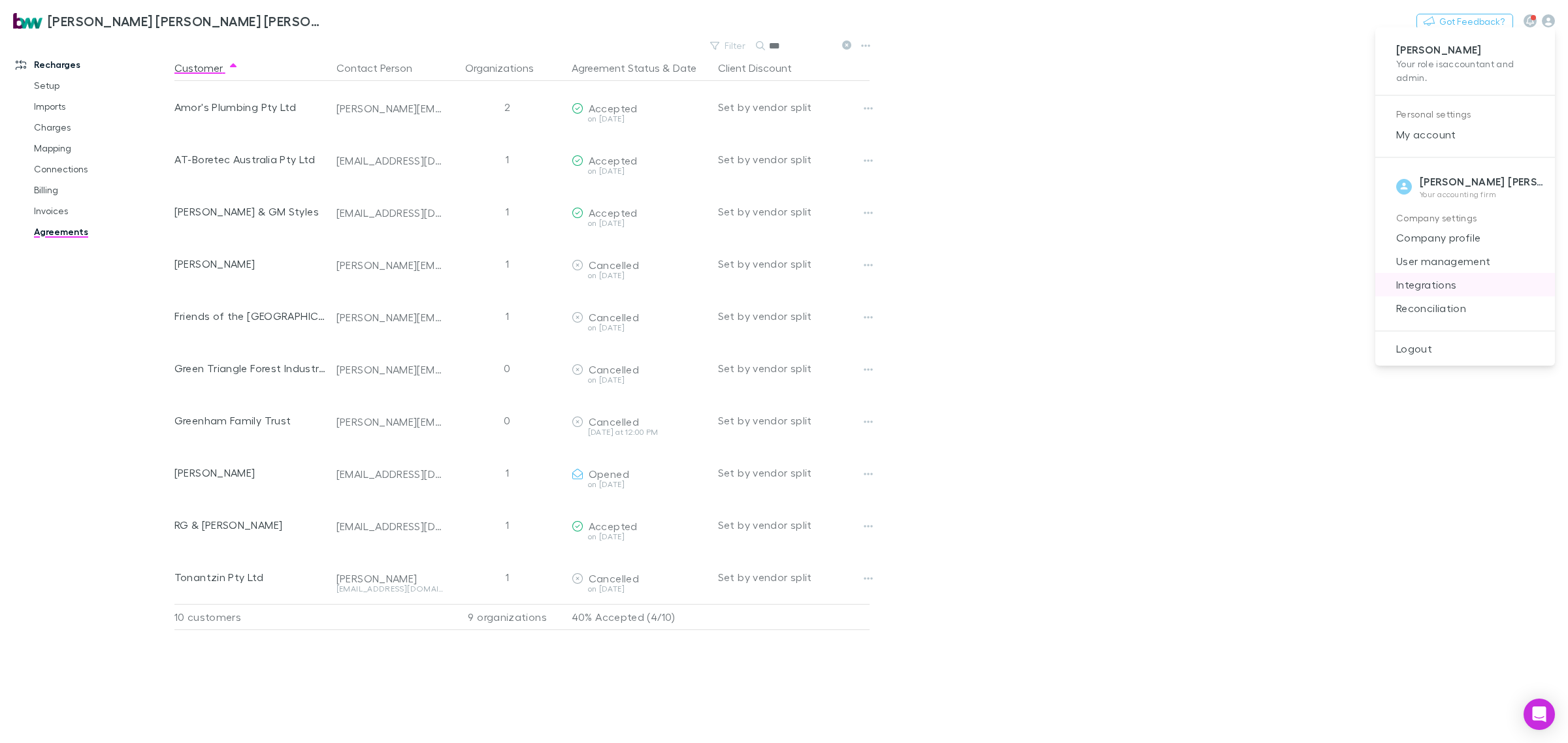
click at [1435, 284] on span "Integrations" at bounding box center [1465, 285] width 159 height 16
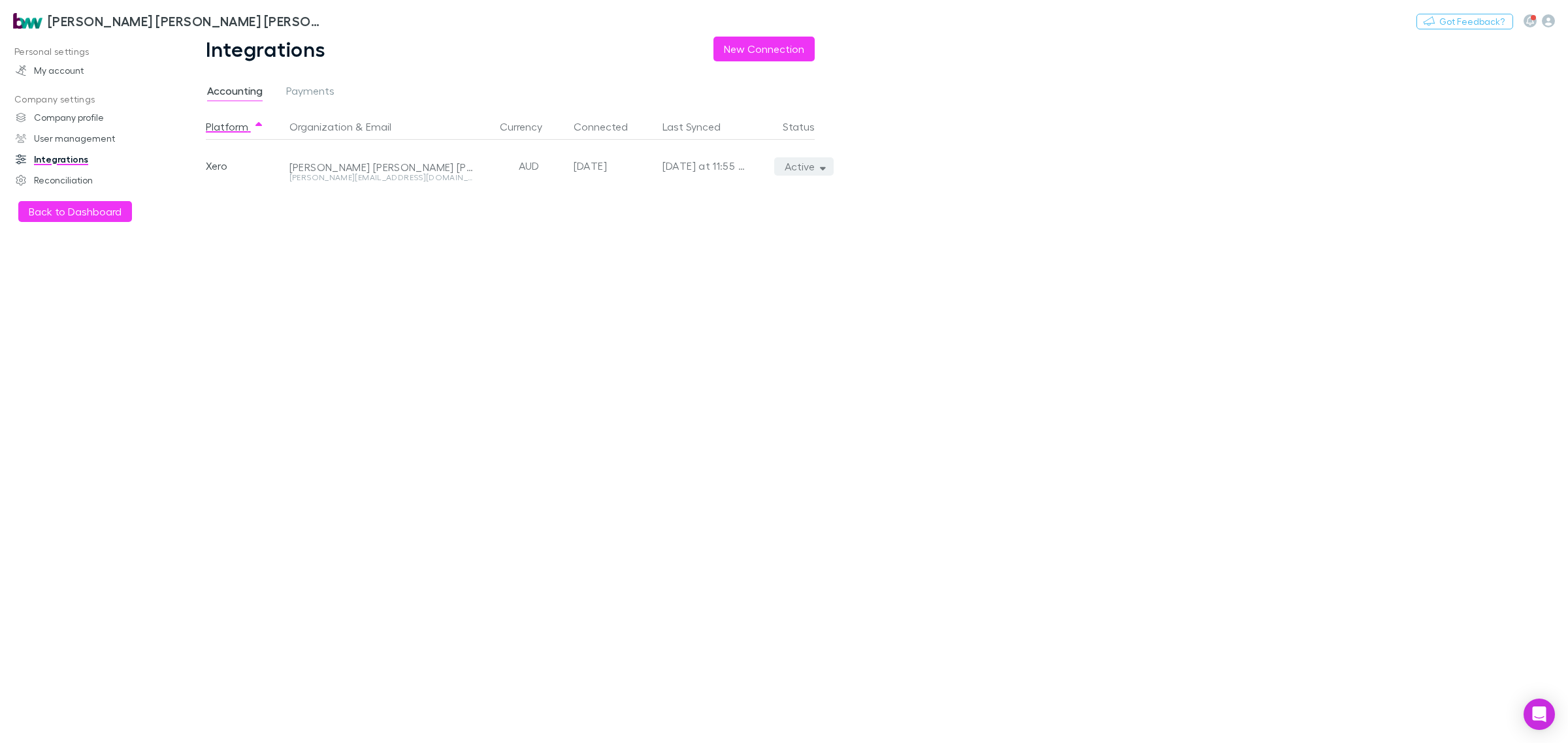
click at [798, 165] on button "Active" at bounding box center [804, 166] width 59 height 18
click at [707, 201] on p "We'll fetch all new contacts since last sync" at bounding box center [743, 211] width 159 height 23
click at [90, 207] on div at bounding box center [784, 371] width 1568 height 743
click at [97, 211] on button "Back to Dashboard" at bounding box center [75, 211] width 113 height 21
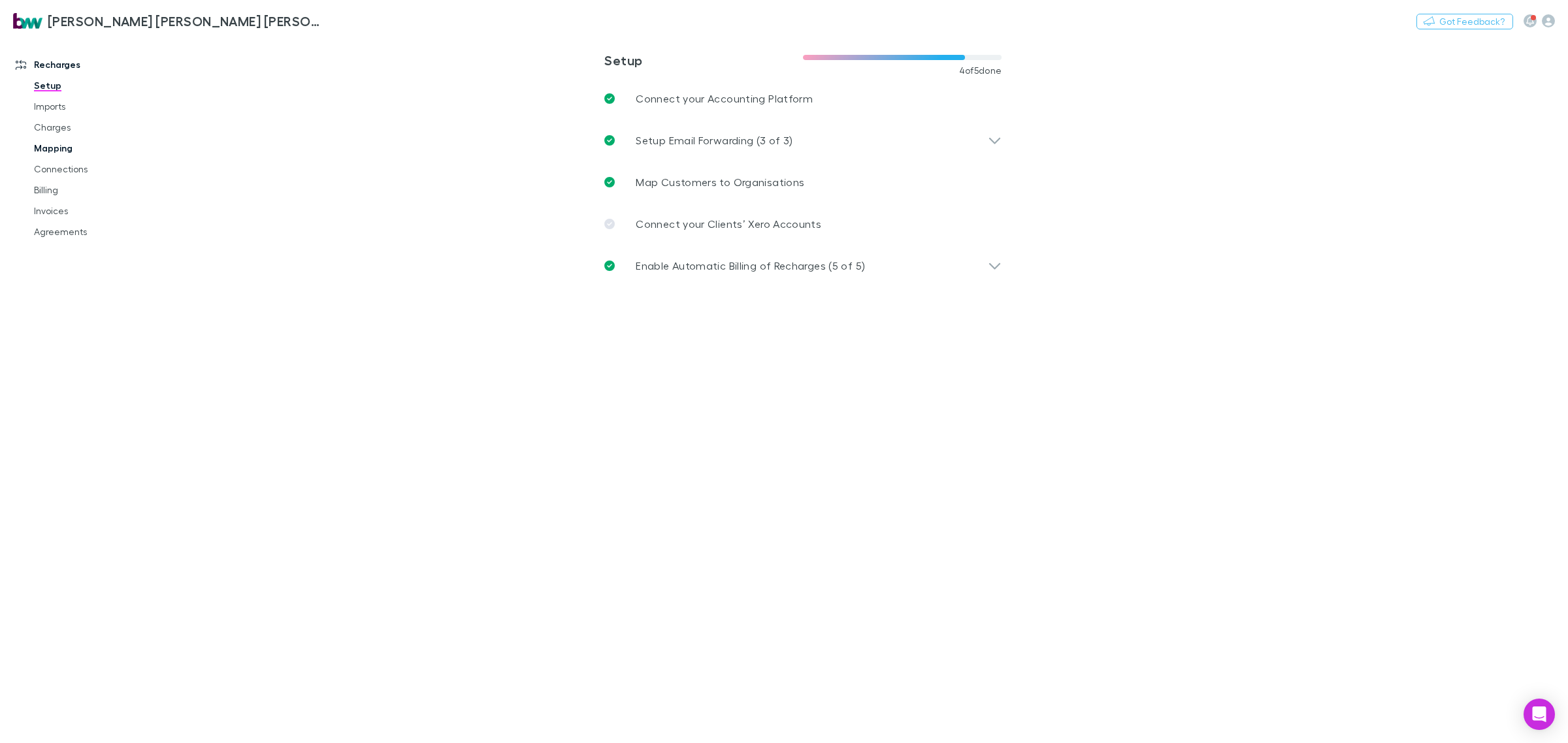
click at [56, 140] on link "Mapping" at bounding box center [102, 148] width 164 height 21
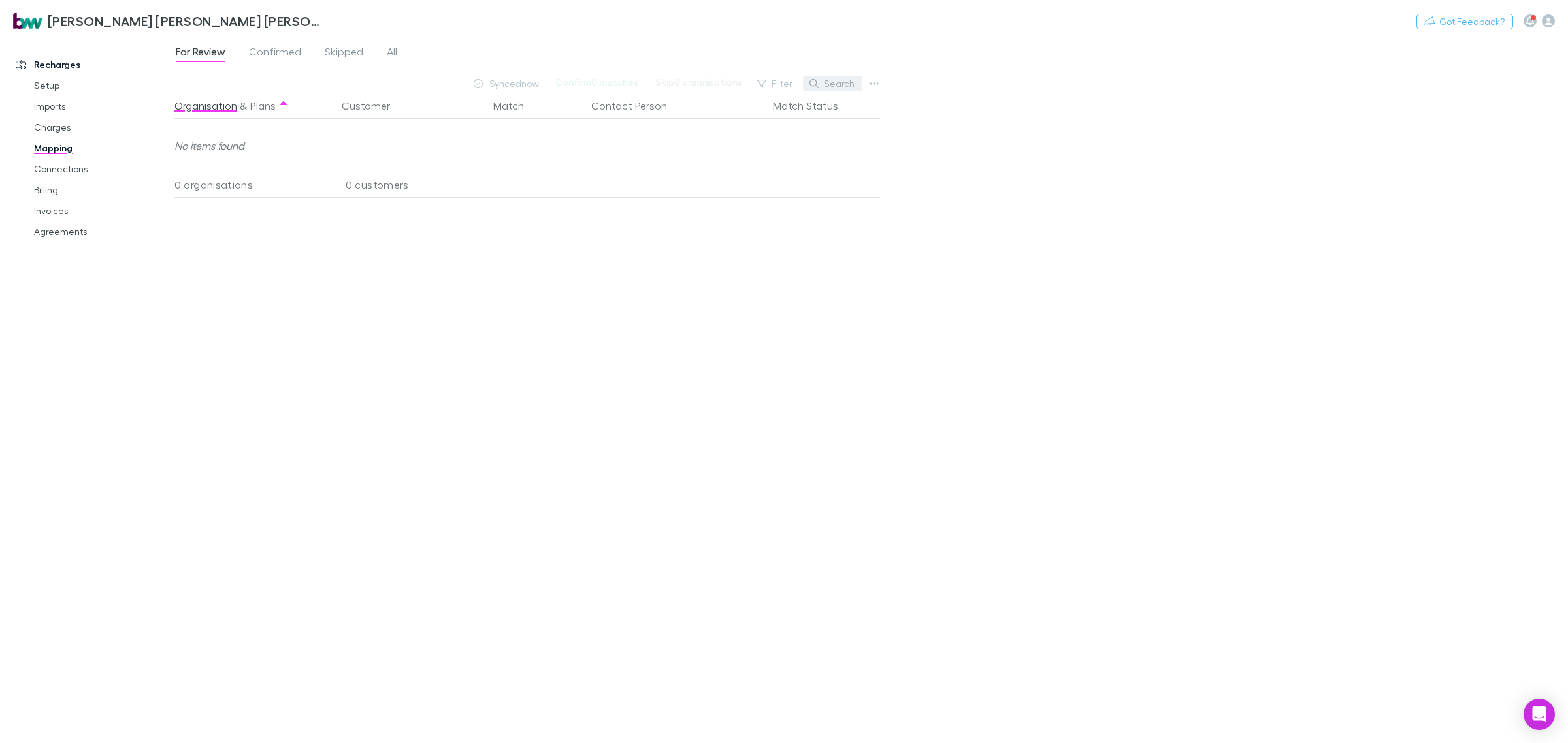
click at [828, 82] on button "Search" at bounding box center [833, 84] width 59 height 16
type input "******"
click at [386, 50] on span "All" at bounding box center [391, 53] width 10 height 17
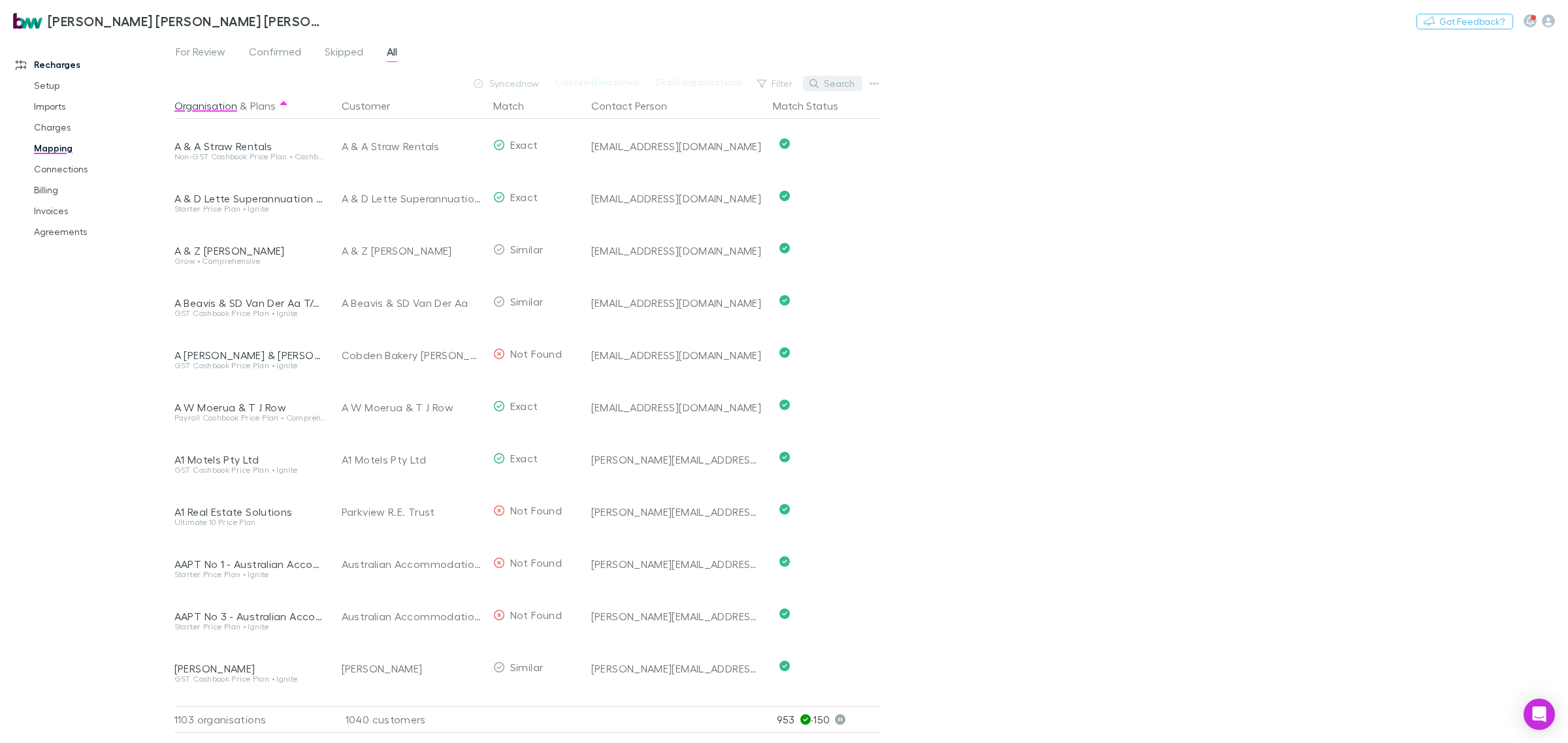
click at [836, 81] on button "Search" at bounding box center [833, 84] width 59 height 16
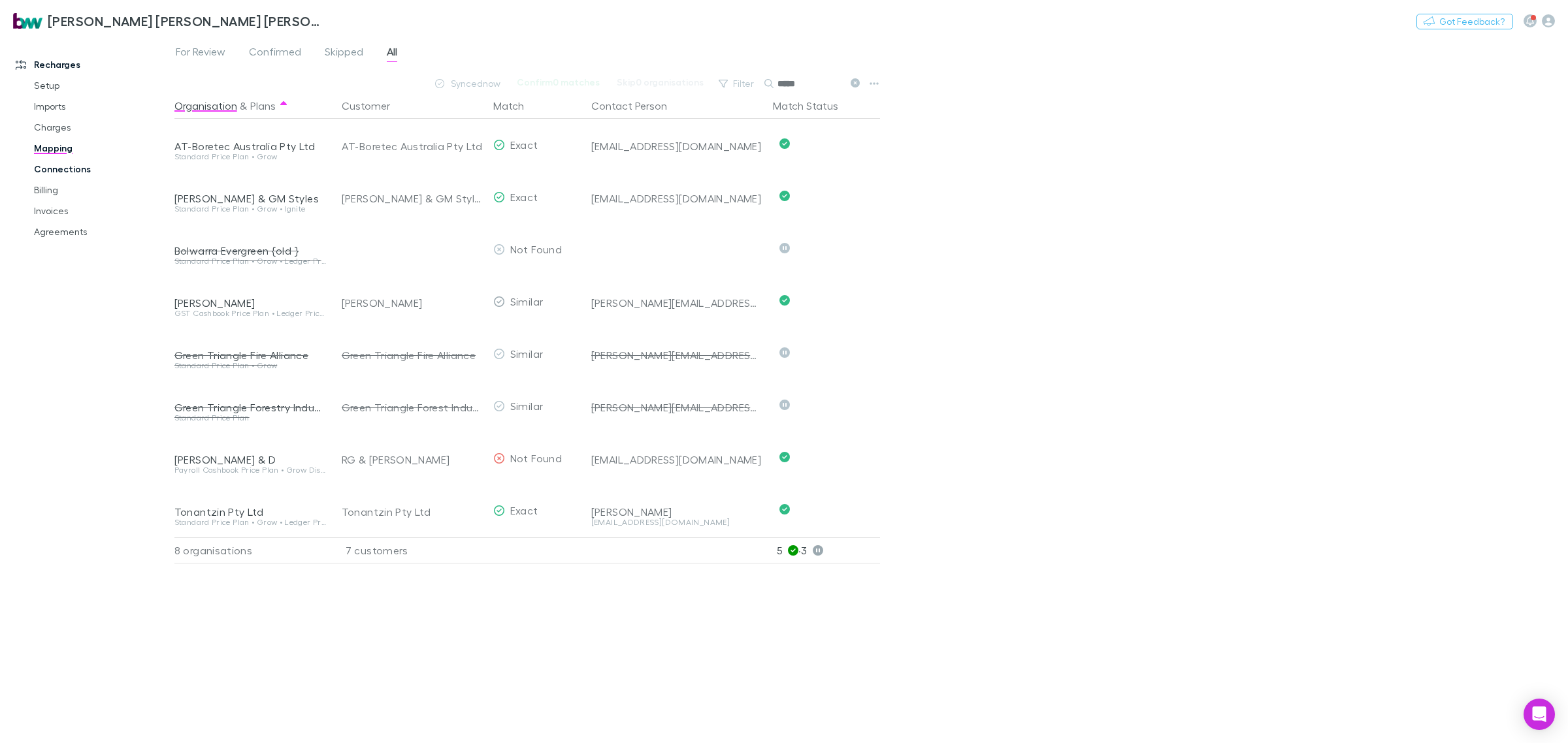
type input "*****"
click at [76, 167] on link "Connections" at bounding box center [102, 169] width 164 height 21
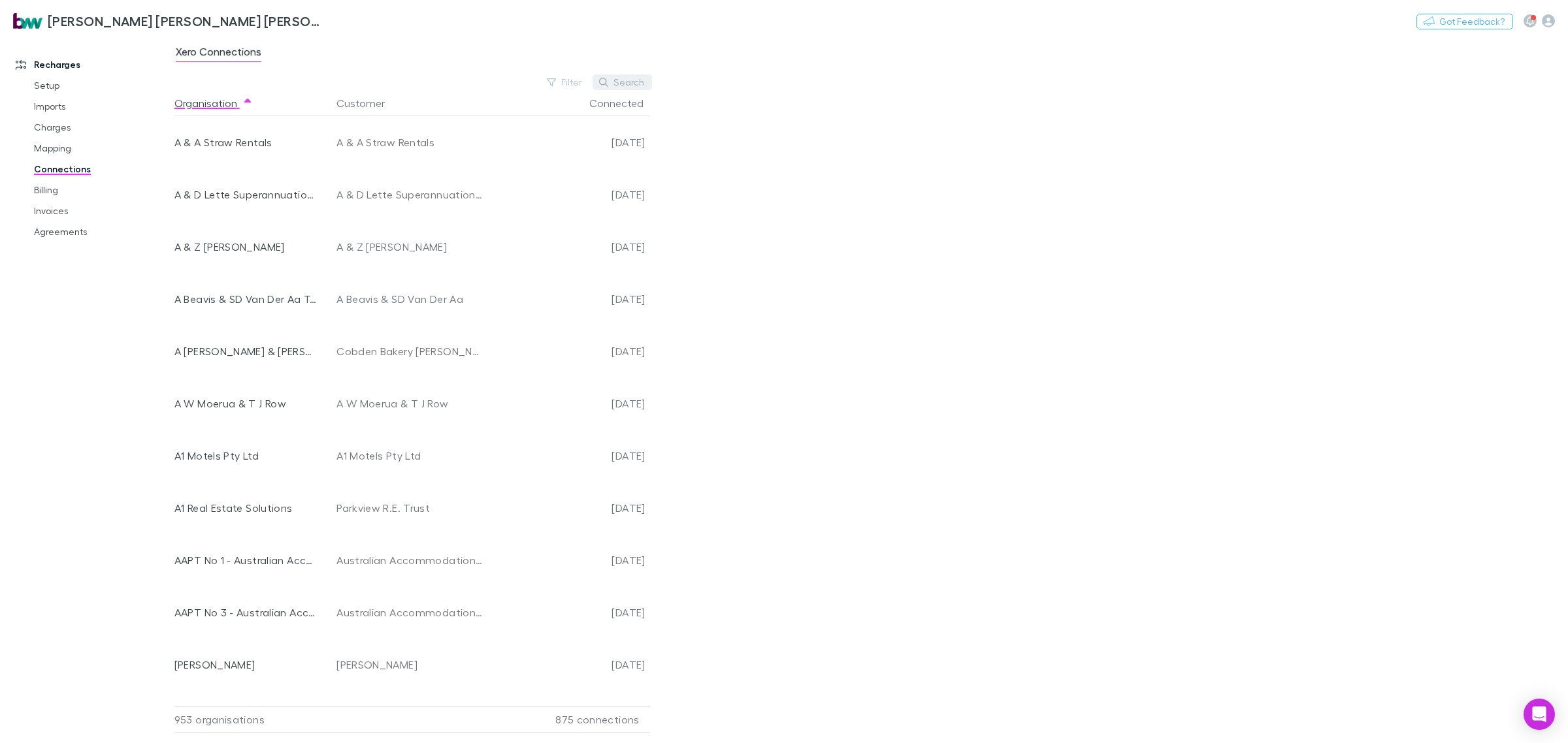
click at [632, 83] on button "Search" at bounding box center [622, 82] width 59 height 16
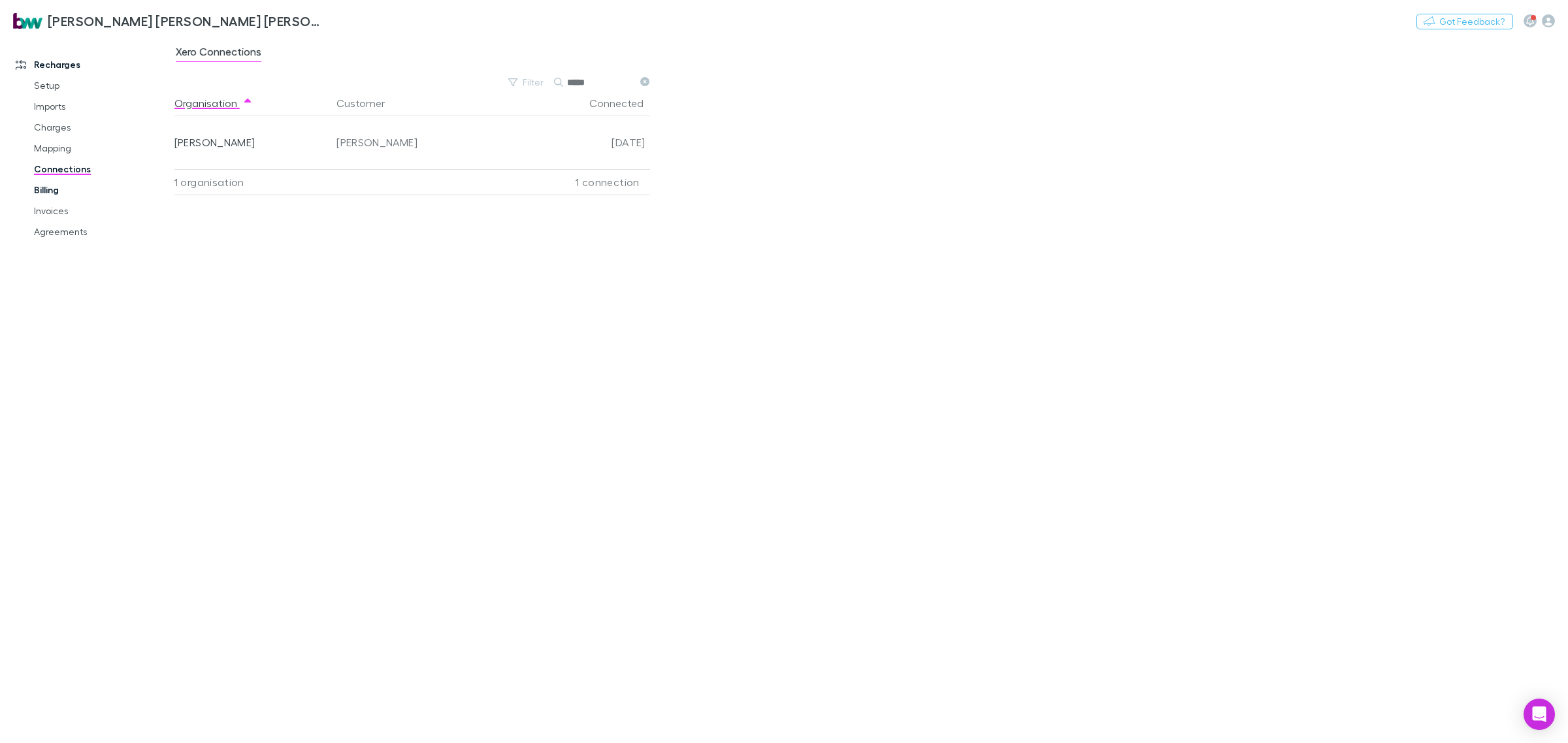
type input "*****"
click at [49, 188] on link "Billing" at bounding box center [102, 190] width 164 height 21
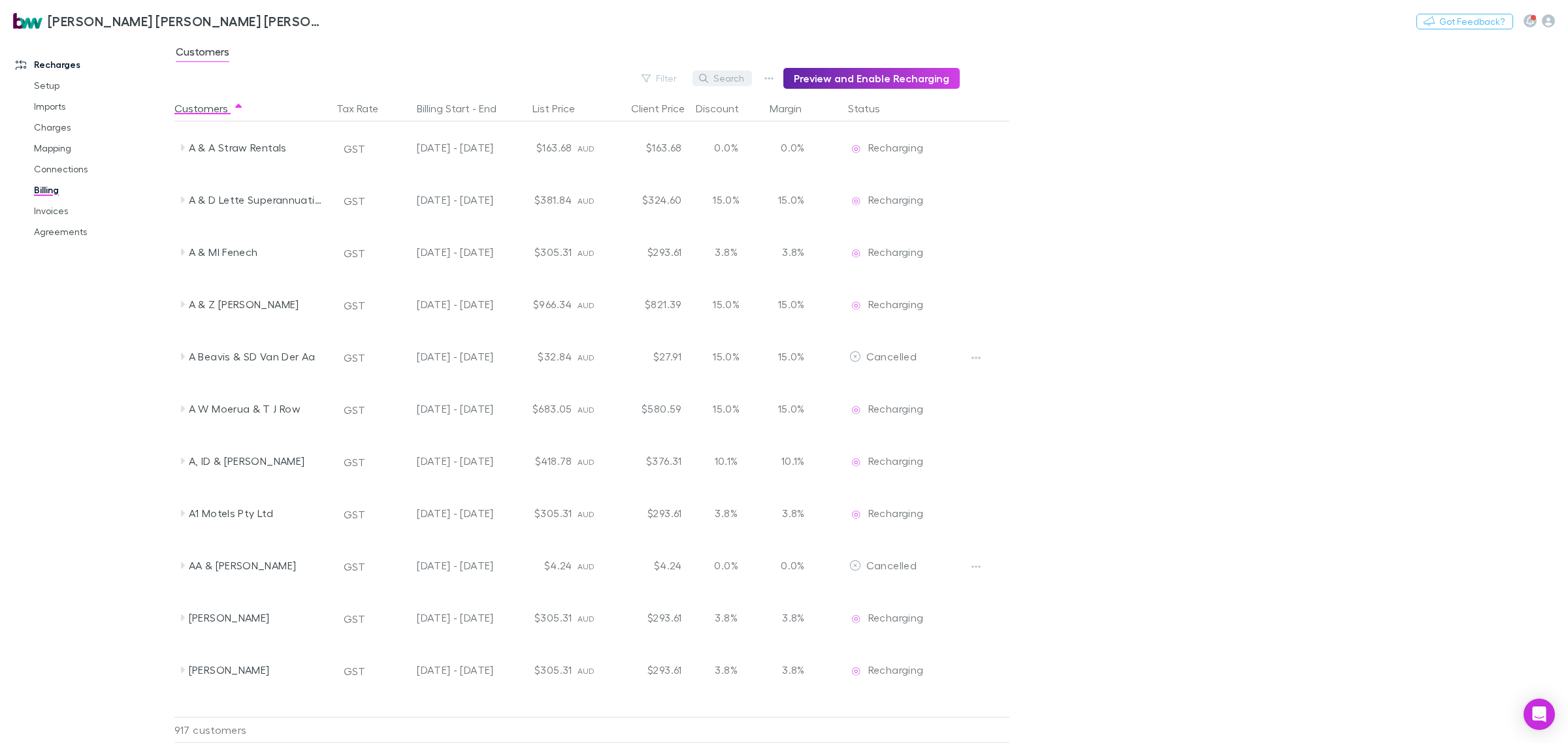
click at [742, 73] on button "Search" at bounding box center [722, 78] width 59 height 16
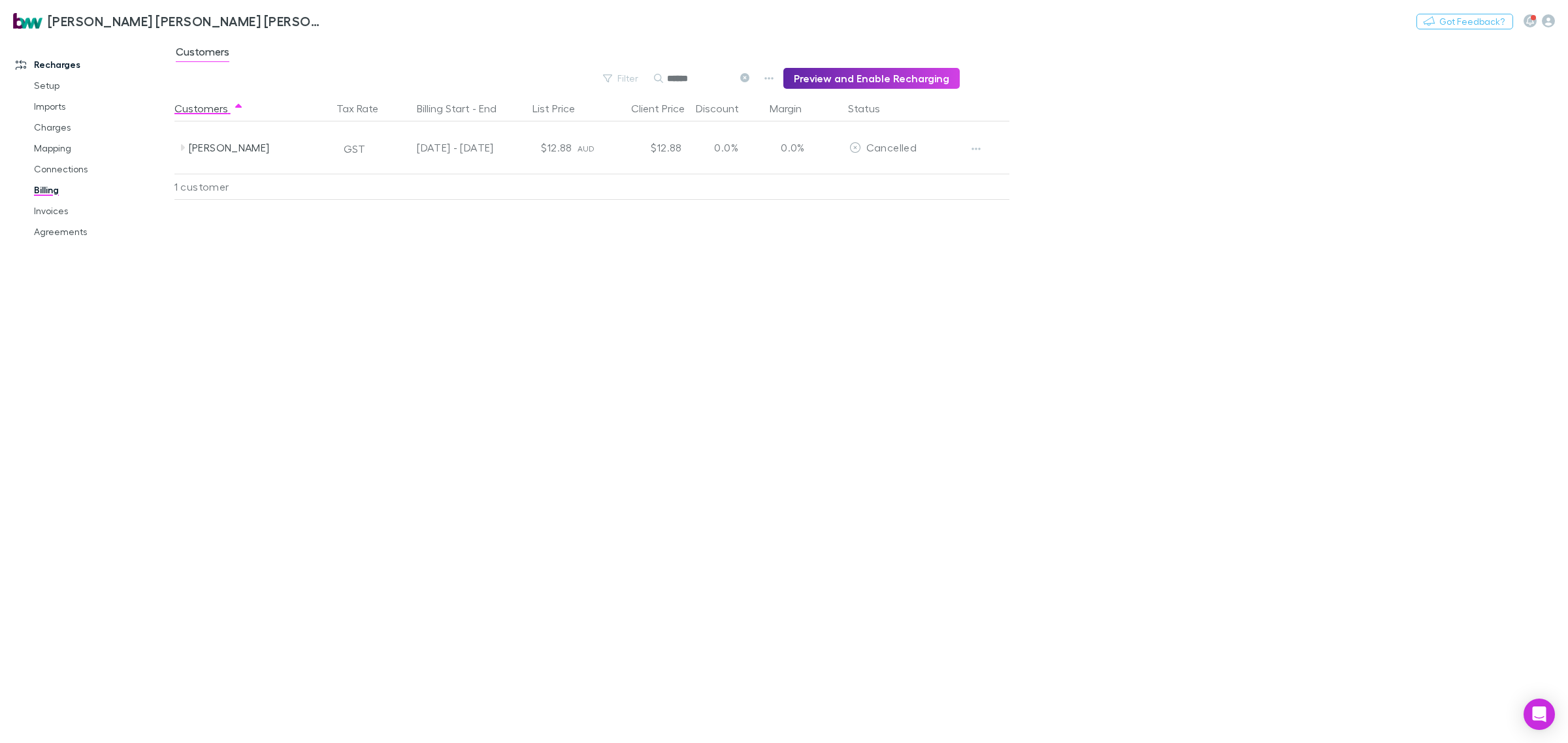
type input "******"
click at [557, 309] on div "Customers Tax Rate Billing Start - End List Price Client Price Discount Margin …" at bounding box center [623, 419] width 898 height 648
click at [44, 200] on link "Invoices" at bounding box center [102, 211] width 164 height 21
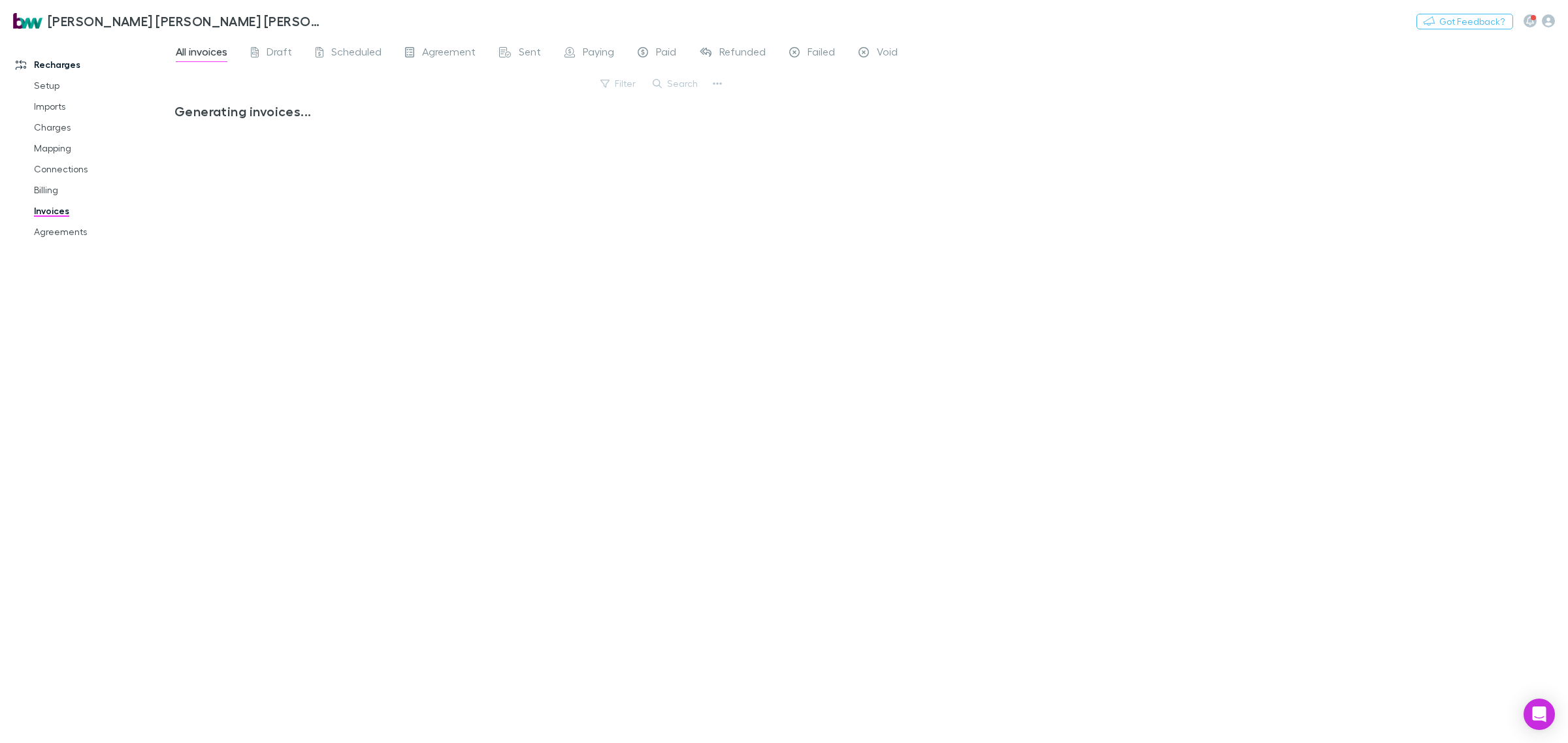
click at [41, 213] on link "Invoices" at bounding box center [102, 211] width 164 height 21
drag, startPoint x: 81, startPoint y: 226, endPoint x: 465, endPoint y: 240, distance: 384.3
click at [81, 226] on link "Agreements" at bounding box center [102, 231] width 164 height 21
